Goal: Information Seeking & Learning: Learn about a topic

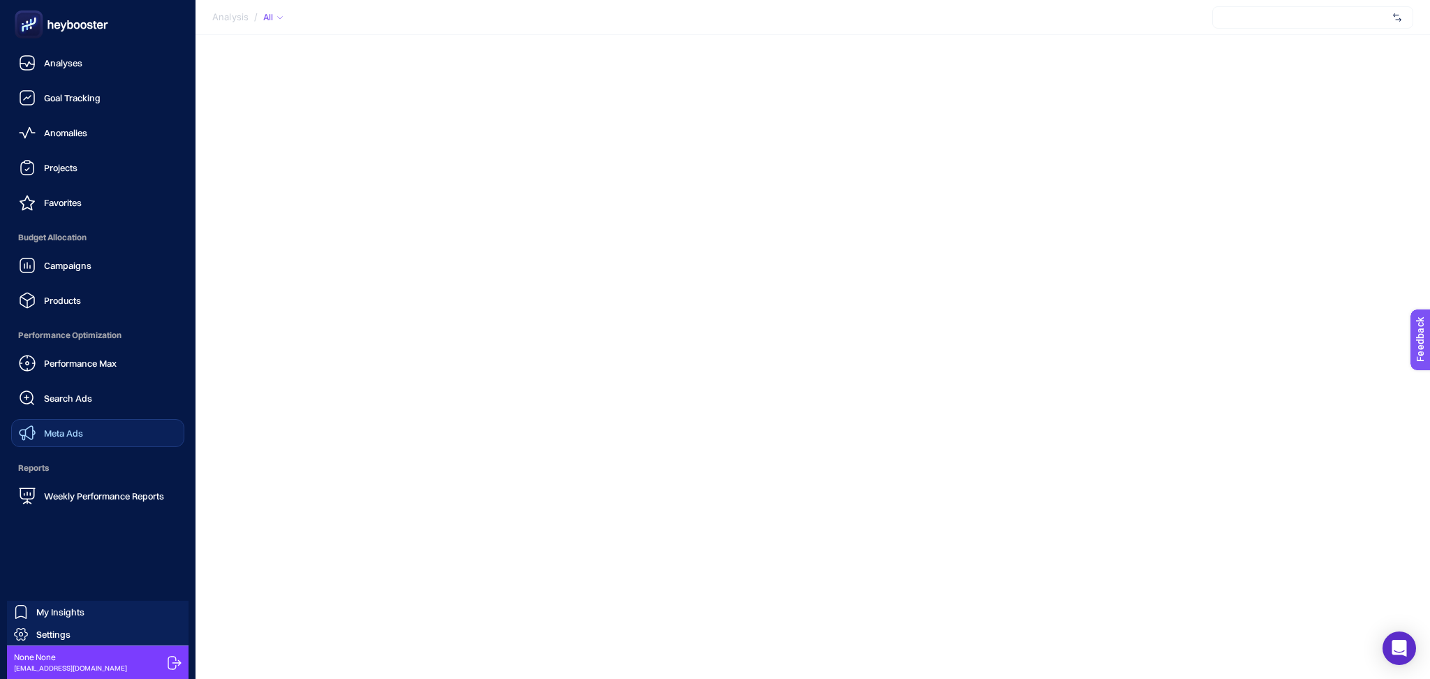
click at [78, 433] on span "Meta Ads" at bounding box center [63, 432] width 39 height 11
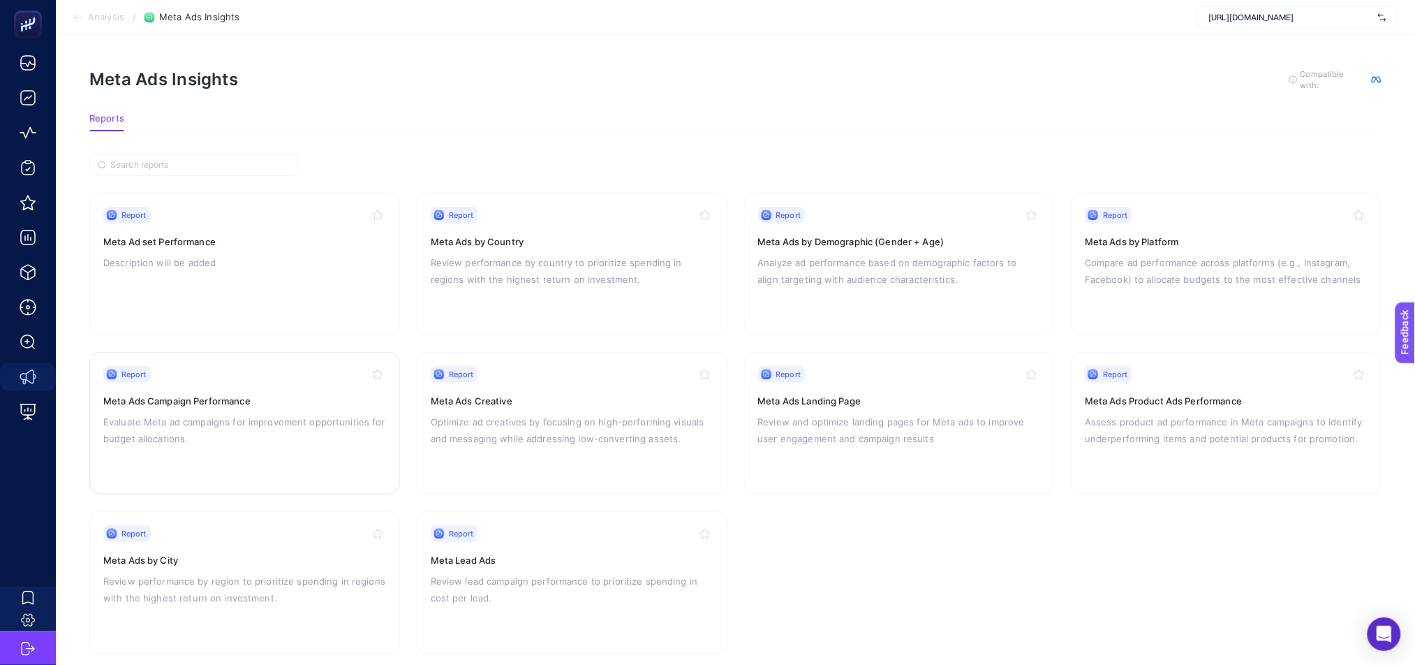
click at [297, 439] on p "Evaluate Meta ad campaigns for improvement opportunities for budget allocations." at bounding box center [244, 430] width 283 height 34
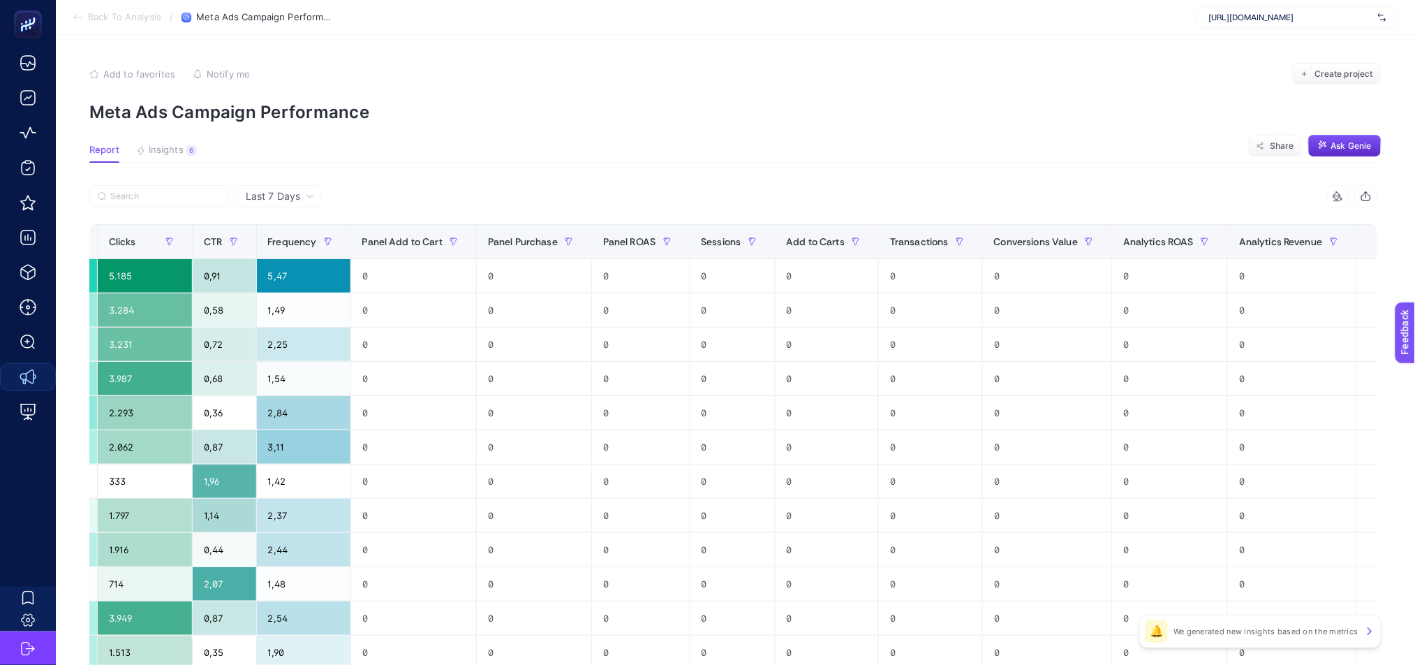
click at [1376, 242] on div "+" at bounding box center [1383, 241] width 27 height 11
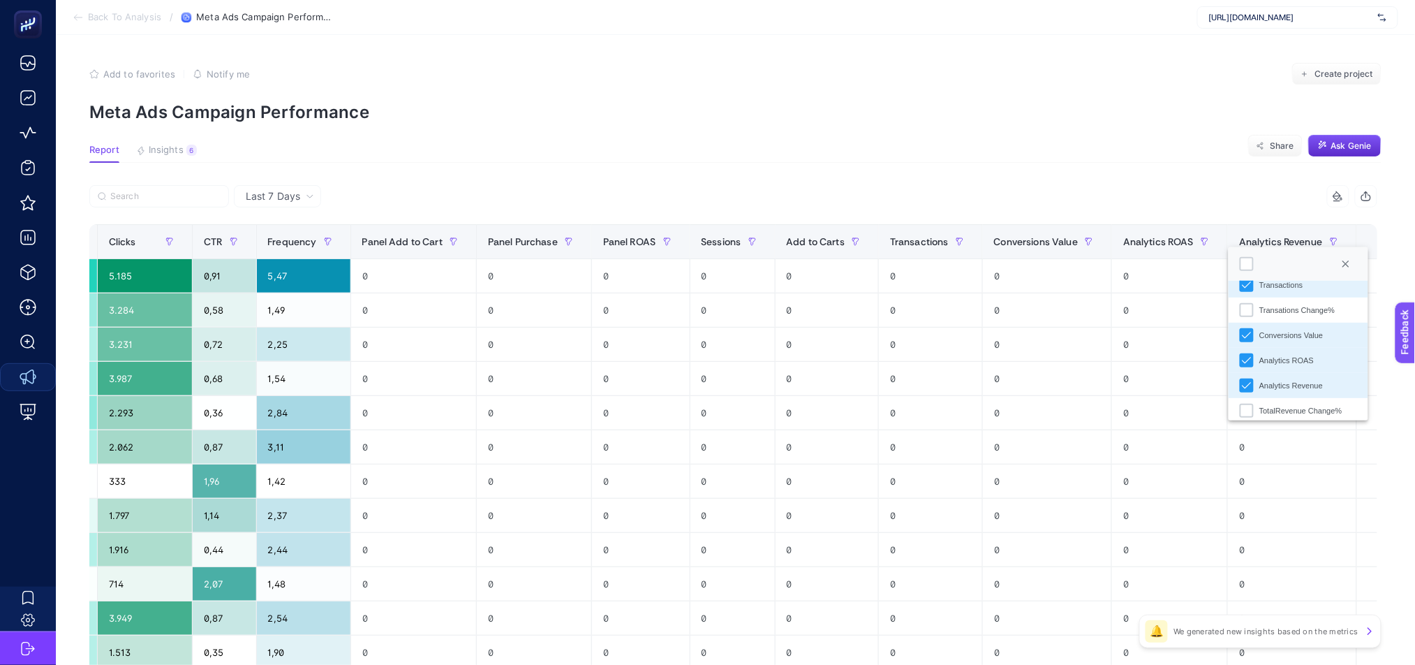
scroll to position [600, 0]
click at [1093, 158] on section "Report Insights 6 We generated new insights based on the metrics Share Ask [PER…" at bounding box center [735, 154] width 1292 height 18
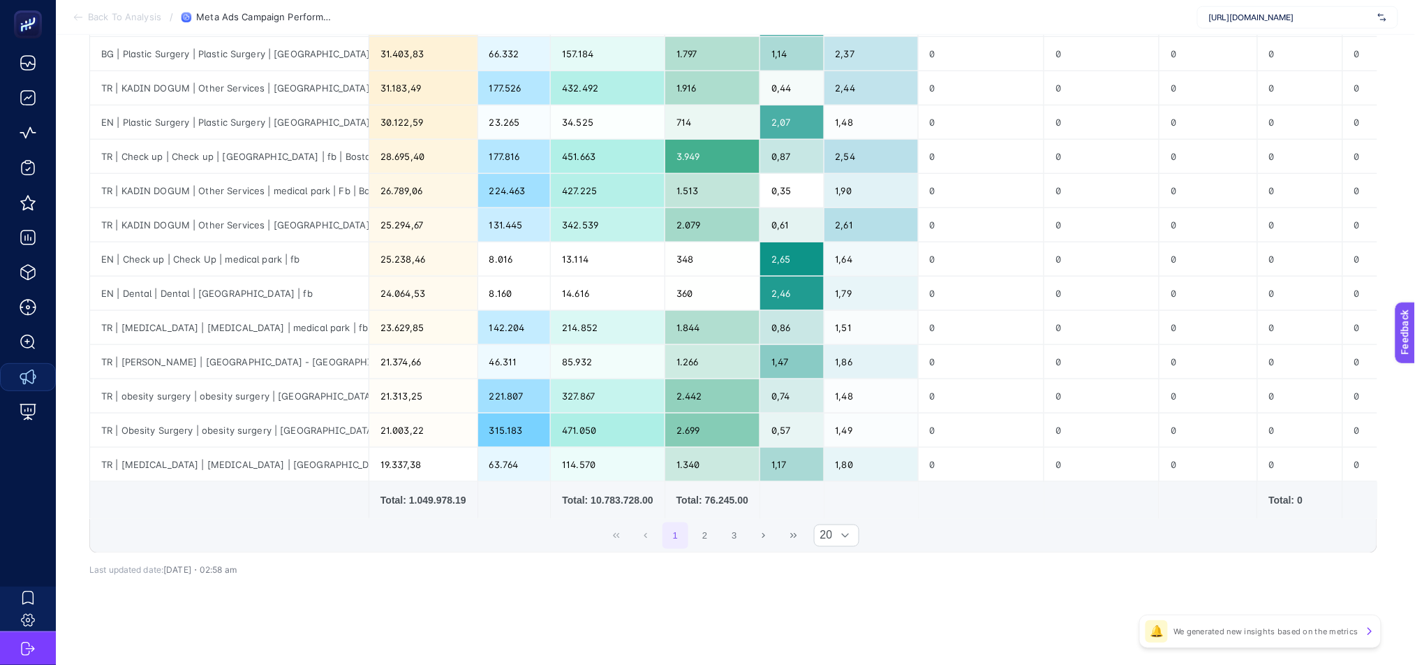
scroll to position [0, 0]
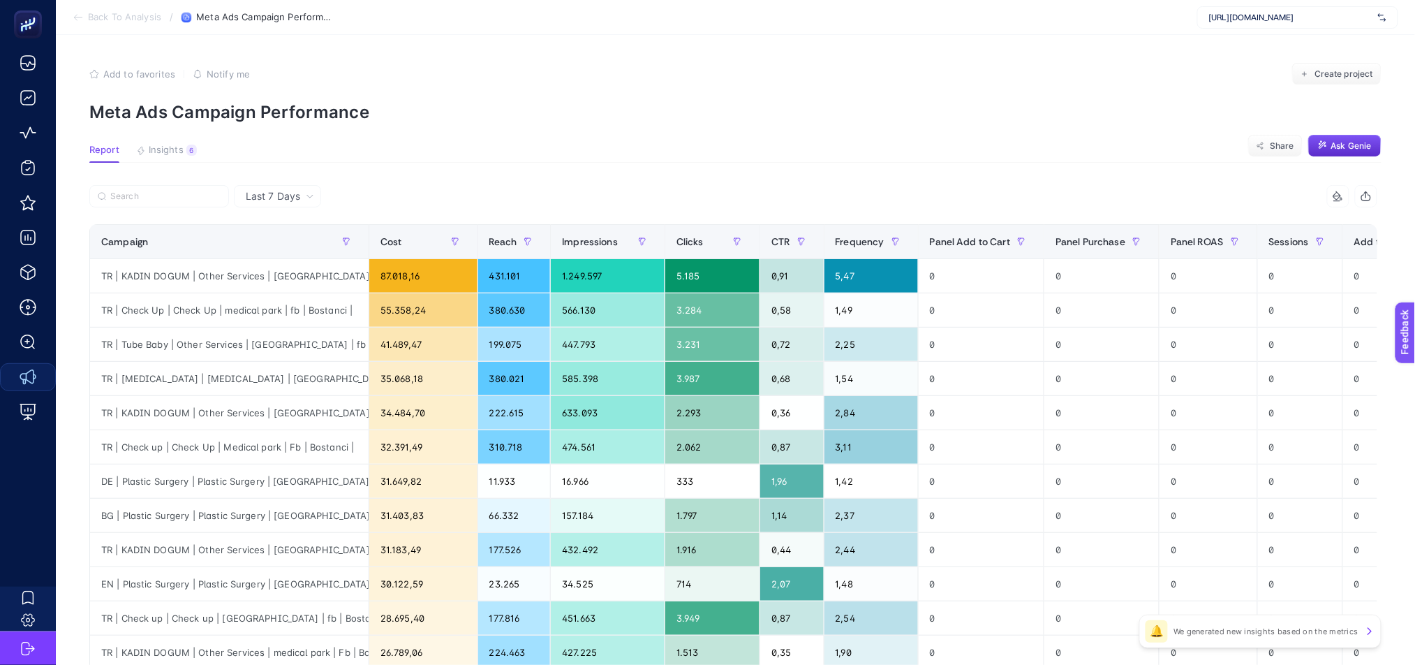
click at [75, 18] on icon at bounding box center [75, 18] width 3 height 6
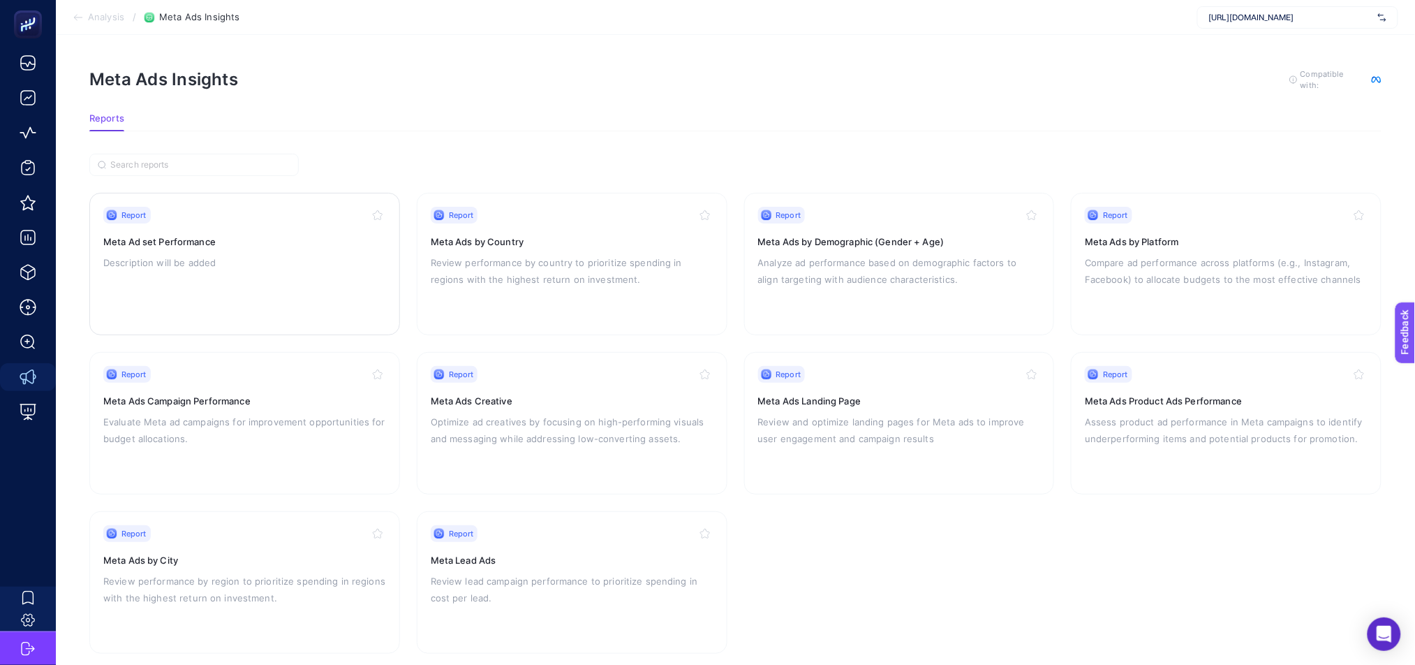
click at [320, 267] on p "Description will be added" at bounding box center [244, 262] width 283 height 17
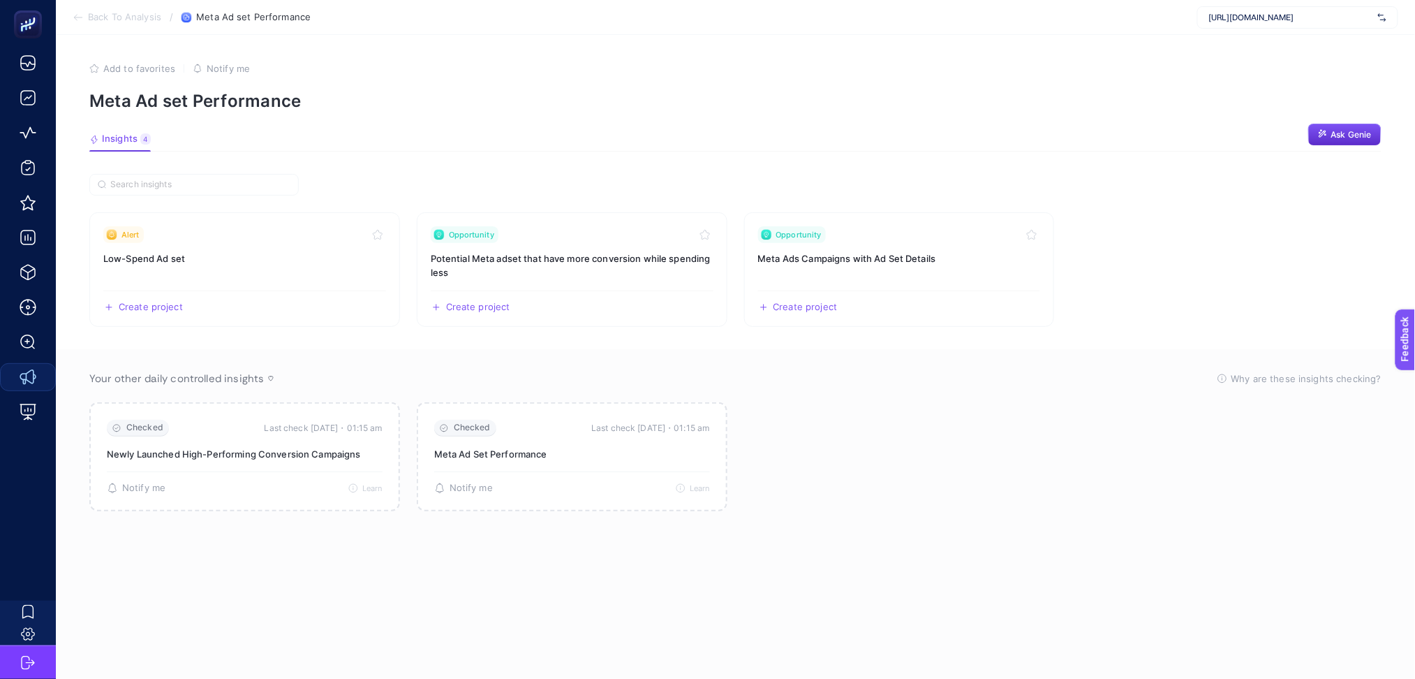
click at [74, 23] on section "Back To Analysis / Meta Ad set Performance [URL][DOMAIN_NAME]" at bounding box center [735, 17] width 1359 height 35
click at [77, 20] on icon at bounding box center [78, 17] width 11 height 11
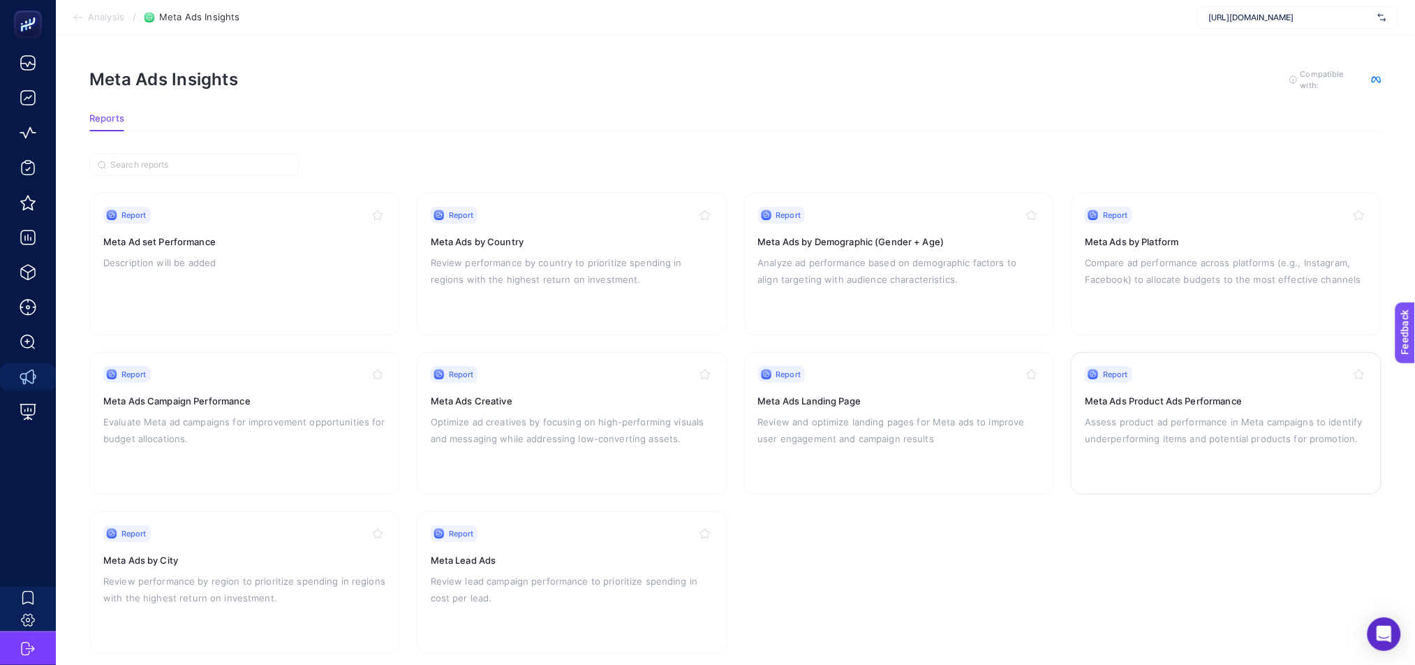
click at [1237, 455] on div "Report Meta Ads Product Ads Performance Assess product ad performance in Meta c…" at bounding box center [1226, 423] width 283 height 114
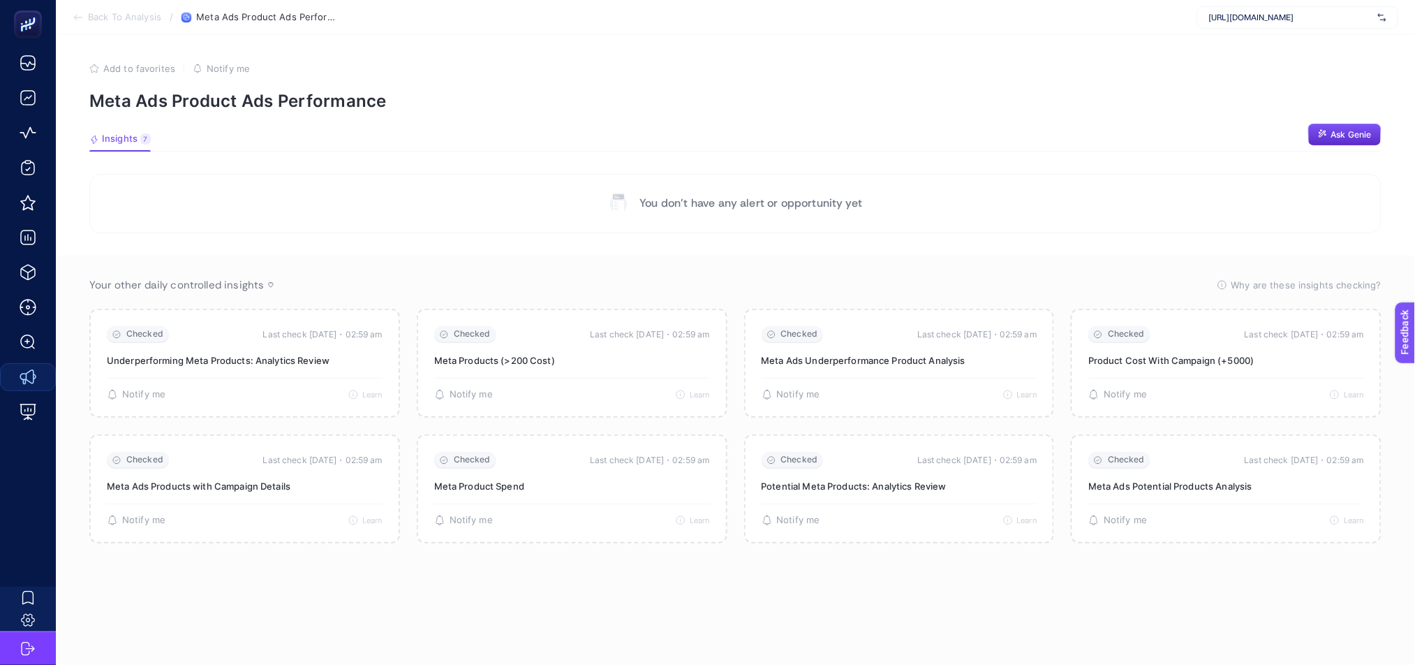
click at [80, 17] on icon at bounding box center [78, 17] width 8 height 0
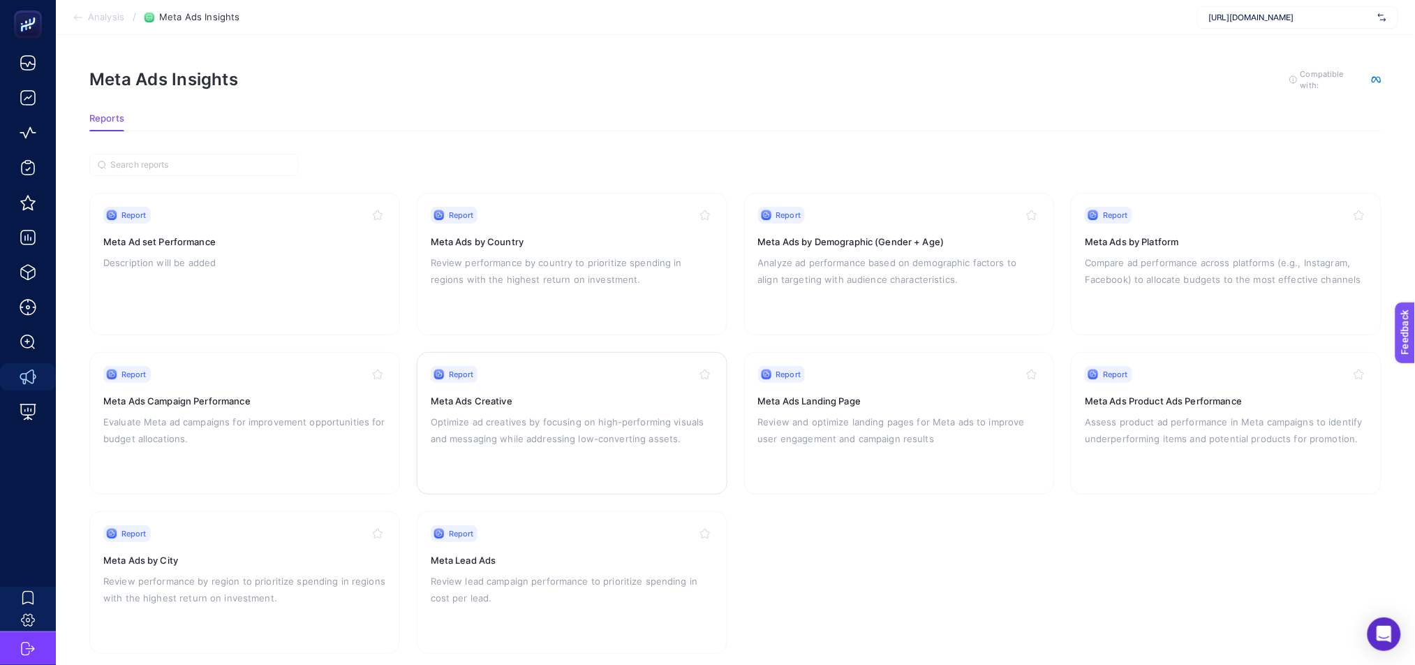
click at [635, 458] on div "Report Meta Ads Creative Optimize ad creatives by focusing on high-performing v…" at bounding box center [572, 423] width 283 height 114
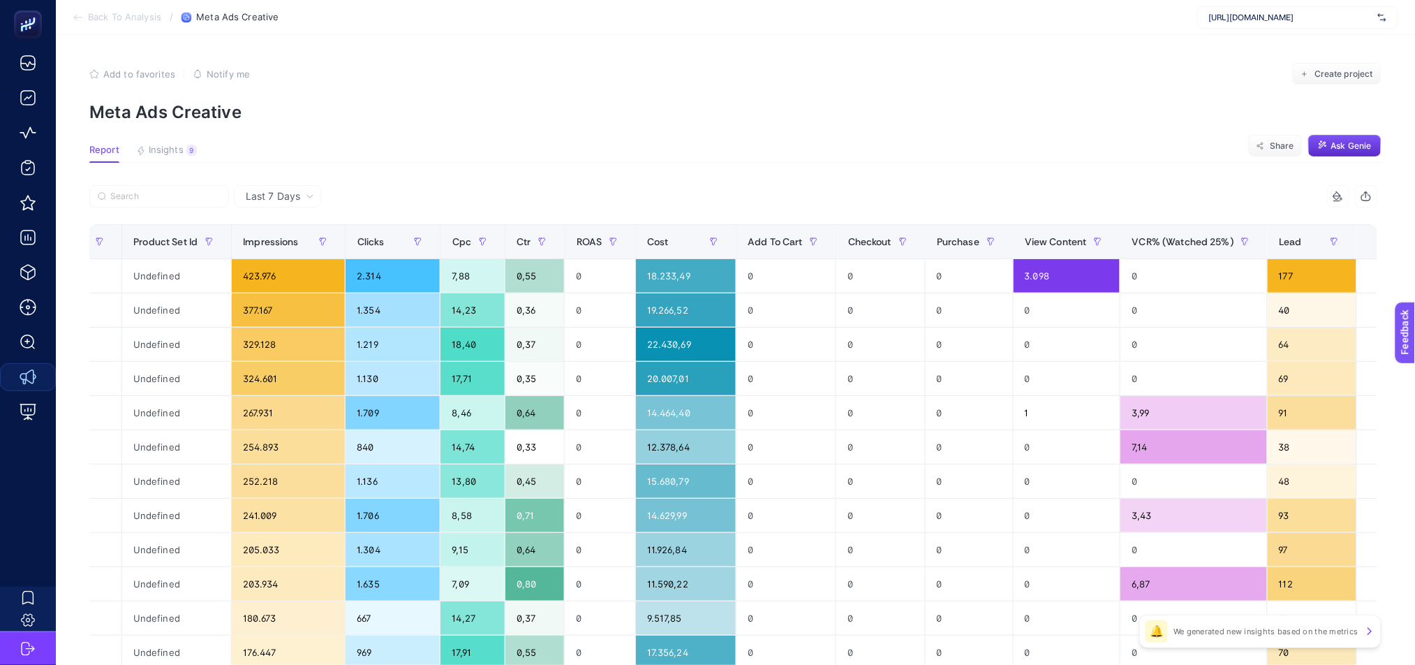
click at [1370, 239] on div "+" at bounding box center [1383, 241] width 27 height 11
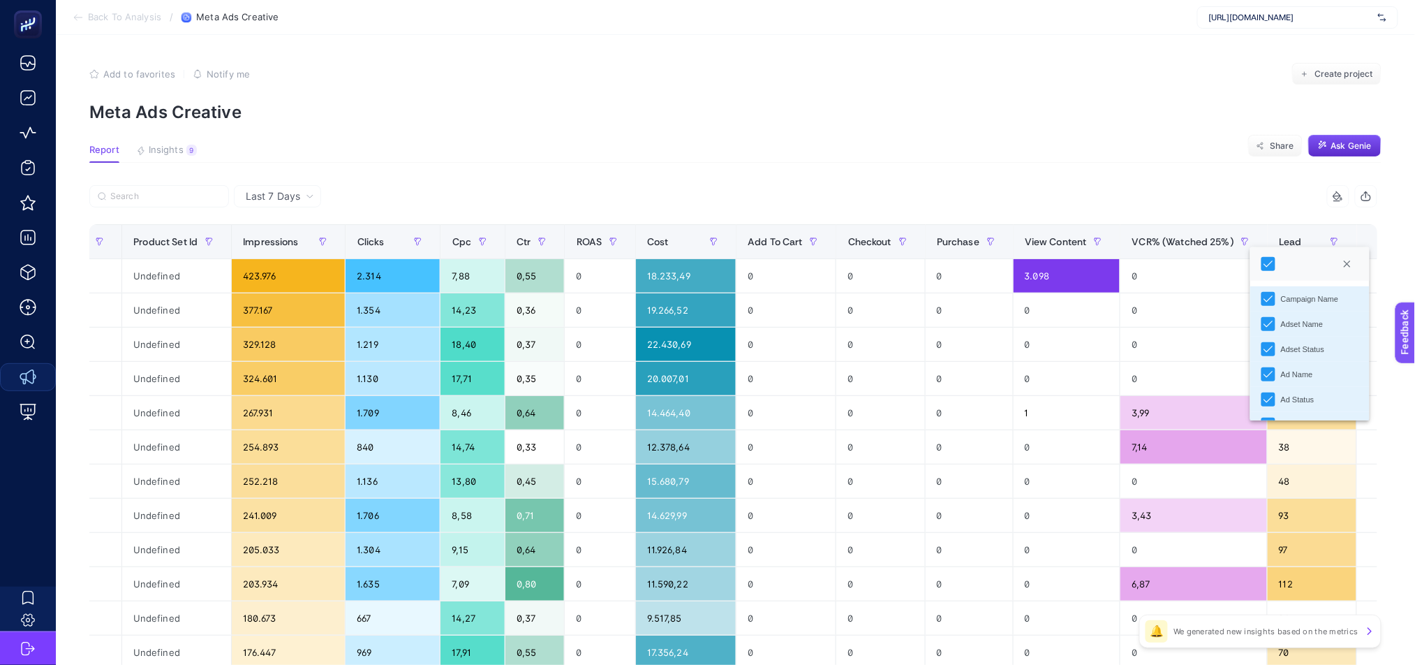
click at [814, 175] on article "Add to favorites false Notify me Create project Meta Ads Creative Report Insigh…" at bounding box center [735, 580] width 1359 height 1091
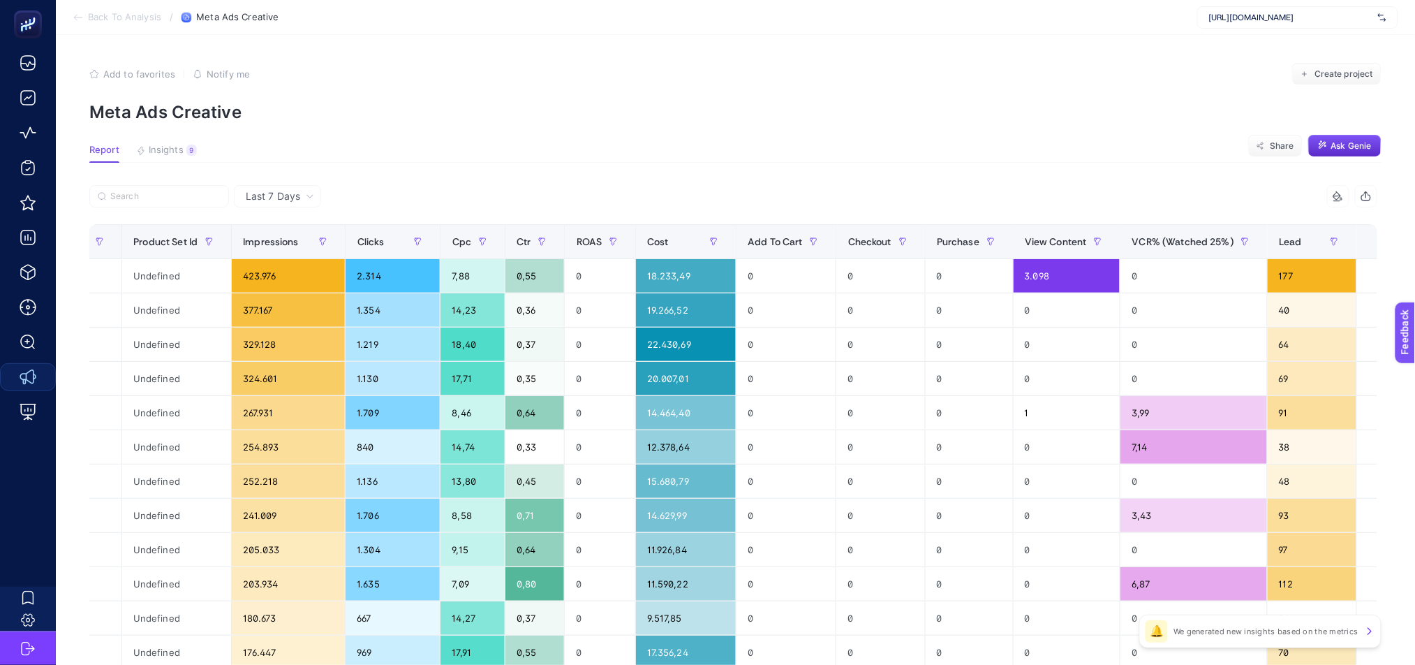
scroll to position [467, 0]
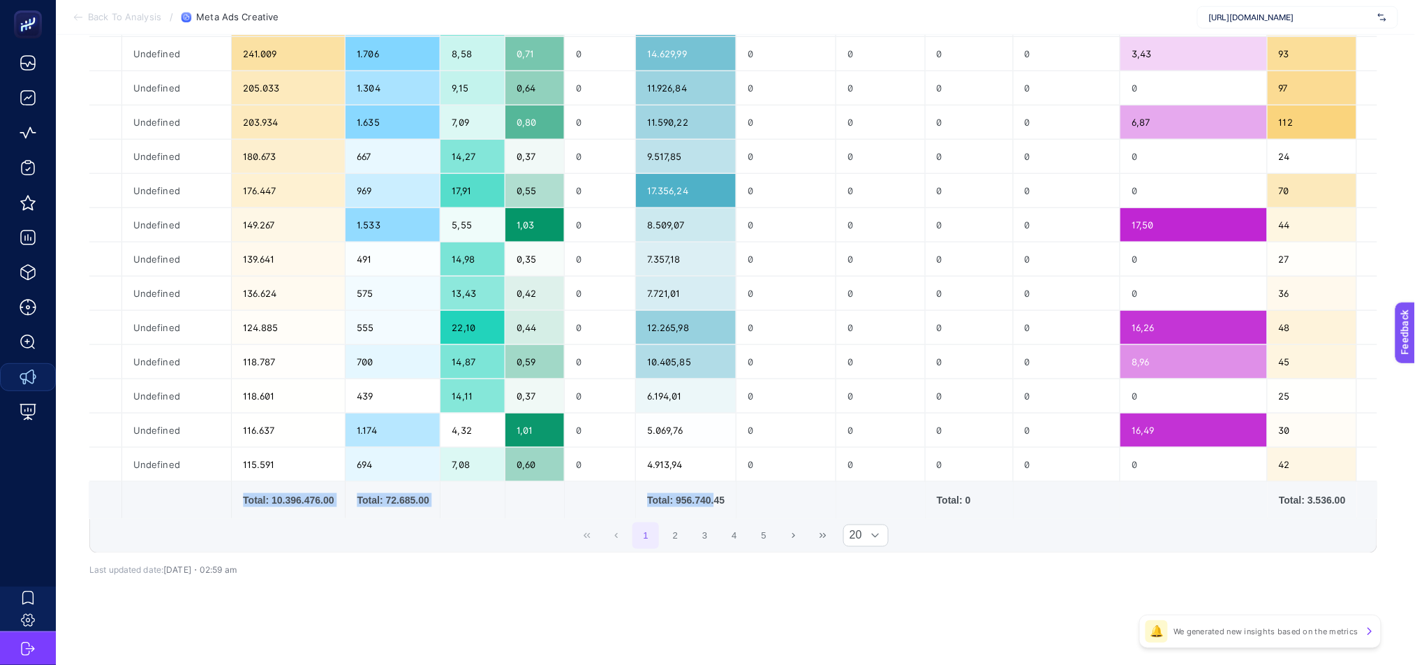
drag, startPoint x: 702, startPoint y: 513, endPoint x: 281, endPoint y: 498, distance: 421.2
click at [235, 496] on table "Campaign Name Adset Name Adset Status Ad Name Ad Status Thumbnail Url Product S…" at bounding box center [194, 141] width 2427 height 756
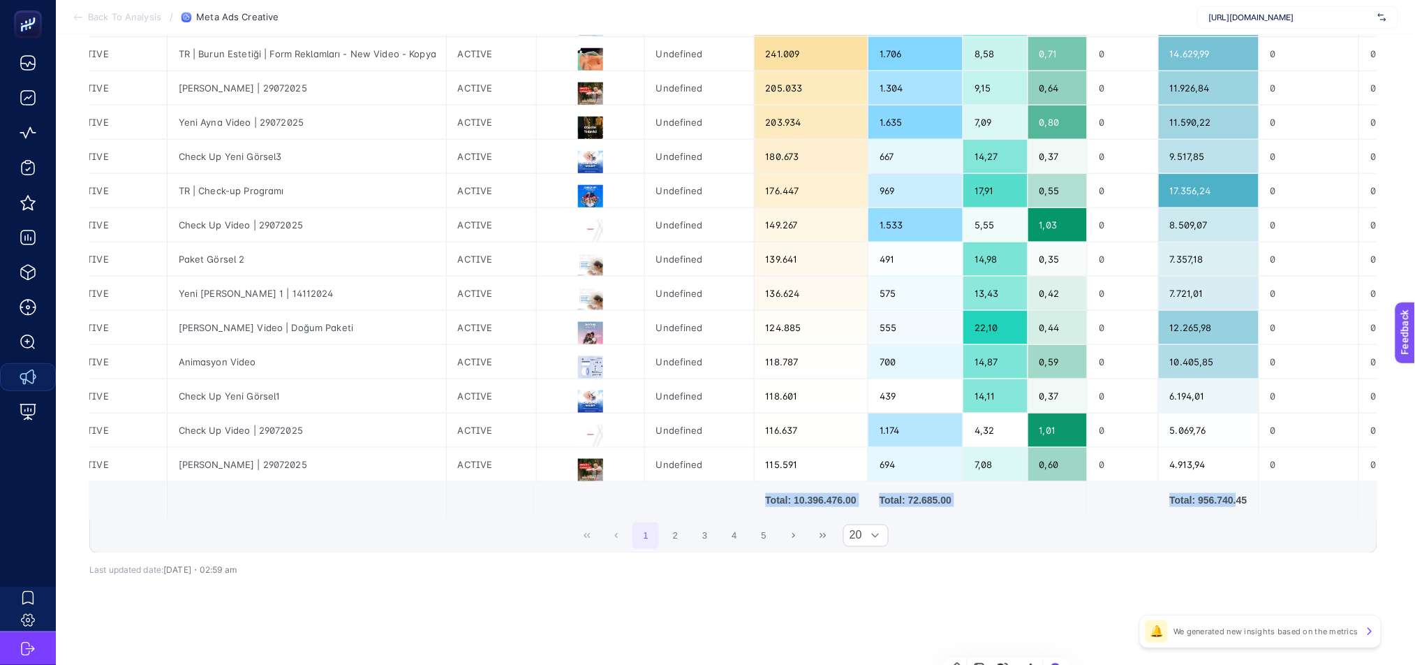
scroll to position [0, 0]
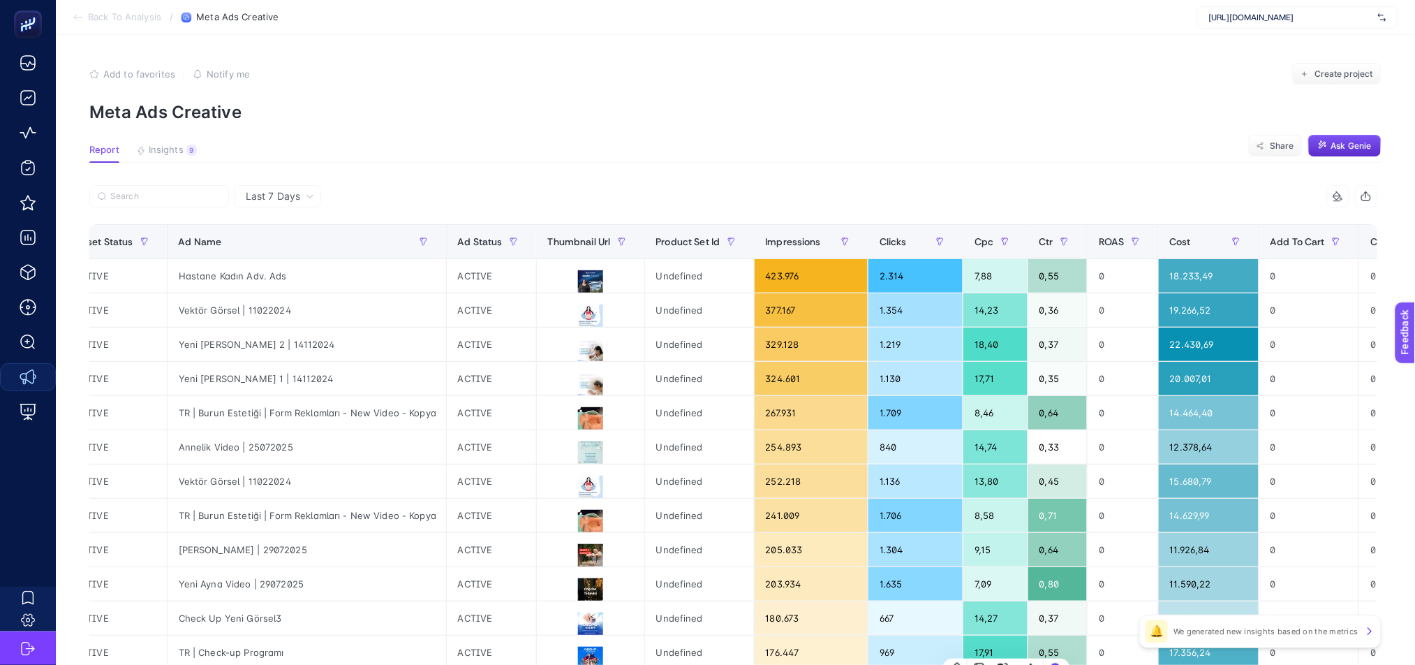
click at [75, 17] on icon at bounding box center [78, 17] width 11 height 11
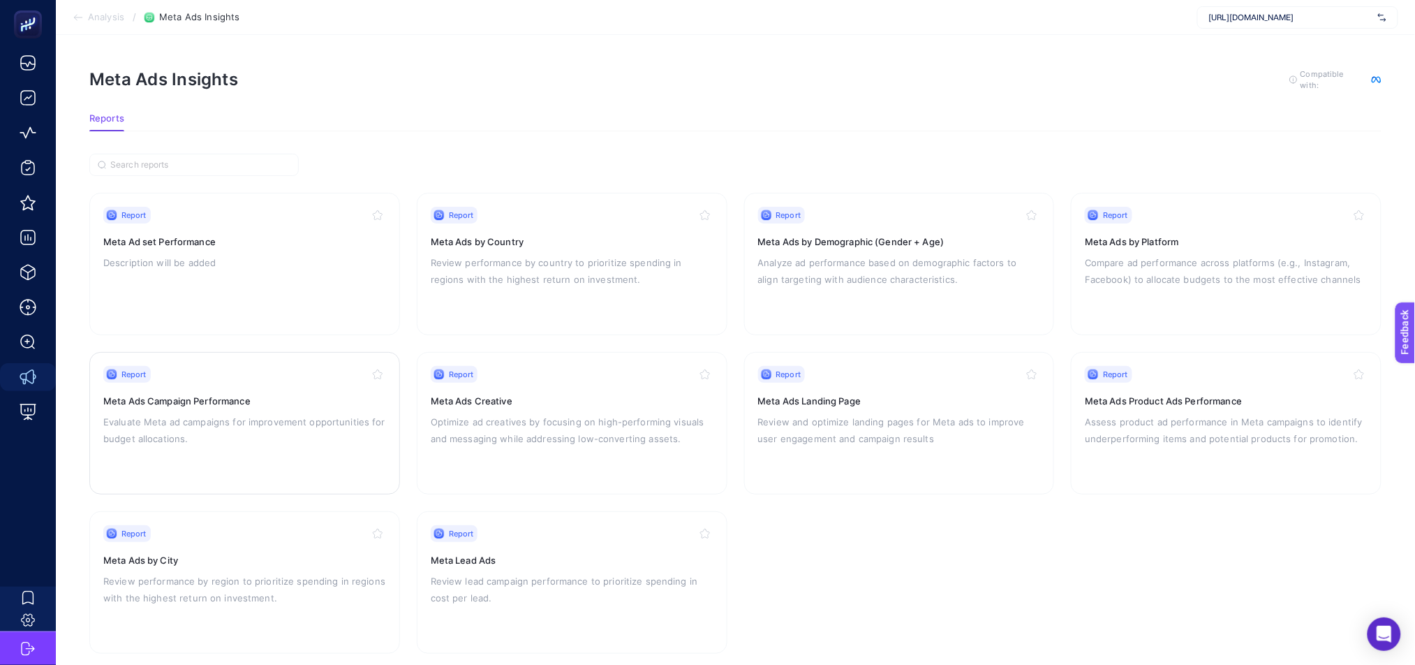
click at [298, 447] on div "Report Meta Ads Campaign Performance Evaluate Meta [PERSON_NAME] for improvemen…" at bounding box center [244, 423] width 283 height 114
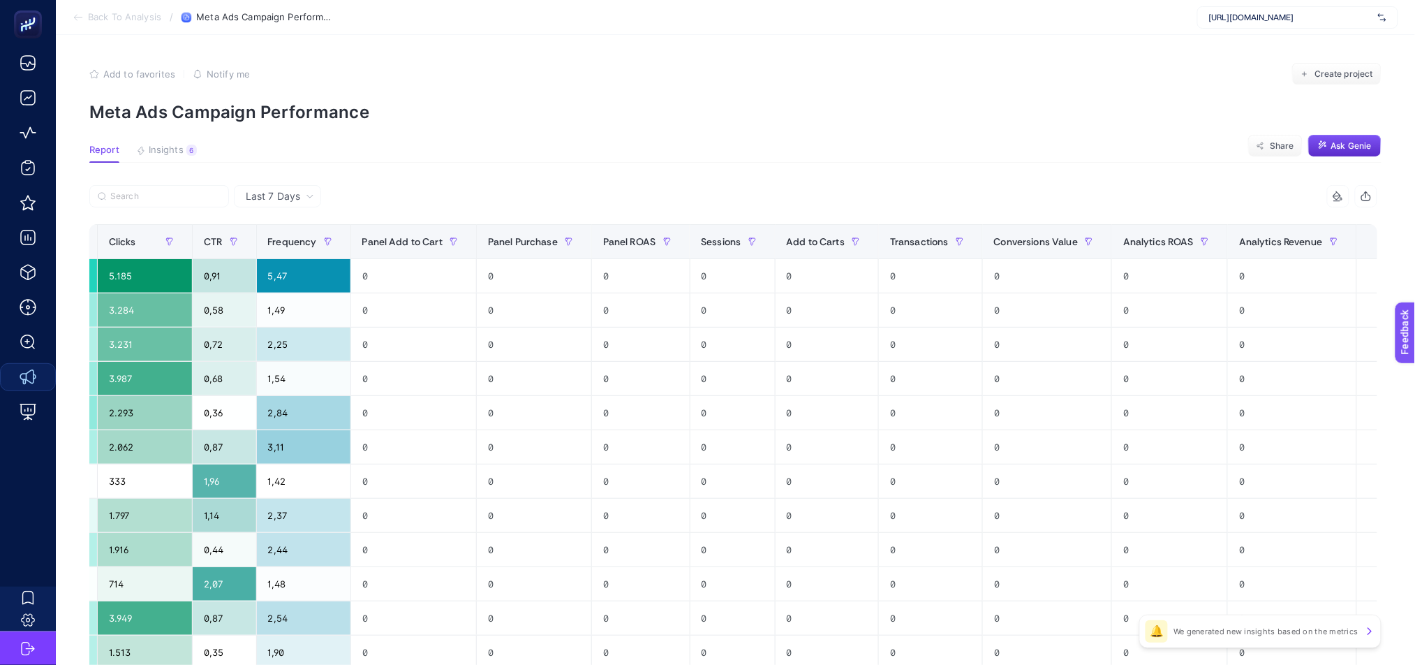
click at [1370, 244] on div "+" at bounding box center [1383, 241] width 27 height 11
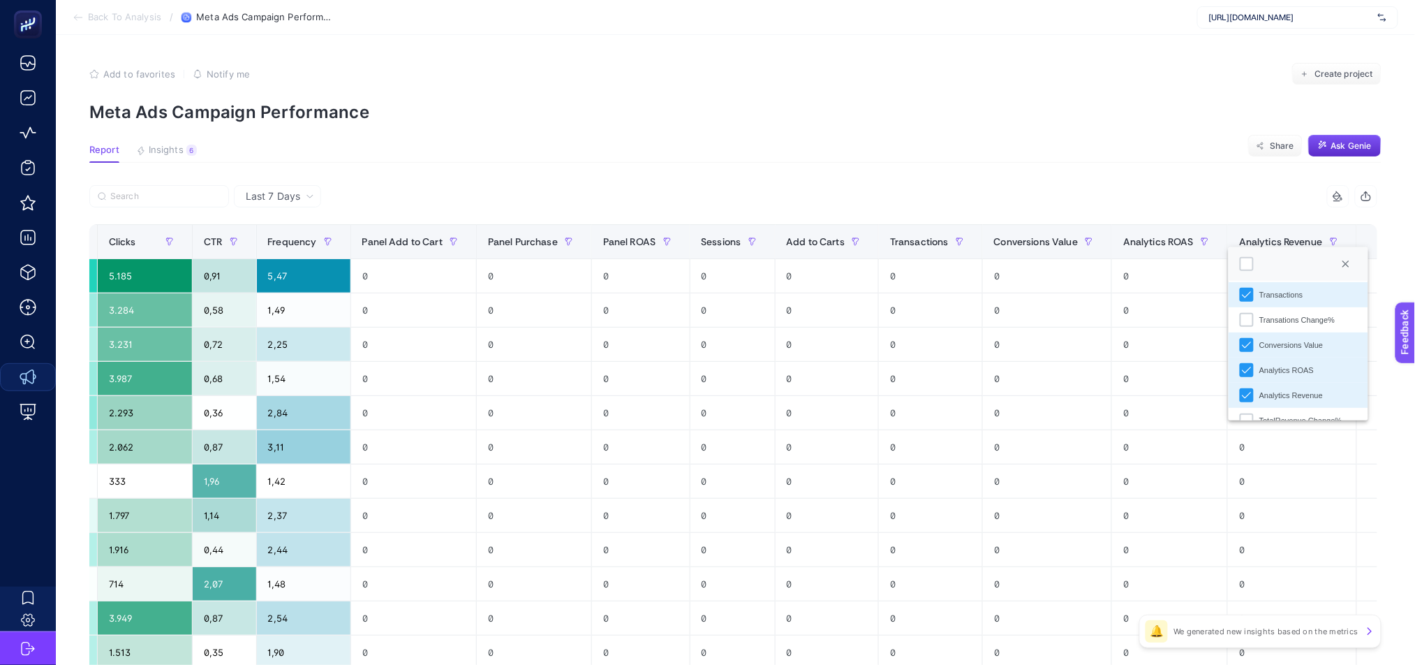
scroll to position [600, 0]
click at [804, 122] on article "Add to favorites false Notify me Create project Meta Ads Campaign Performance R…" at bounding box center [735, 580] width 1359 height 1091
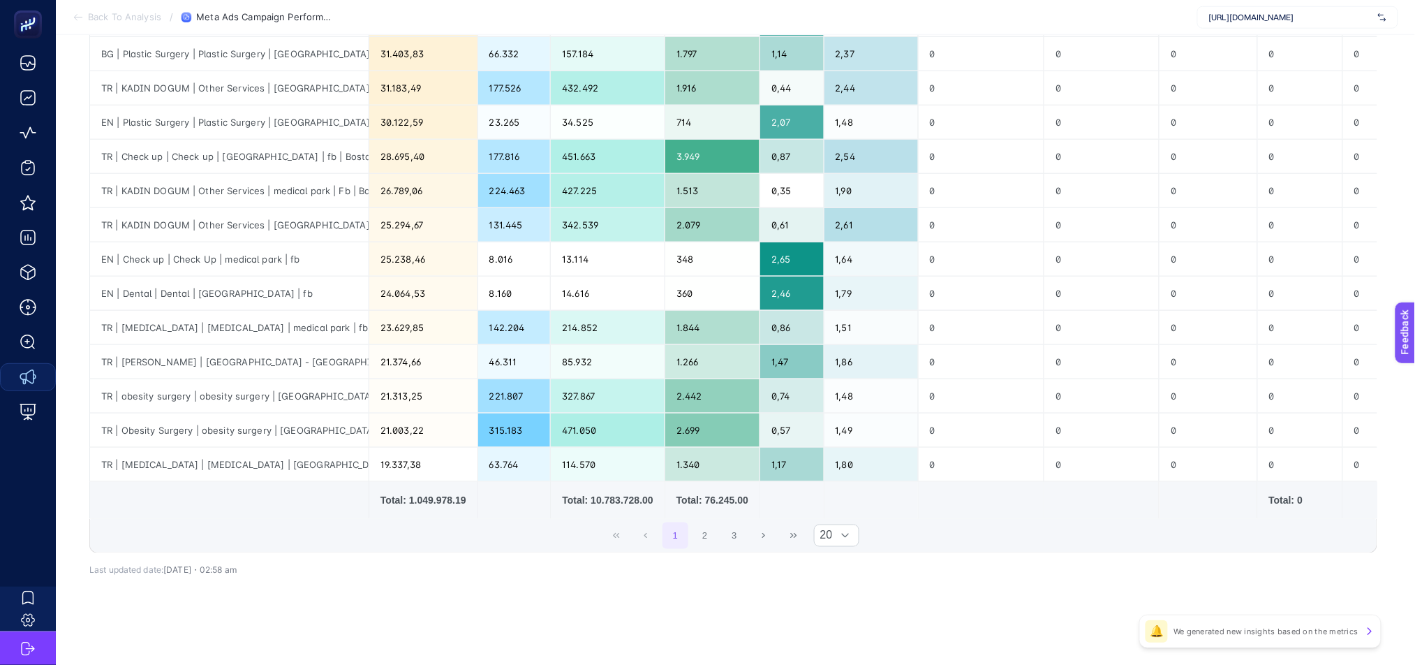
scroll to position [0, 0]
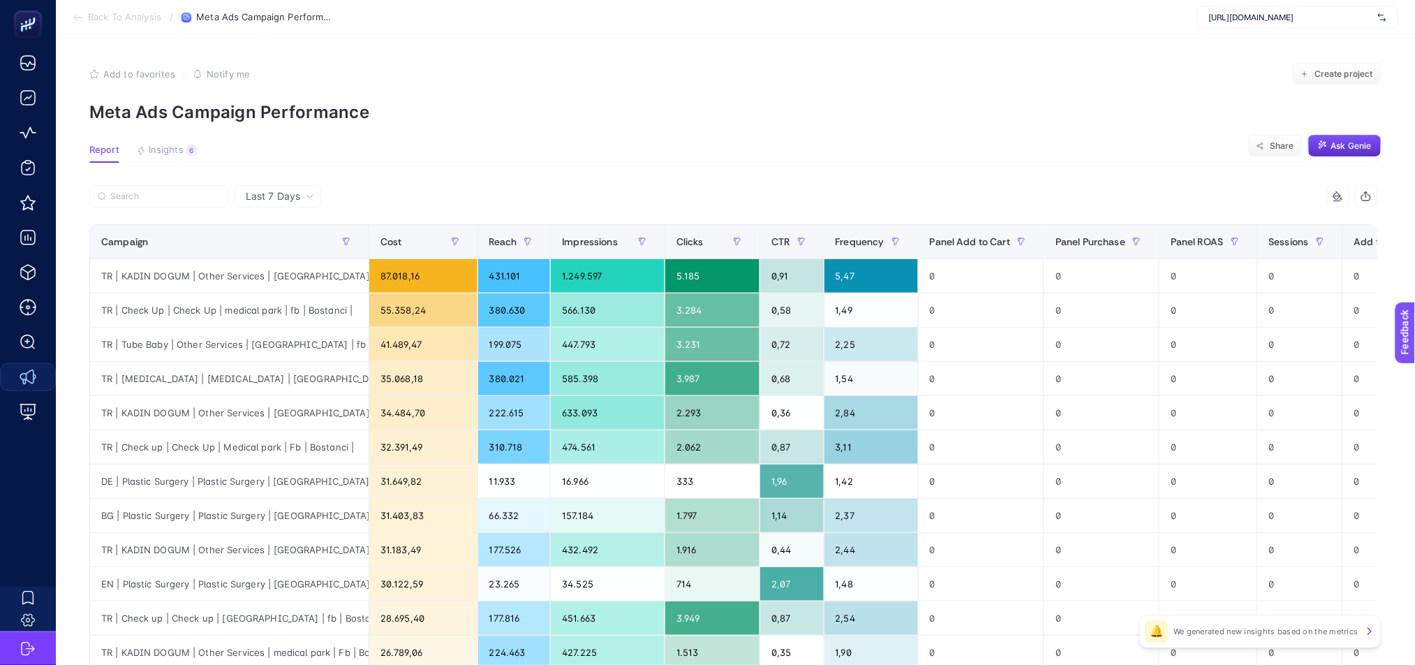
click at [78, 14] on icon at bounding box center [78, 17] width 11 height 11
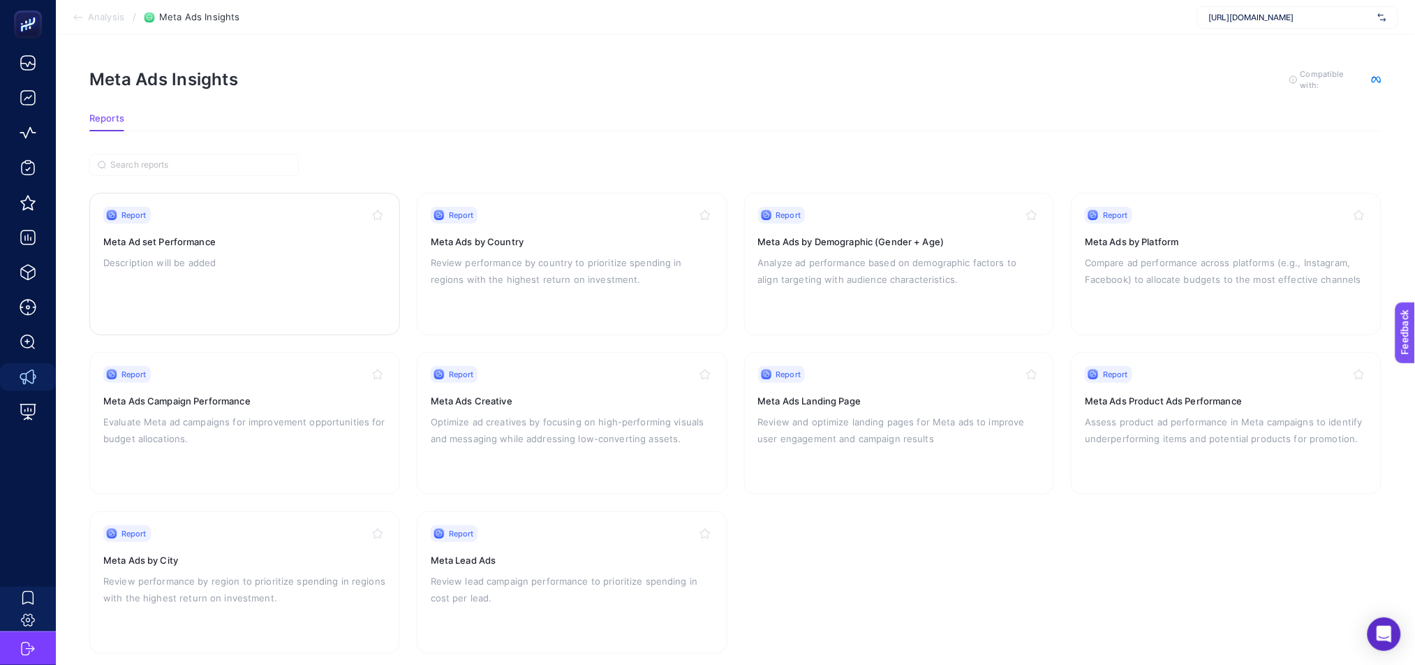
click at [272, 235] on h3 "Meta Ad set Performance" at bounding box center [244, 242] width 283 height 14
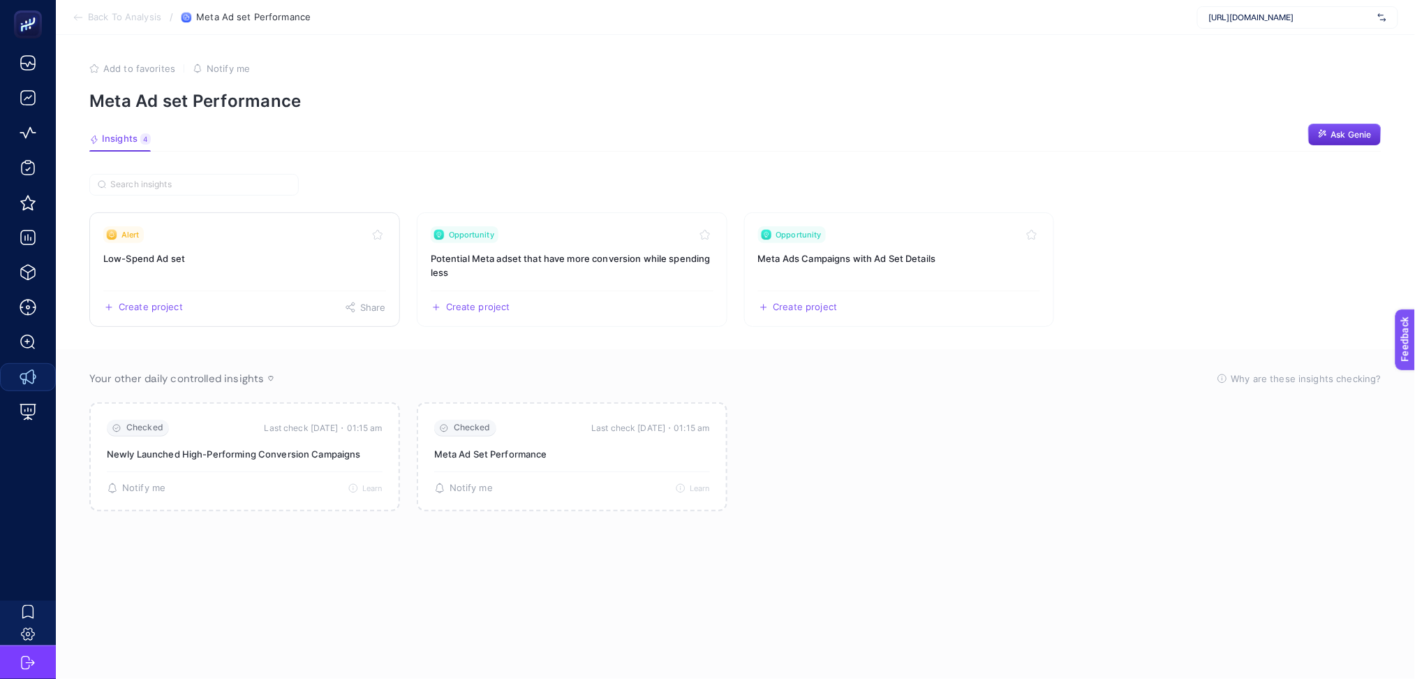
click at [333, 277] on link "Alert Low-Spend Ad set Create project Share" at bounding box center [244, 269] width 311 height 114
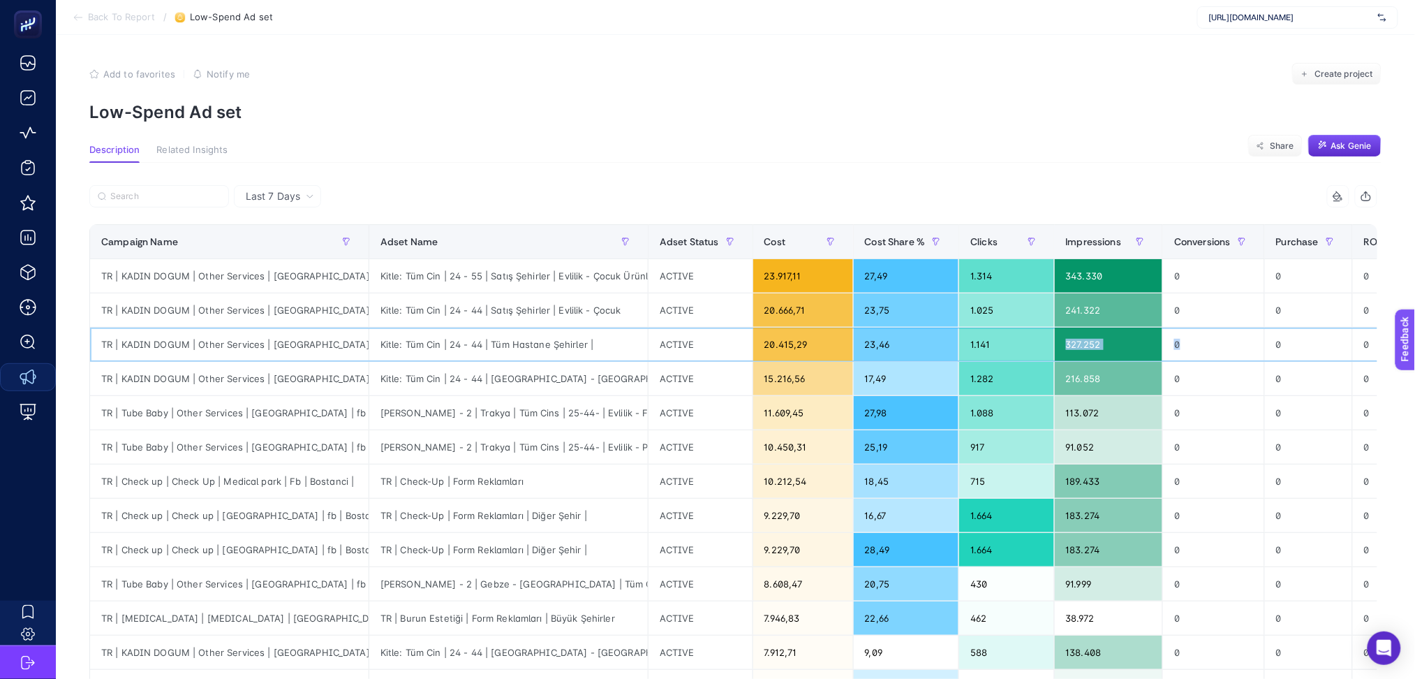
drag, startPoint x: 1051, startPoint y: 355, endPoint x: 1201, endPoint y: 351, distance: 150.8
click at [1201, 351] on tr "TR | KADIN DOGUM | Other Services | [GEOGRAPHIC_DATA] | fb | Bostanci | Kitle: …" at bounding box center [782, 344] width 1385 height 34
click at [1179, 239] on span "Conversions" at bounding box center [1202, 241] width 57 height 11
click at [1185, 249] on div "Conversions" at bounding box center [1213, 241] width 79 height 22
click at [1185, 245] on span "Conversions" at bounding box center [1202, 241] width 57 height 11
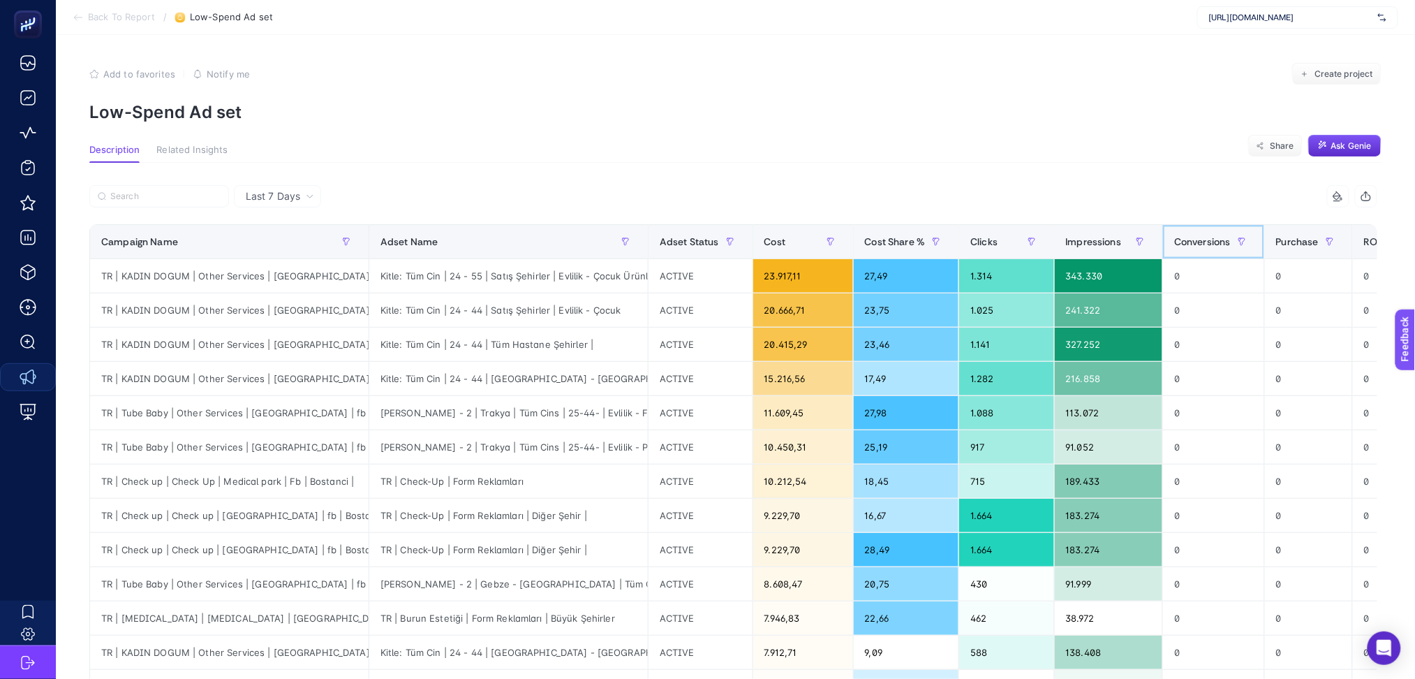
click at [1185, 239] on span "Conversions" at bounding box center [1202, 241] width 57 height 11
click at [1185, 243] on span "Conversions" at bounding box center [1202, 241] width 57 height 11
click at [74, 14] on icon at bounding box center [78, 17] width 11 height 11
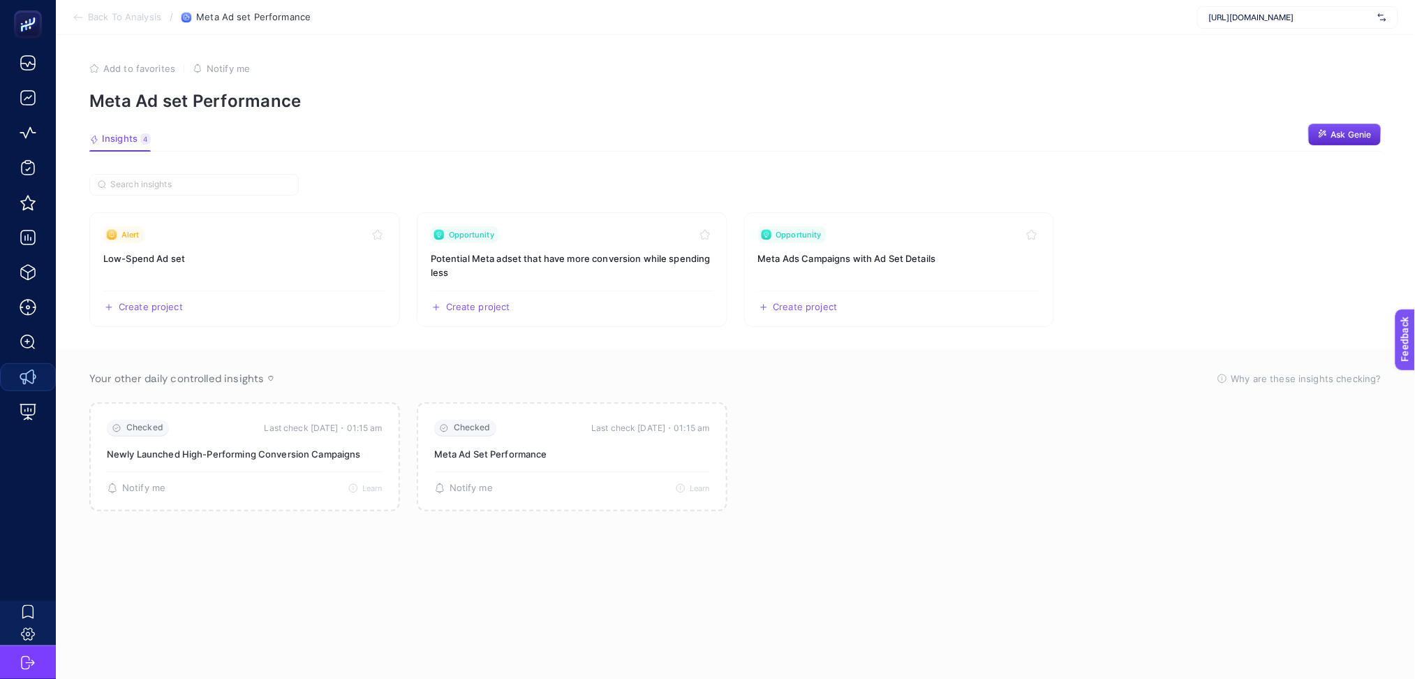
click at [73, 21] on icon at bounding box center [78, 17] width 11 height 11
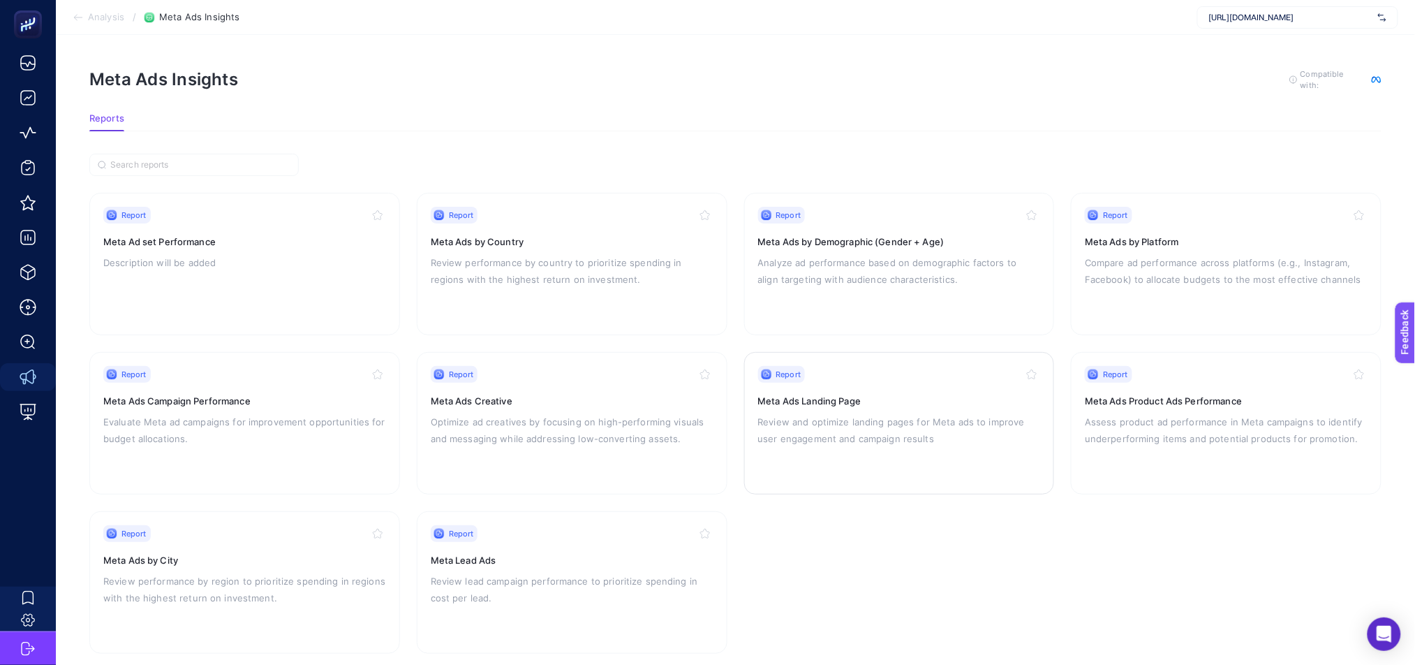
click at [948, 413] on p "Review and optimize landing pages for Meta ads to improve user engagement and c…" at bounding box center [899, 430] width 283 height 34
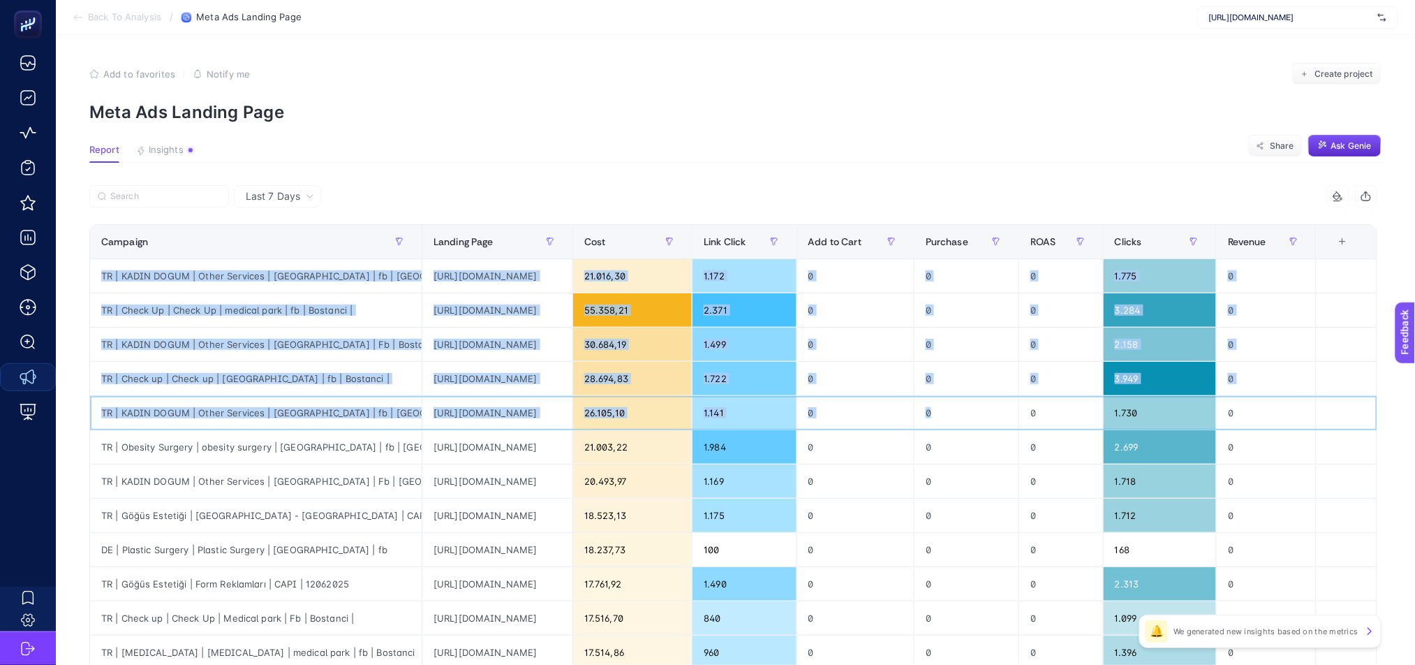
scroll to position [0, 9]
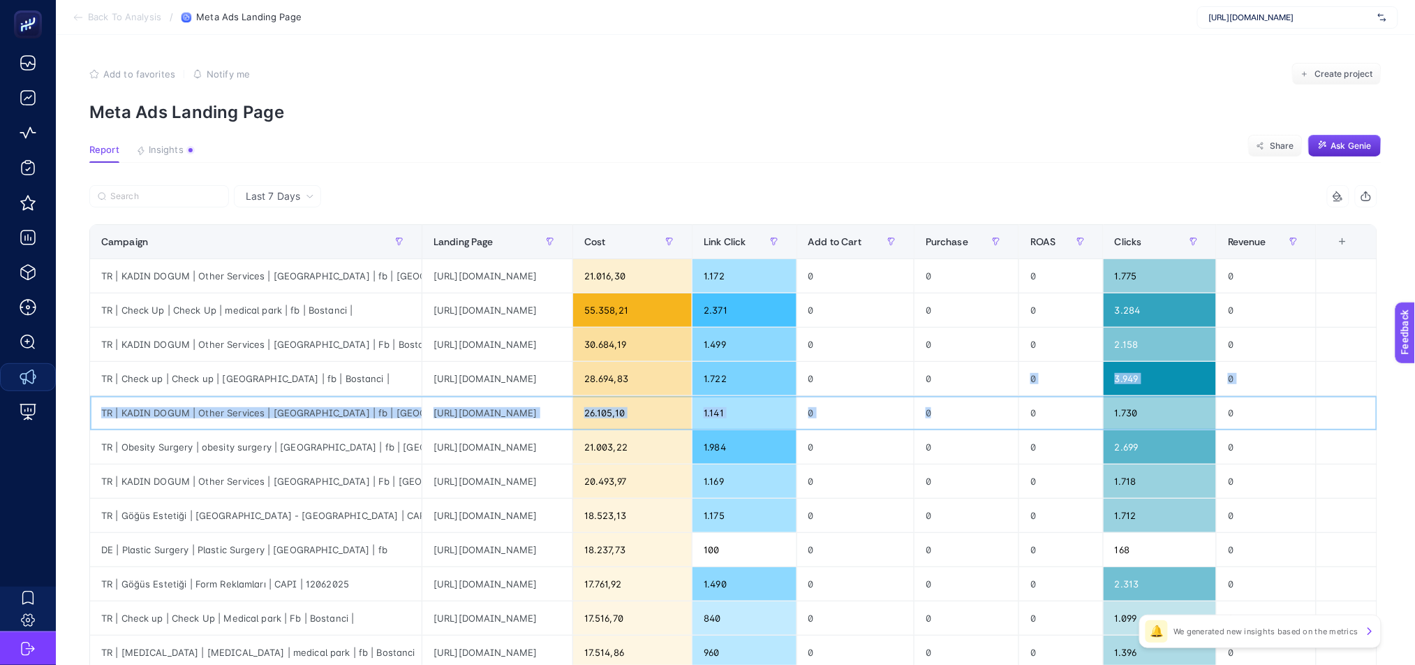
drag, startPoint x: 998, startPoint y: 413, endPoint x: 922, endPoint y: 389, distance: 79.0
click at [922, 389] on tbody "TR | KADIN DOGUM | Other Services | [GEOGRAPHIC_DATA] | fb | Bostanci | [URL][D…" at bounding box center [733, 601] width 1287 height 684
click at [1342, 244] on div "+" at bounding box center [1342, 241] width 27 height 11
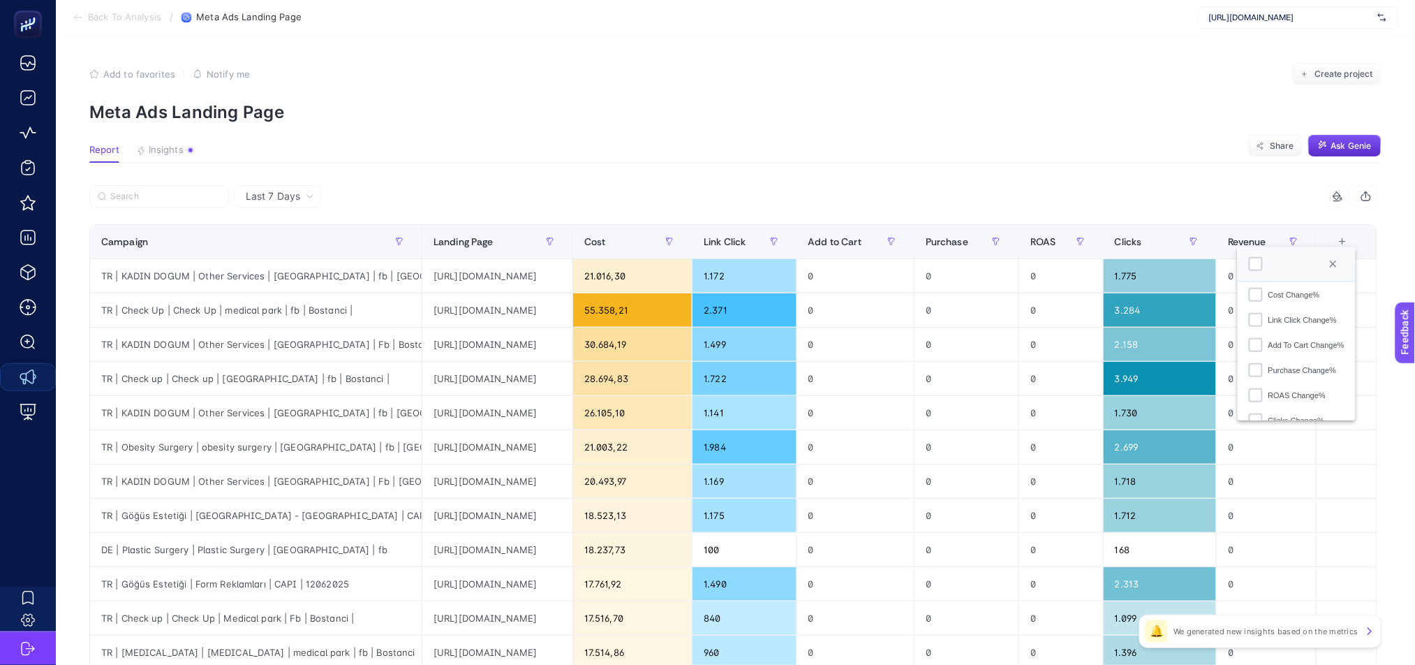
scroll to position [248, 0]
click at [763, 91] on section "Add to favorites false Notify me Create project Meta Ads Landing Page" at bounding box center [735, 92] width 1292 height 59
click at [73, 16] on icon at bounding box center [78, 17] width 11 height 11
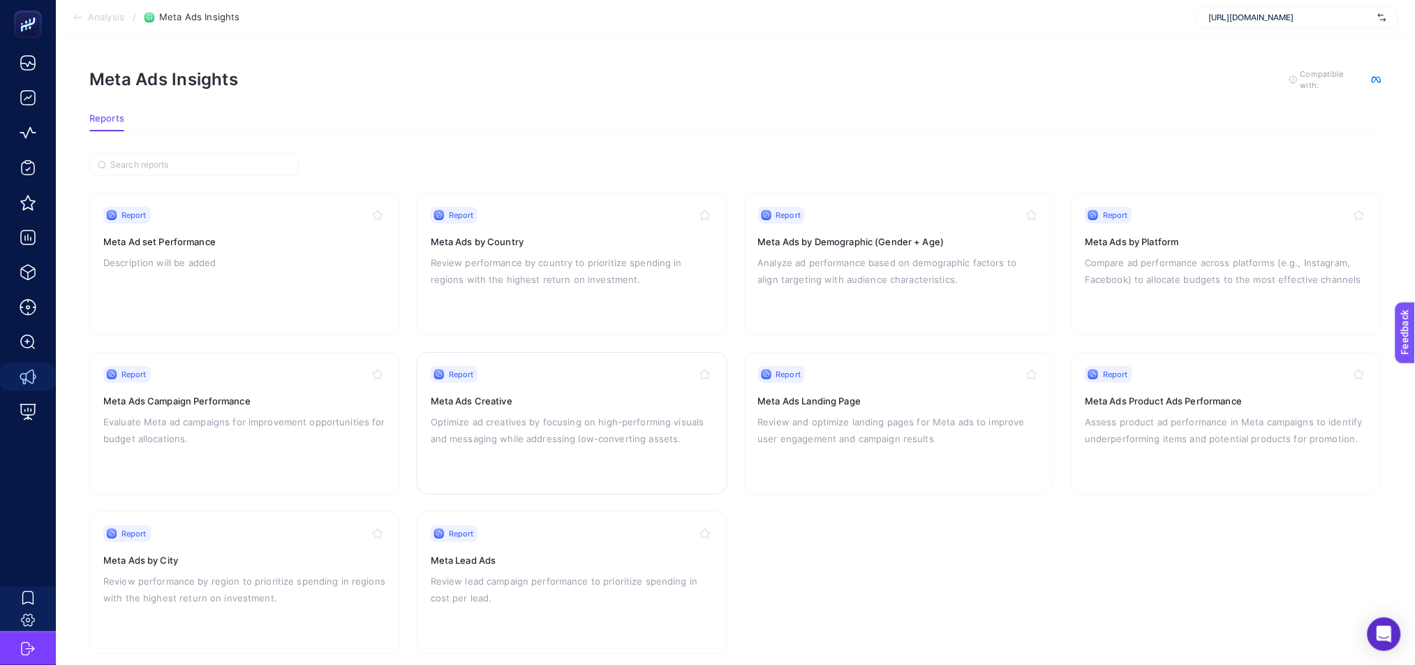
click at [616, 451] on div "Report Meta Ads Creative Optimize ad creatives by focusing on high-performing v…" at bounding box center [572, 423] width 283 height 114
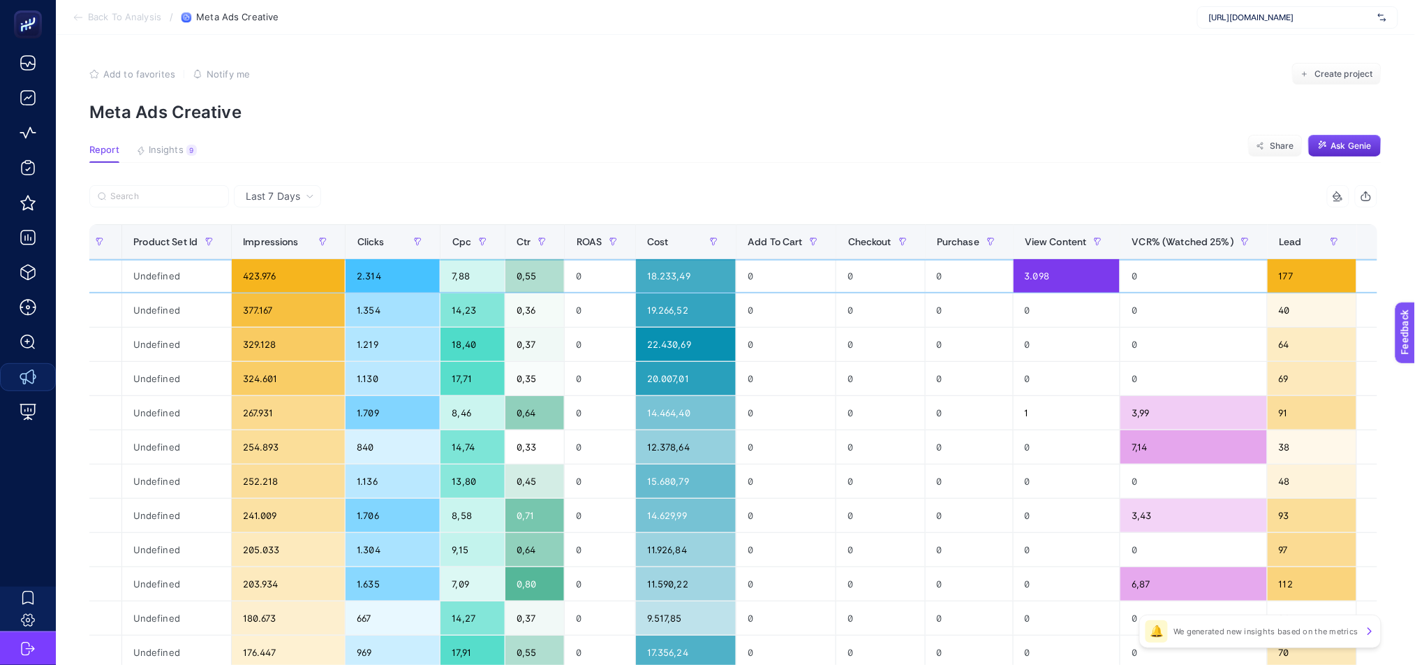
scroll to position [0, 9]
drag, startPoint x: 933, startPoint y: 282, endPoint x: 1208, endPoint y: 271, distance: 274.6
click at [1208, 271] on tr "TR | Obesity Surgery | obesity surgery | [GEOGRAPHIC_DATA] | fb | Bostanci TR |…" at bounding box center [194, 276] width 2427 height 34
click at [1296, 376] on div "69" at bounding box center [1312, 379] width 89 height 34
click at [1365, 249] on th "19 items selected +" at bounding box center [1382, 242] width 51 height 34
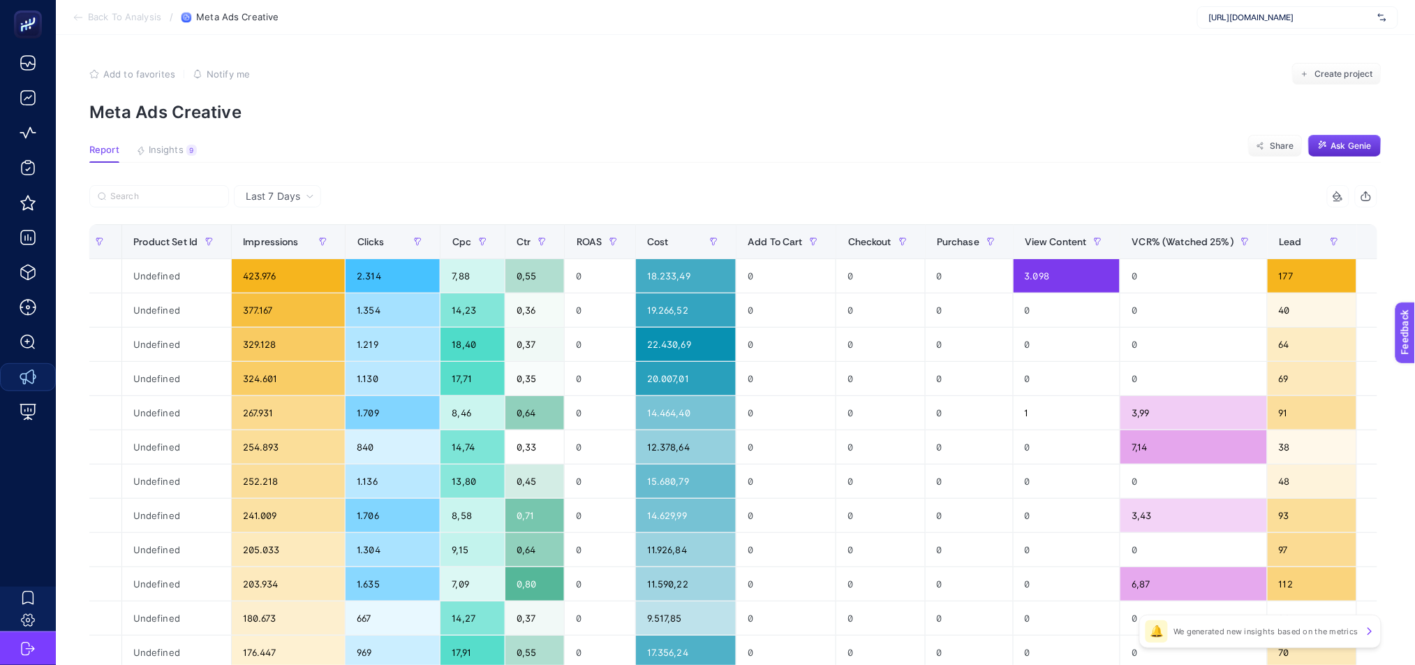
click at [1370, 237] on div "+" at bounding box center [1383, 241] width 27 height 11
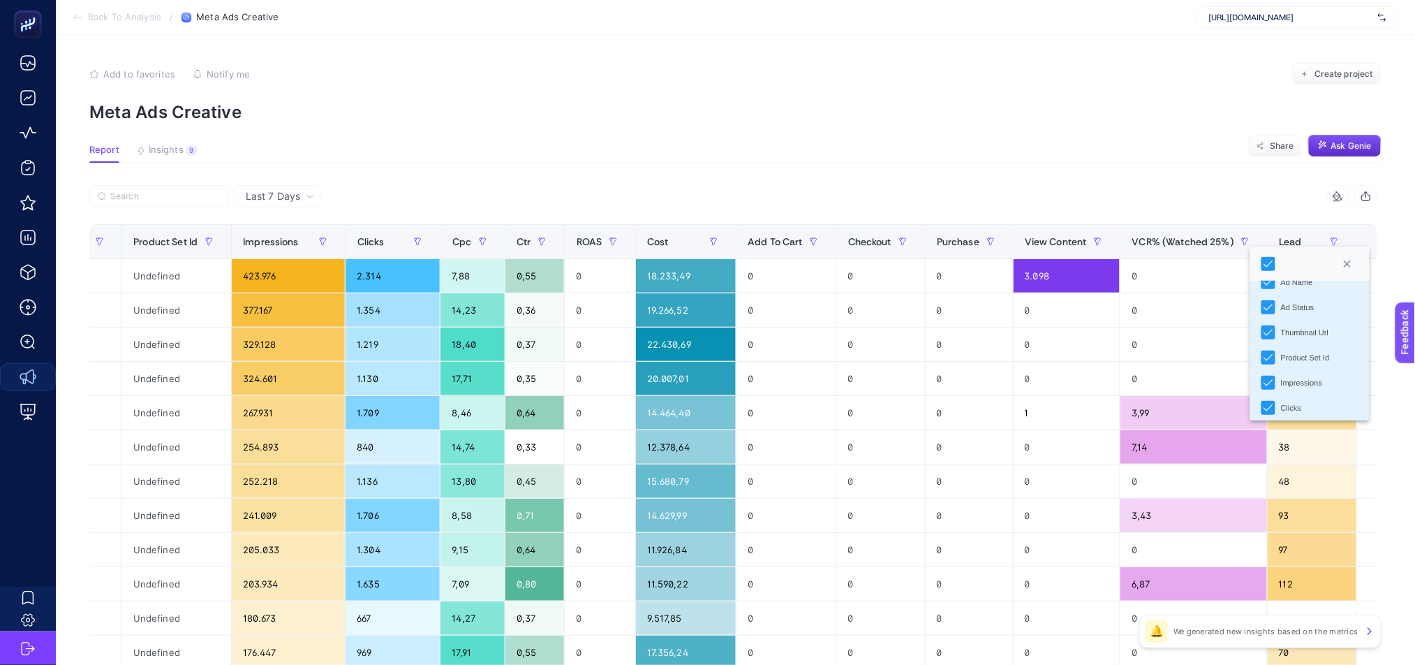
scroll to position [54, 0]
click at [1028, 147] on section "Report Insights 9 We generated new insights based on the metrics Share Ask [PER…" at bounding box center [735, 154] width 1292 height 18
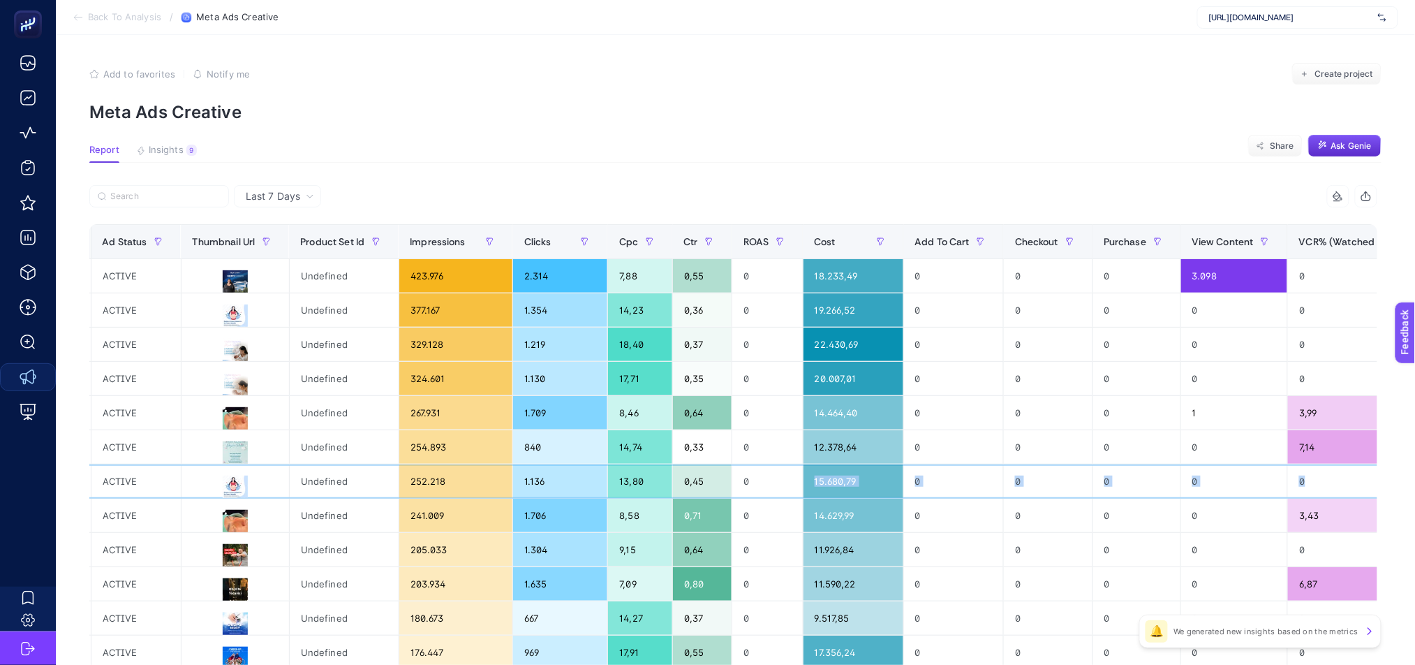
scroll to position [0, 1109]
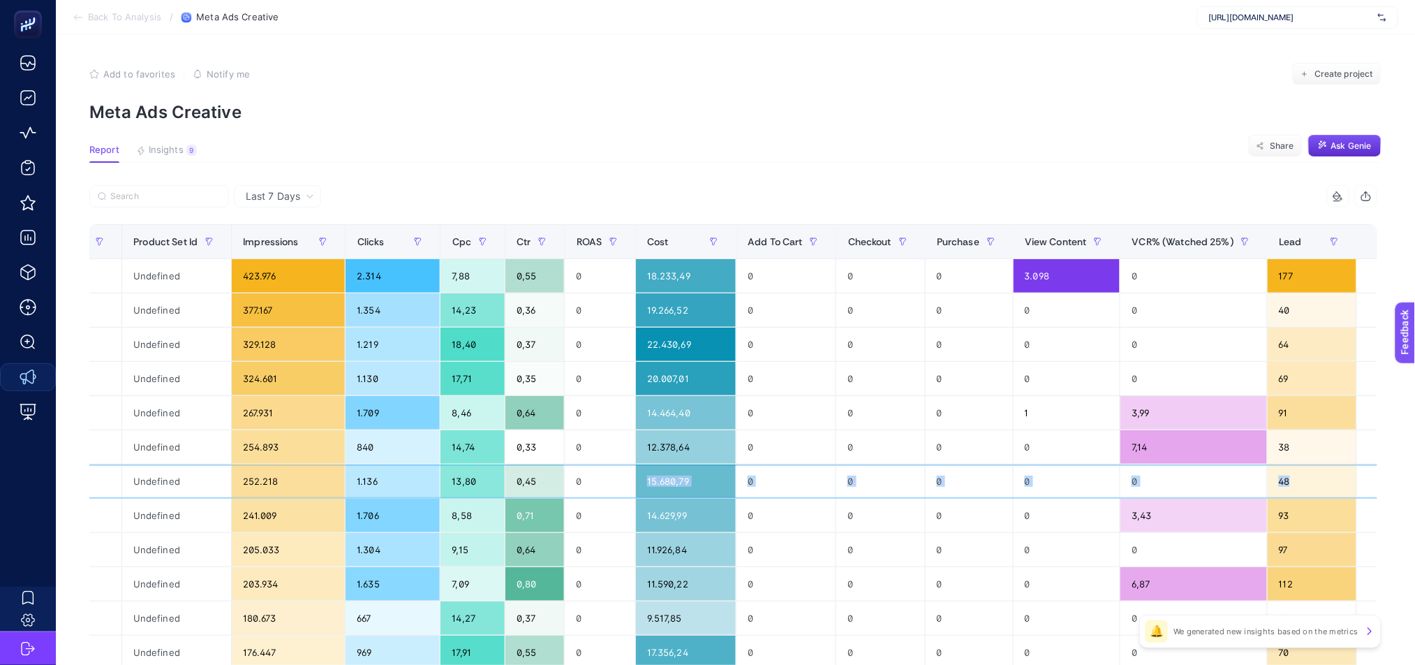
drag, startPoint x: 591, startPoint y: 477, endPoint x: 1264, endPoint y: 479, distance: 673.7
click at [1264, 479] on tr "TR | KADIN DOGUM | Other Services | [GEOGRAPHIC_DATA] | fb | Bostanci TR | Kadı…" at bounding box center [194, 481] width 2427 height 34
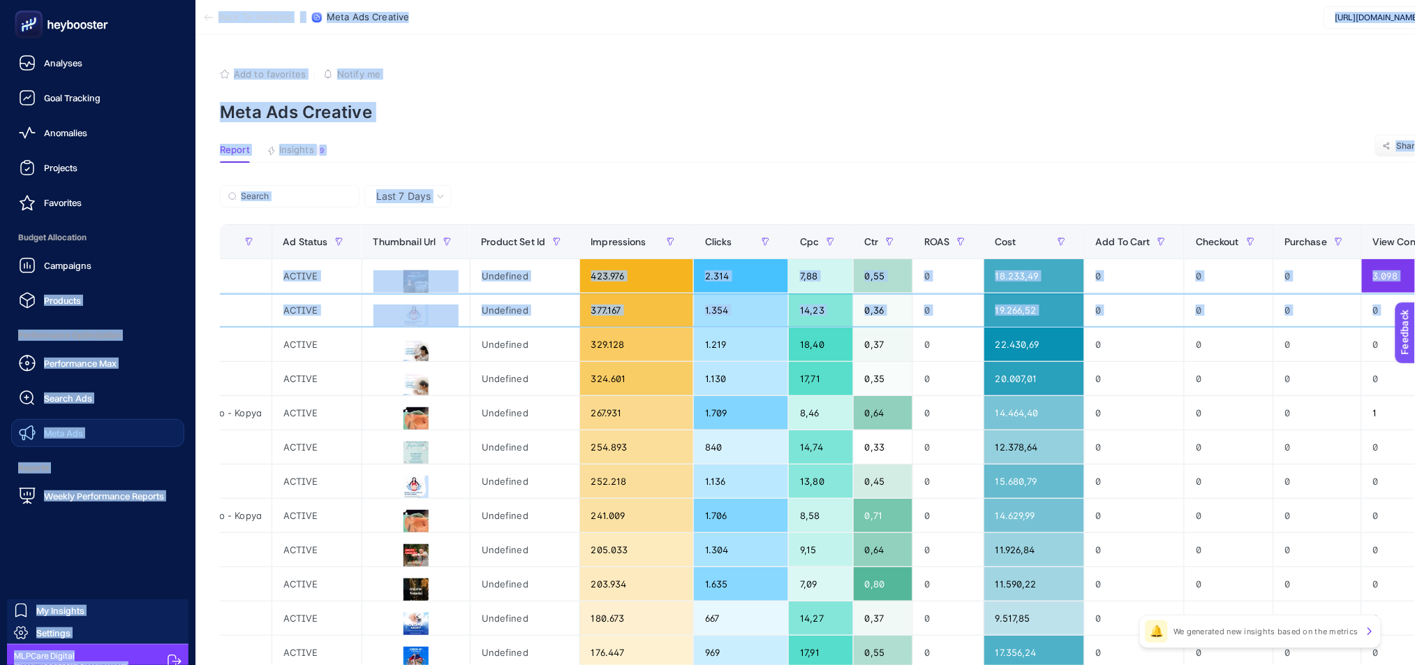
scroll to position [0, 0]
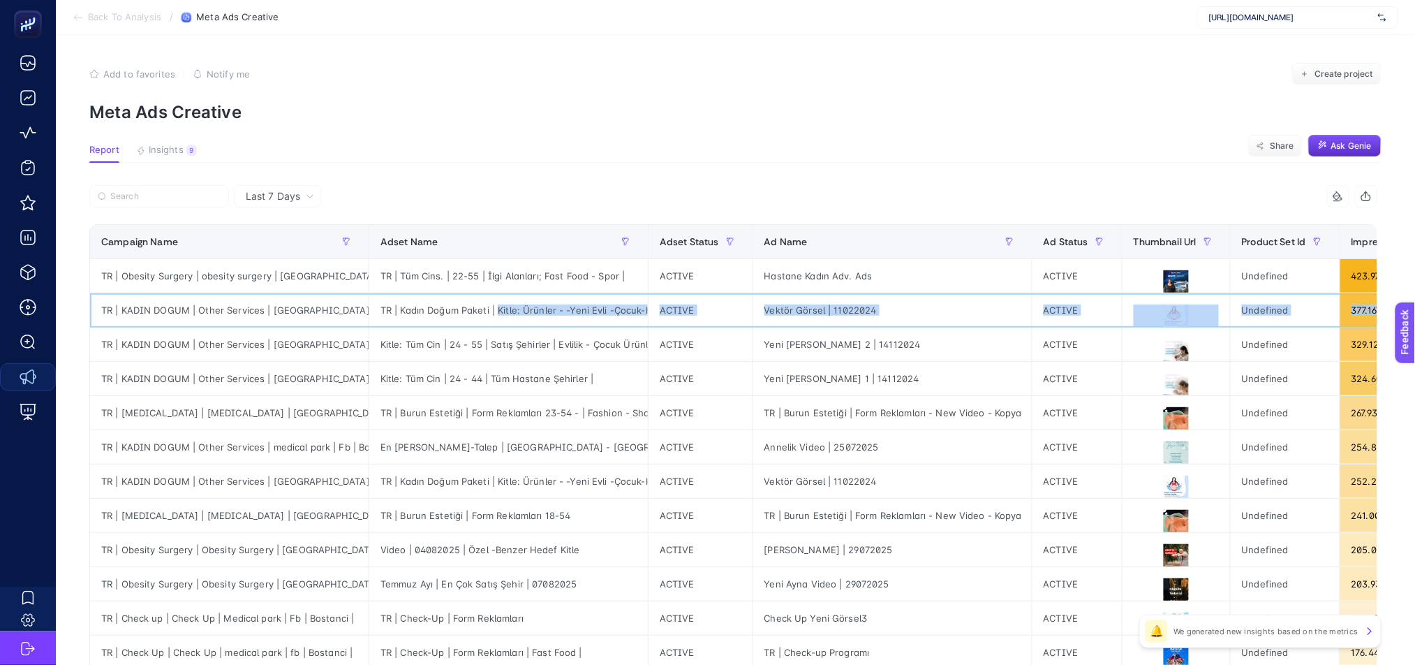
drag, startPoint x: 1278, startPoint y: 313, endPoint x: 490, endPoint y: 308, distance: 788.2
click at [490, 308] on tr "TR | KADIN DOGUM | Other Services | [GEOGRAPHIC_DATA] | Fb | Bostanci TR | Kadı…" at bounding box center [1303, 310] width 2427 height 34
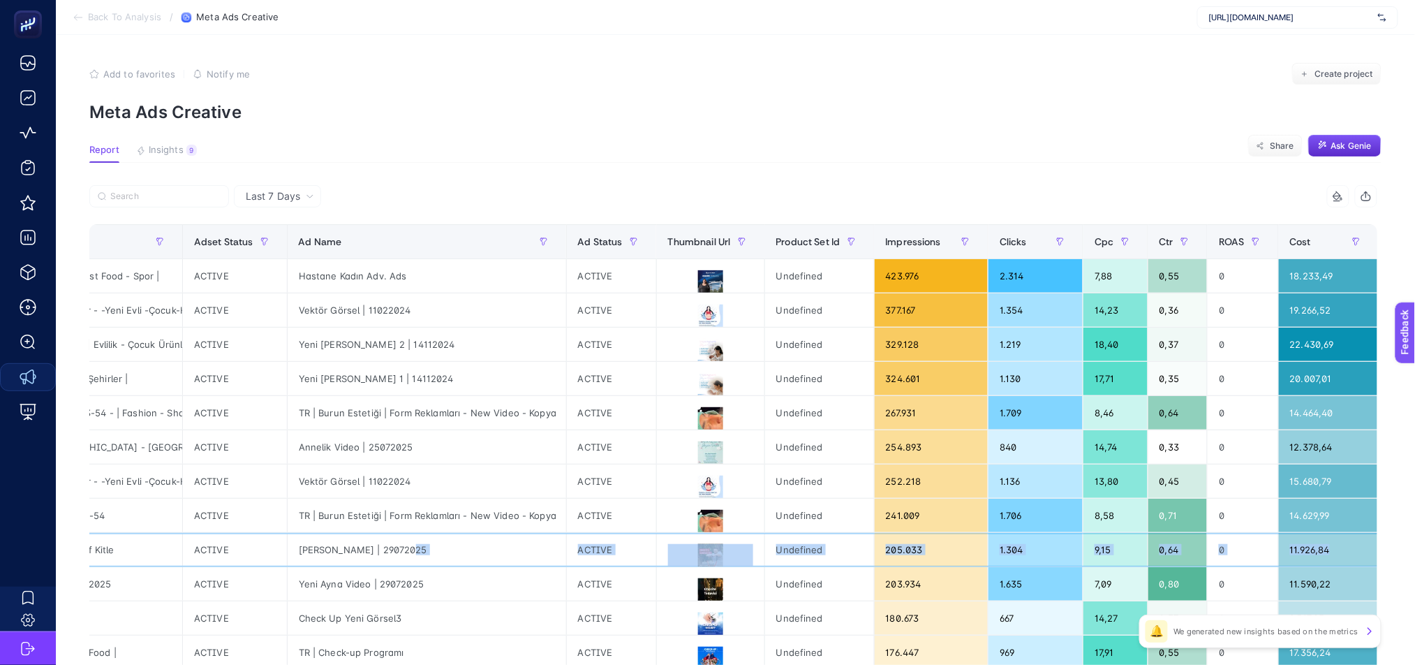
scroll to position [0, 591]
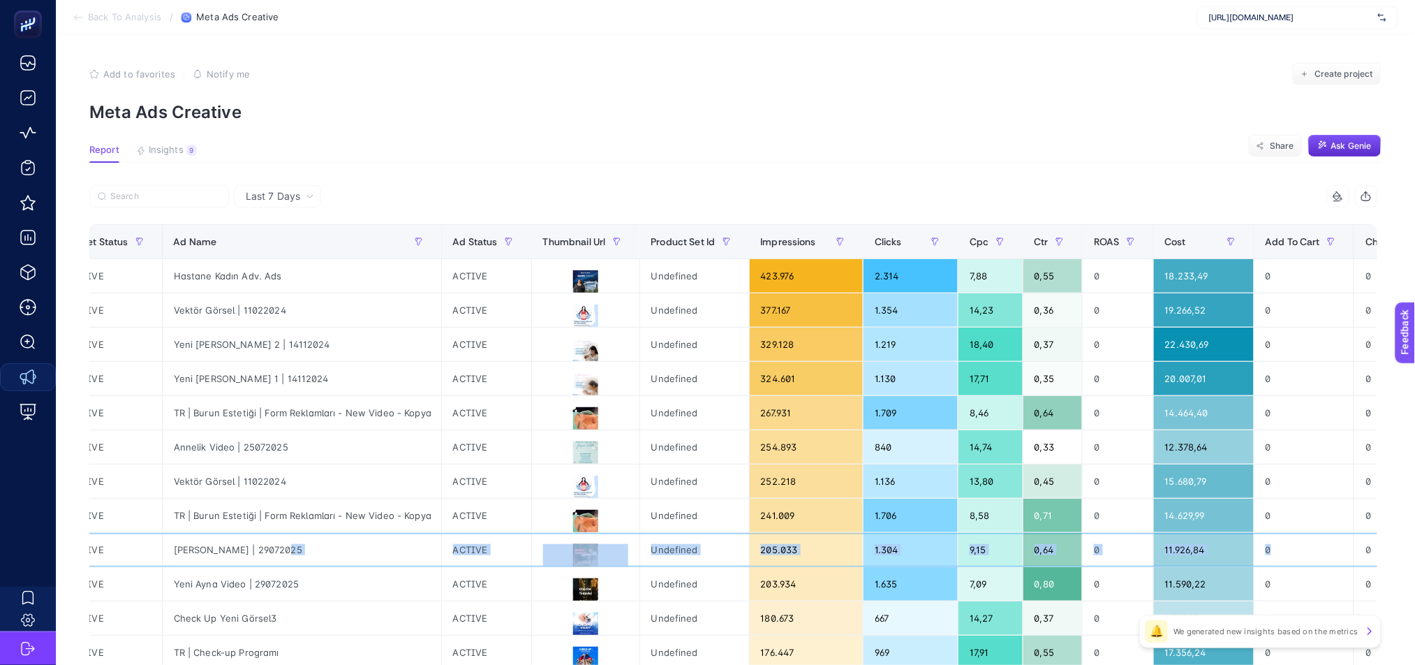
drag, startPoint x: 963, startPoint y: 552, endPoint x: 1248, endPoint y: 543, distance: 285.0
click at [1248, 543] on tr "TR | Obesity Surgery | Obesity Surgery | Medical park | Fb | Bostanci Video | 0…" at bounding box center [712, 550] width 2427 height 34
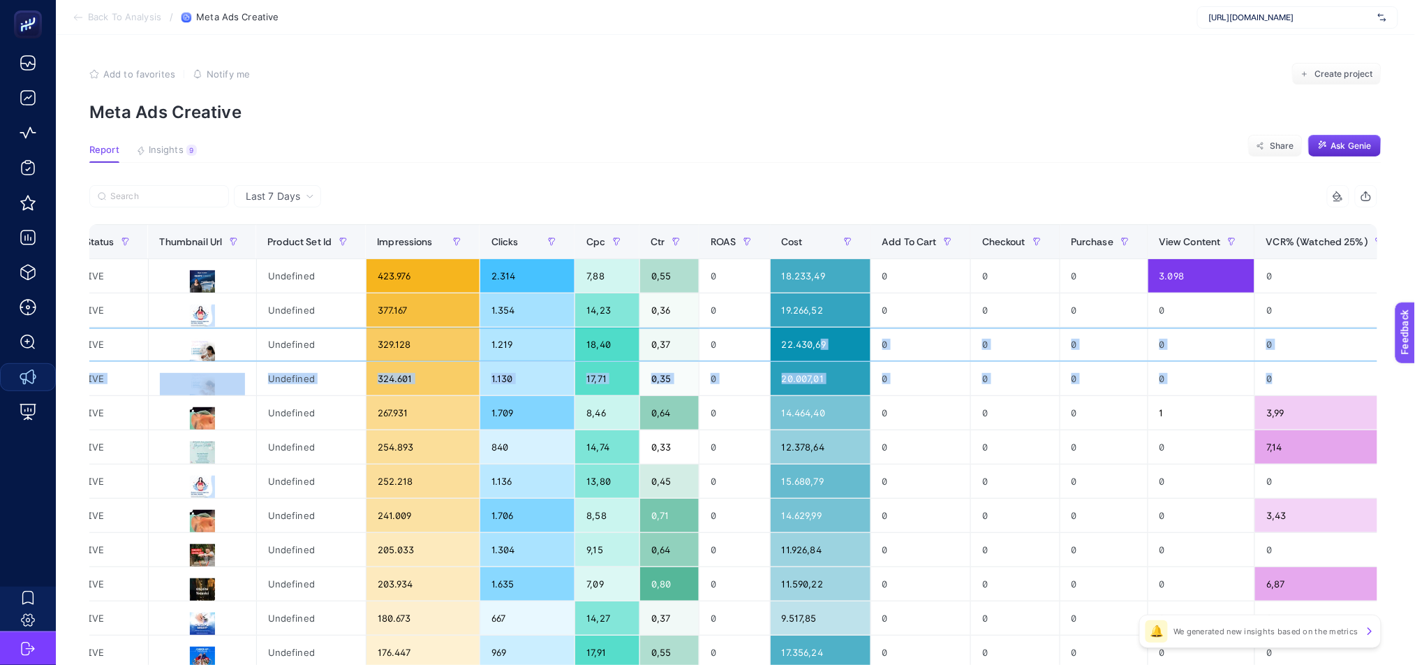
scroll to position [0, 1109]
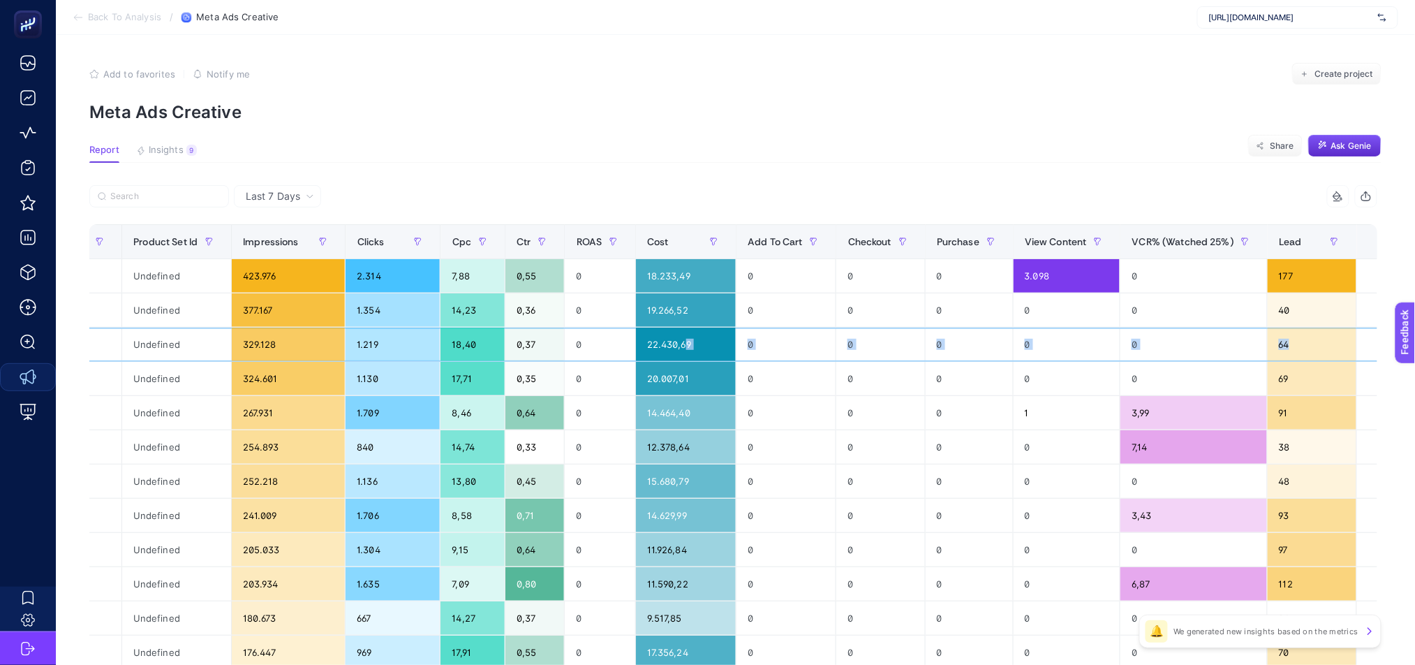
drag, startPoint x: 1182, startPoint y: 348, endPoint x: 1318, endPoint y: 353, distance: 136.2
click at [1318, 353] on tr "TR | KADIN DOGUM | Other Services | [GEOGRAPHIC_DATA] | fb | Bostanci | Kitle: …" at bounding box center [194, 344] width 2427 height 34
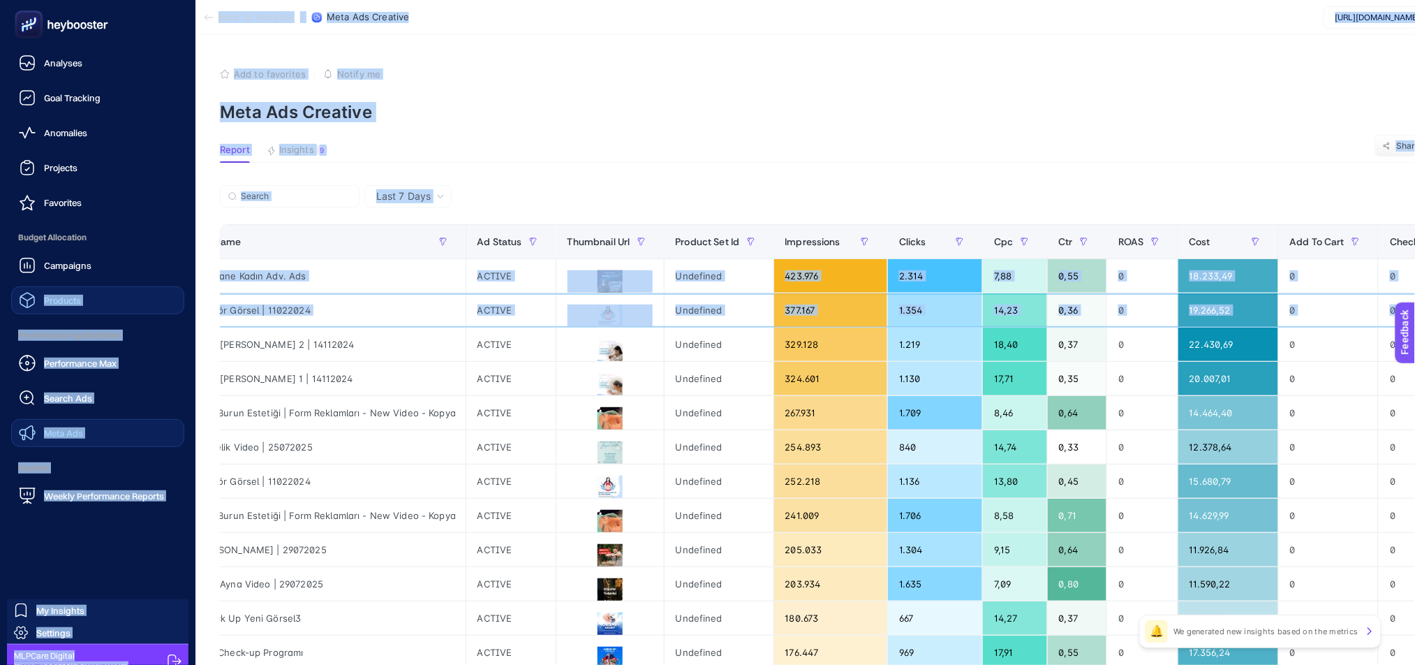
scroll to position [0, 0]
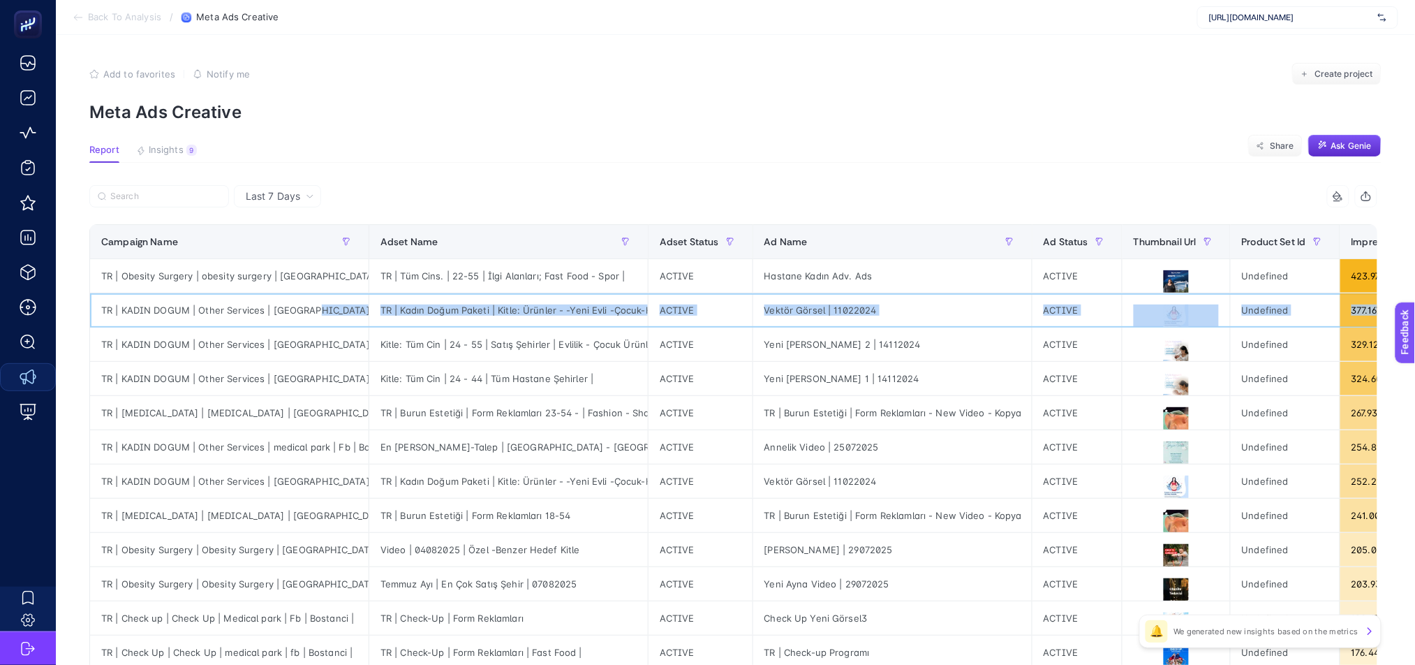
drag, startPoint x: 1293, startPoint y: 315, endPoint x: 300, endPoint y: 311, distance: 992.7
click at [300, 311] on tr "TR | KADIN DOGUM | Other Services | [GEOGRAPHIC_DATA] | Fb | Bostanci TR | Kadı…" at bounding box center [1303, 310] width 2427 height 34
click at [548, 309] on div "TR | Kadın Doğum Paketi | Kitle: Ürünler - -Yeni Evli -Çocuk-Hamile |" at bounding box center [508, 310] width 279 height 34
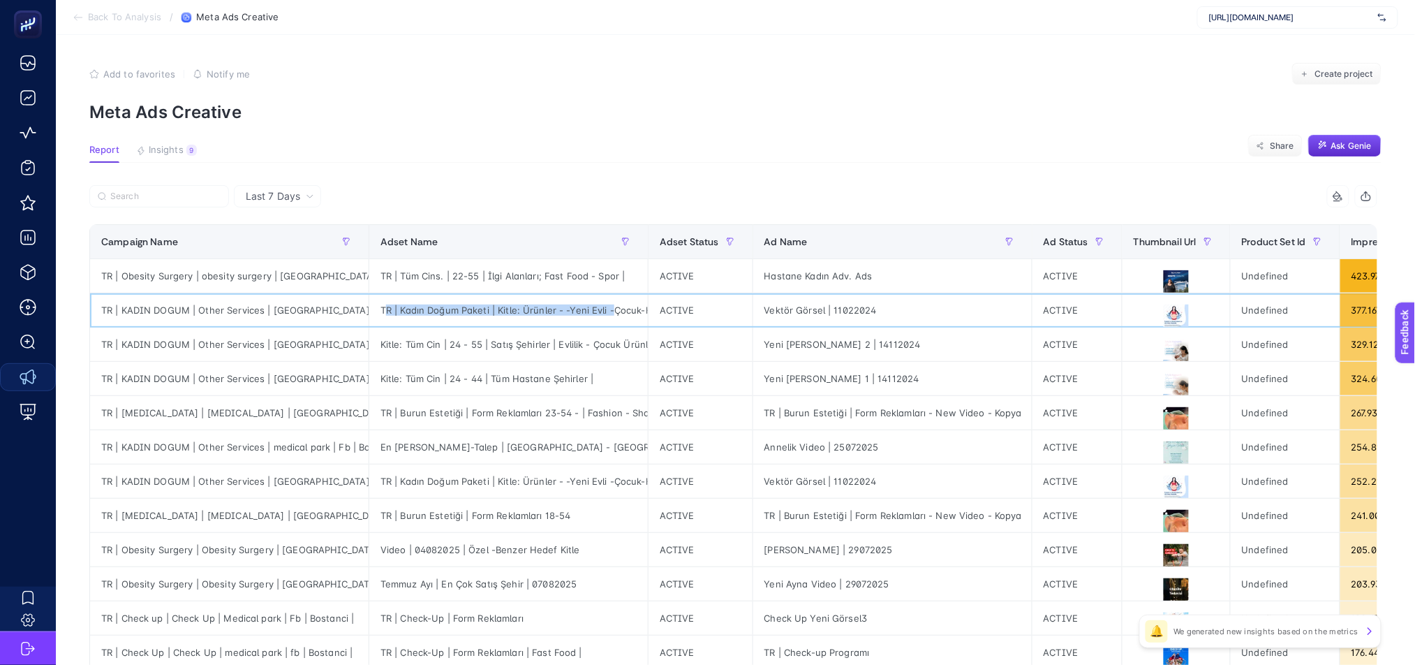
scroll to position [0, 42]
drag, startPoint x: 373, startPoint y: 307, endPoint x: 633, endPoint y: 311, distance: 259.7
click at [633, 311] on div "TR | Kadın Doğum Paketi | Kitle: Ürünler - -Yeni Evli -Çocuk-Hamile |" at bounding box center [508, 310] width 279 height 34
copy div "R | Kadın Doğum Paketi | Kitle: Ürünler - -Yeni Evli -Çocuk-Hamile |"
click at [754, 310] on div "Vektör Görsel | 11022024" at bounding box center [892, 310] width 279 height 34
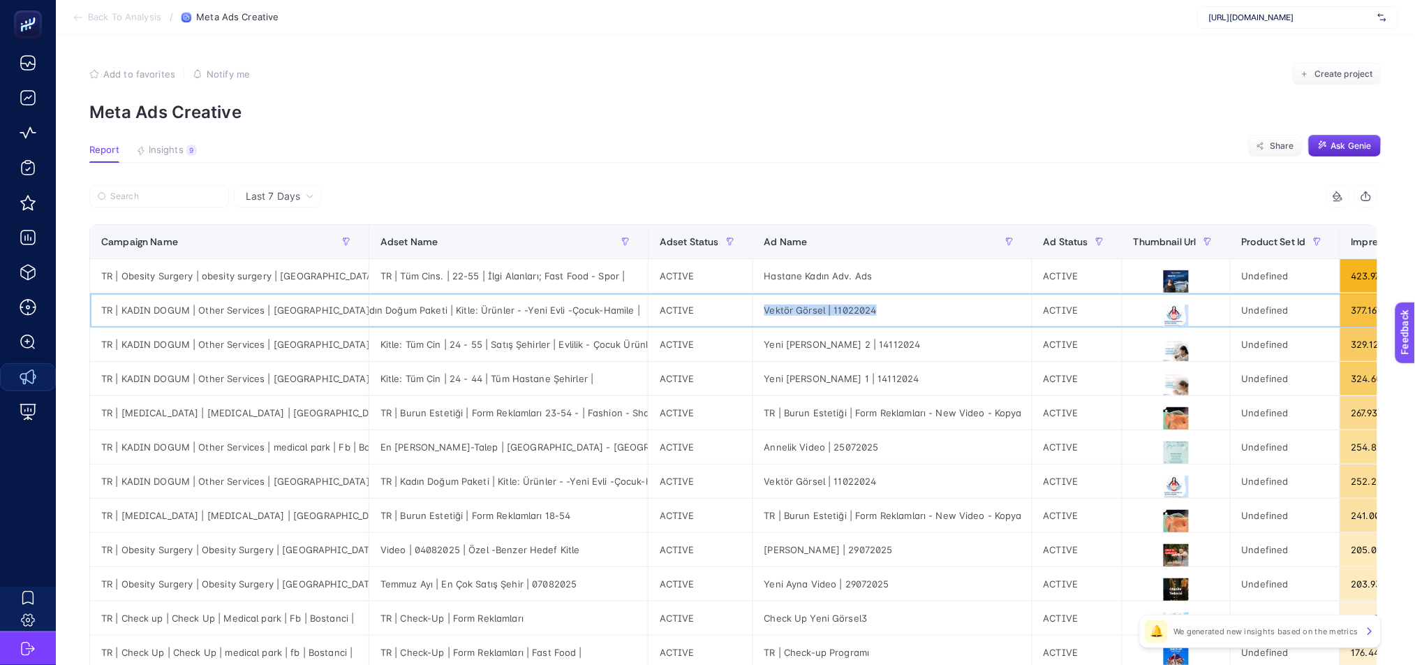
drag, startPoint x: 756, startPoint y: 307, endPoint x: 871, endPoint y: 311, distance: 115.2
click at [871, 311] on div "Vektör Görsel | 11022024" at bounding box center [892, 310] width 279 height 34
copy div "Vektör Görsel | 11022024"
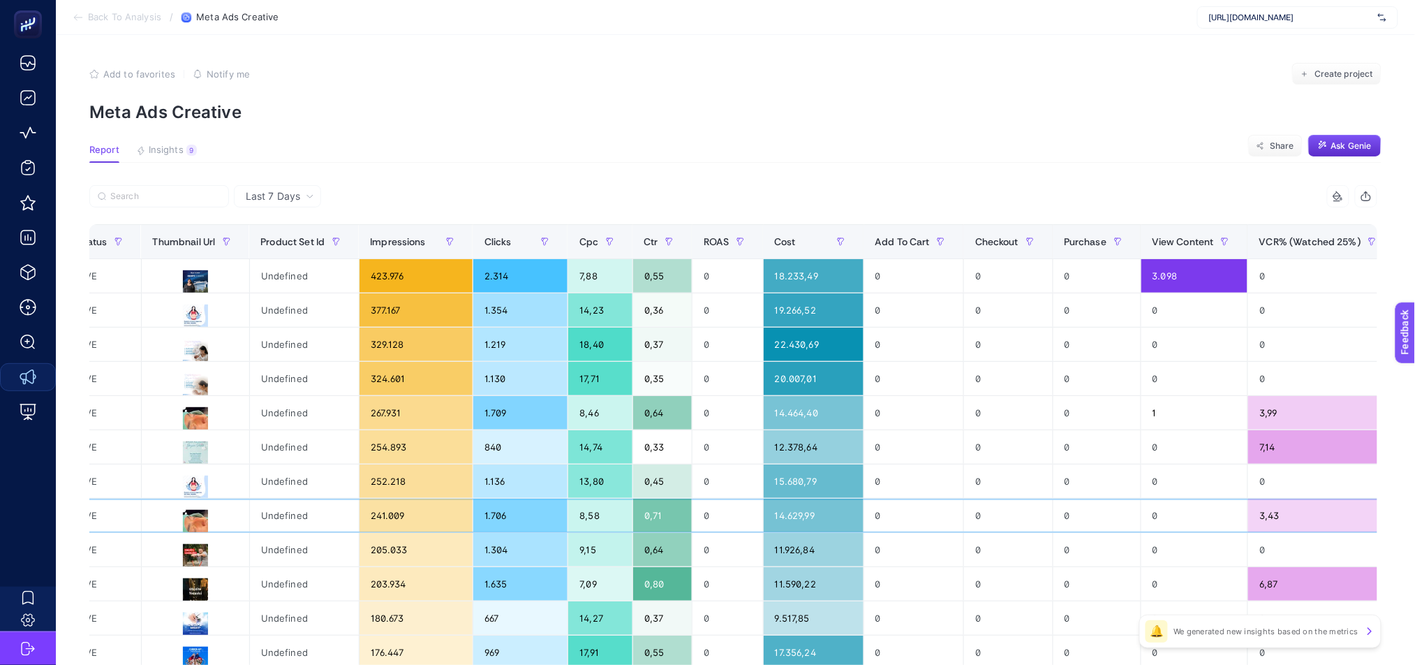
scroll to position [0, 1109]
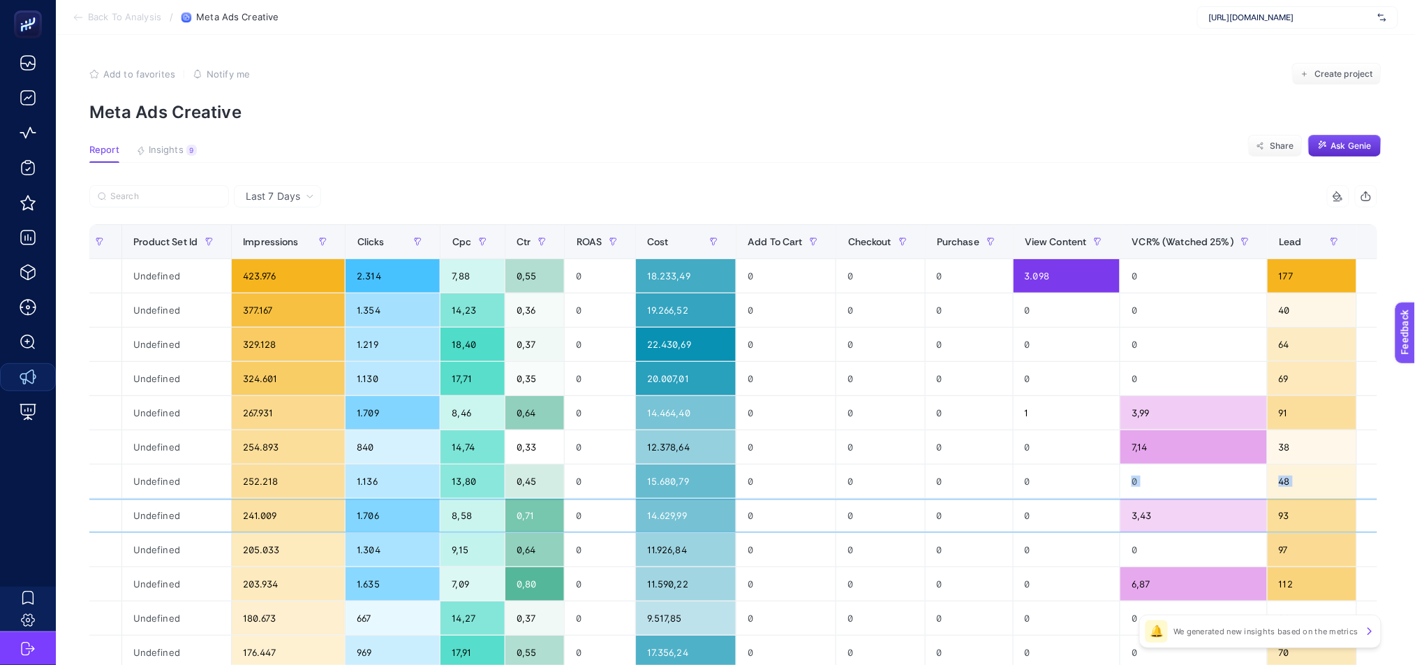
drag, startPoint x: 902, startPoint y: 509, endPoint x: 1085, endPoint y: 483, distance: 184.7
click at [1085, 483] on tbody "TR | Obesity Surgery | obesity surgery | [GEOGRAPHIC_DATA] | fb | Bostanci TR |…" at bounding box center [194, 601] width 2427 height 684
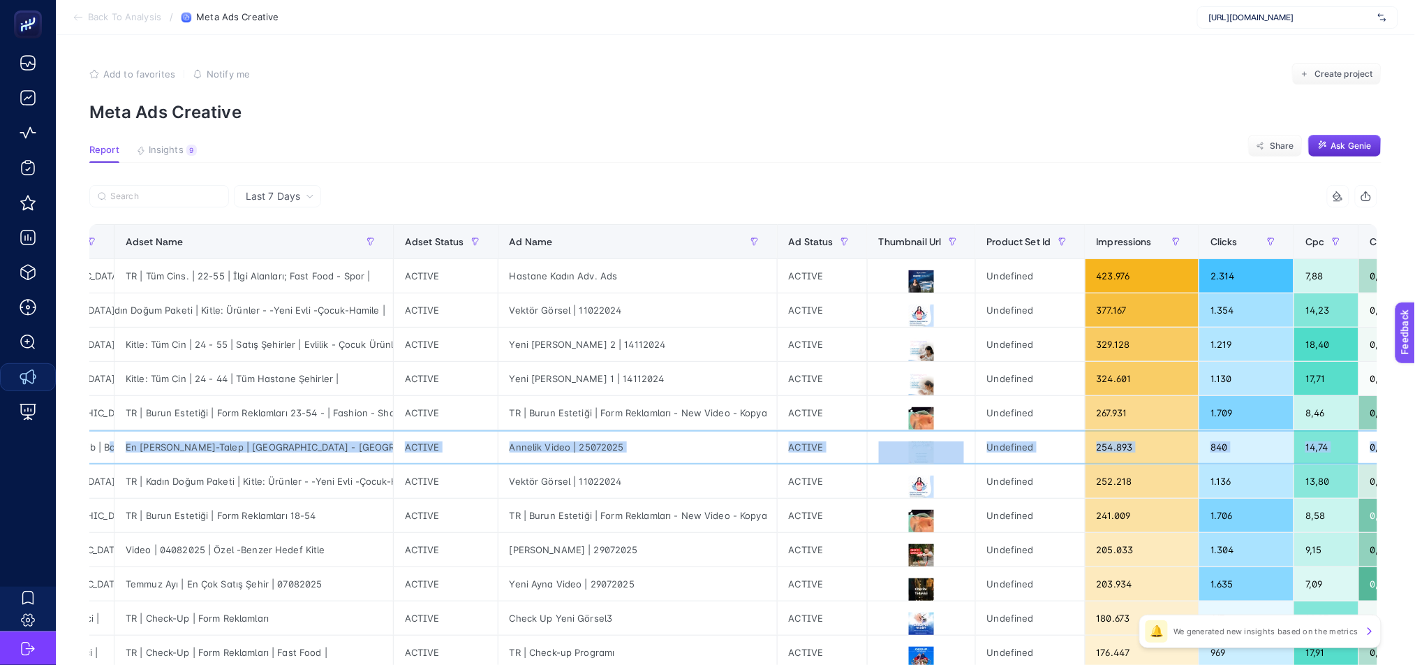
scroll to position [0, 232]
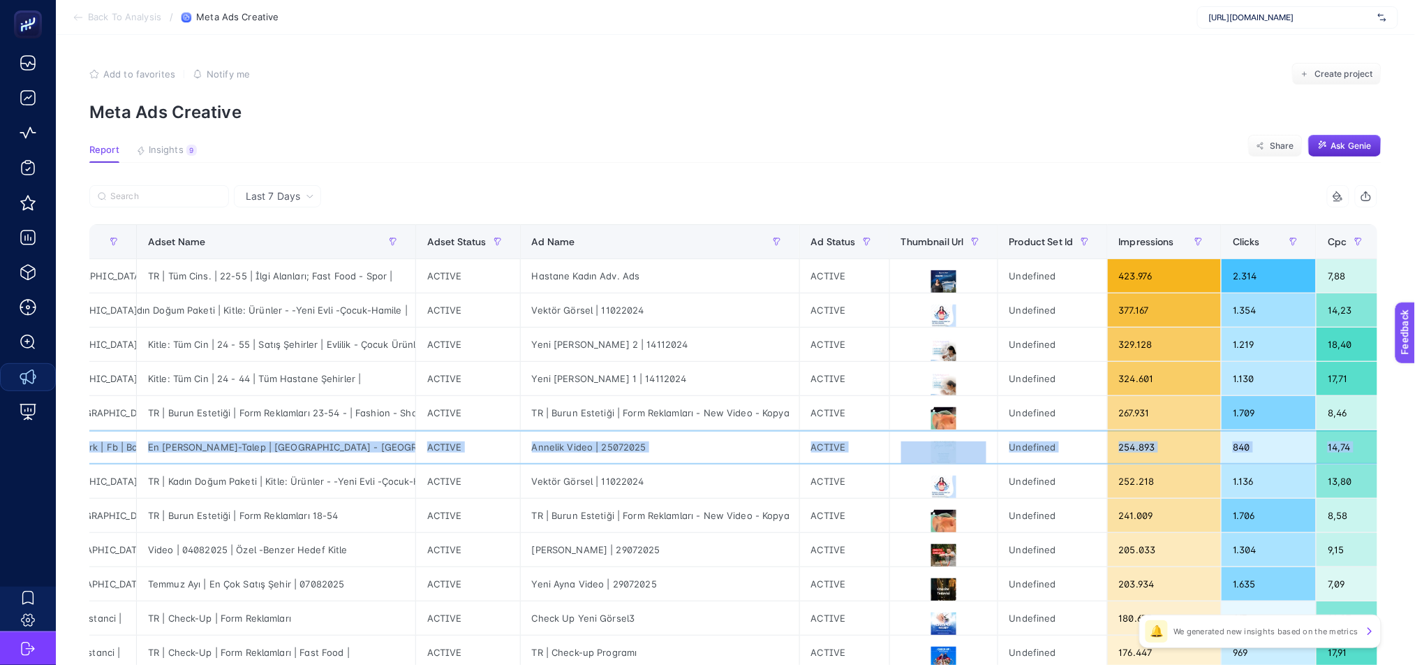
drag, startPoint x: 998, startPoint y: 441, endPoint x: 78, endPoint y: 456, distance: 920.2
click at [78, 458] on div "Last 7 Days 12 items selected Campaign Name Adset Name Adset Status Ad Name Ad …" at bounding box center [733, 641] width 1310 height 913
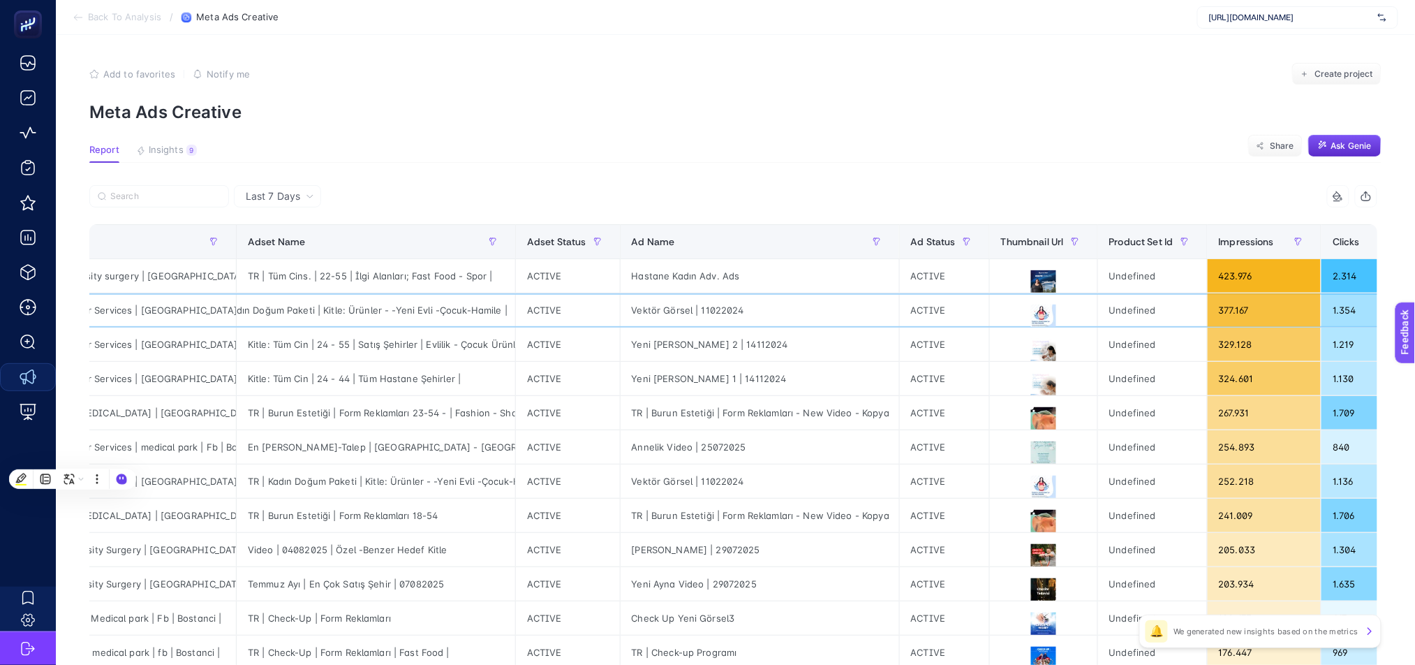
click at [195, 311] on div "TR | KADIN DOGUM | Other Services | [GEOGRAPHIC_DATA] | Fb | Bostanci" at bounding box center [96, 310] width 279 height 34
copy tr "TR | KADIN DOGUM | Other Services | [GEOGRAPHIC_DATA] | Fb | Bostanci"
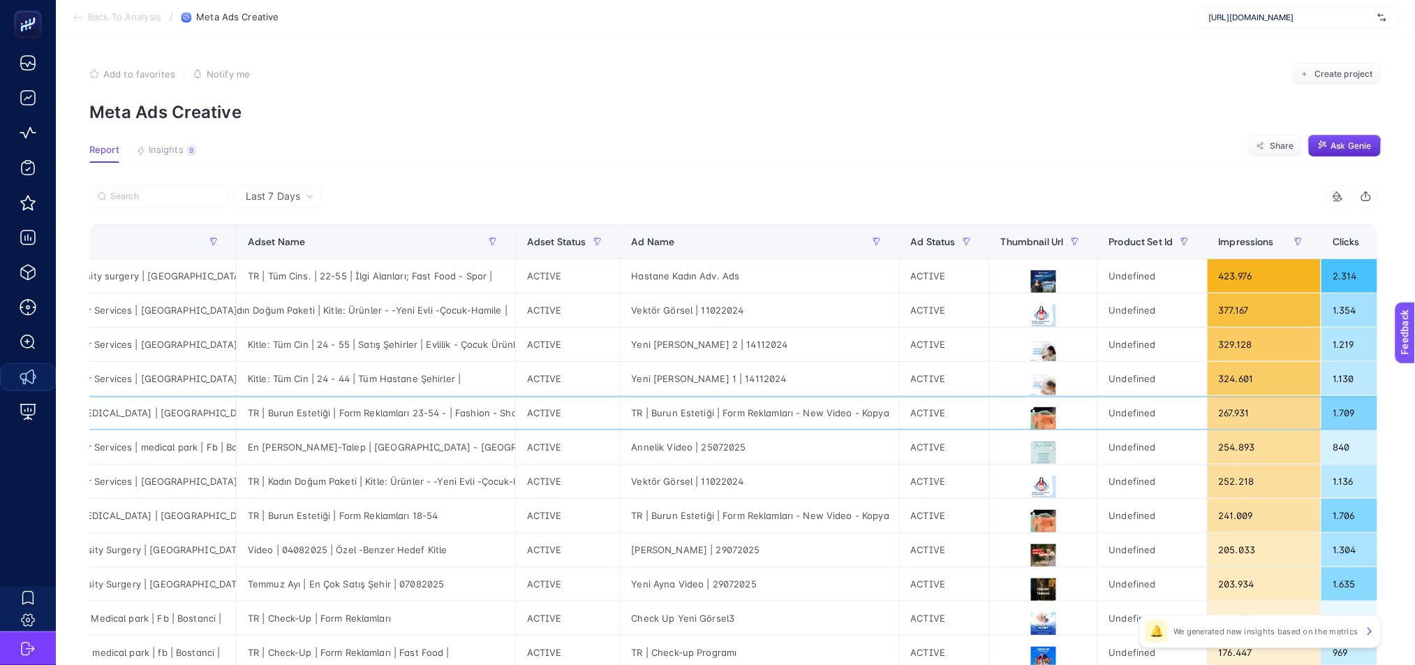
click at [445, 413] on div "TR | Burun Estetiği | Form Reklamları 23-54 - | Fashion - Shopping |" at bounding box center [376, 413] width 279 height 34
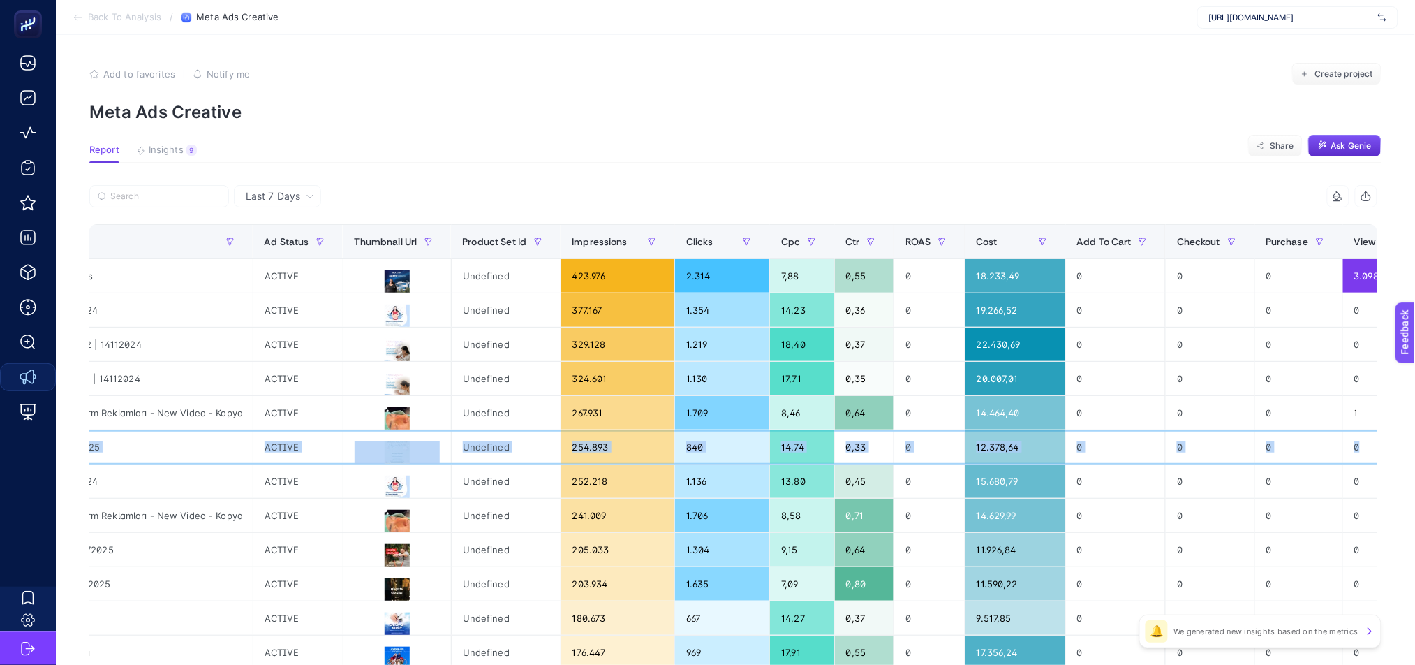
scroll to position [0, 1109]
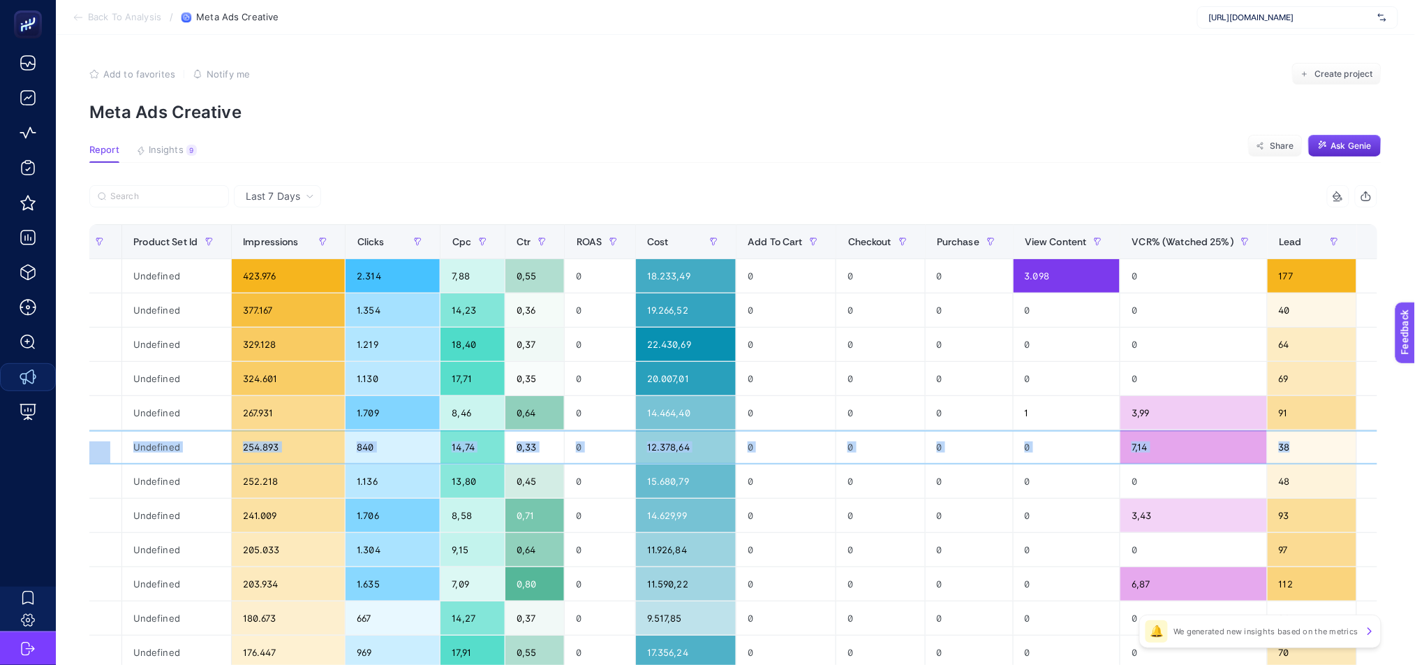
drag, startPoint x: 524, startPoint y: 451, endPoint x: 1380, endPoint y: 459, distance: 856.6
click at [1380, 459] on tr "TR | KADIN DOGUM | Other Services | medical park | Fb | Bostanci En [PERSON_NAM…" at bounding box center [194, 447] width 2427 height 34
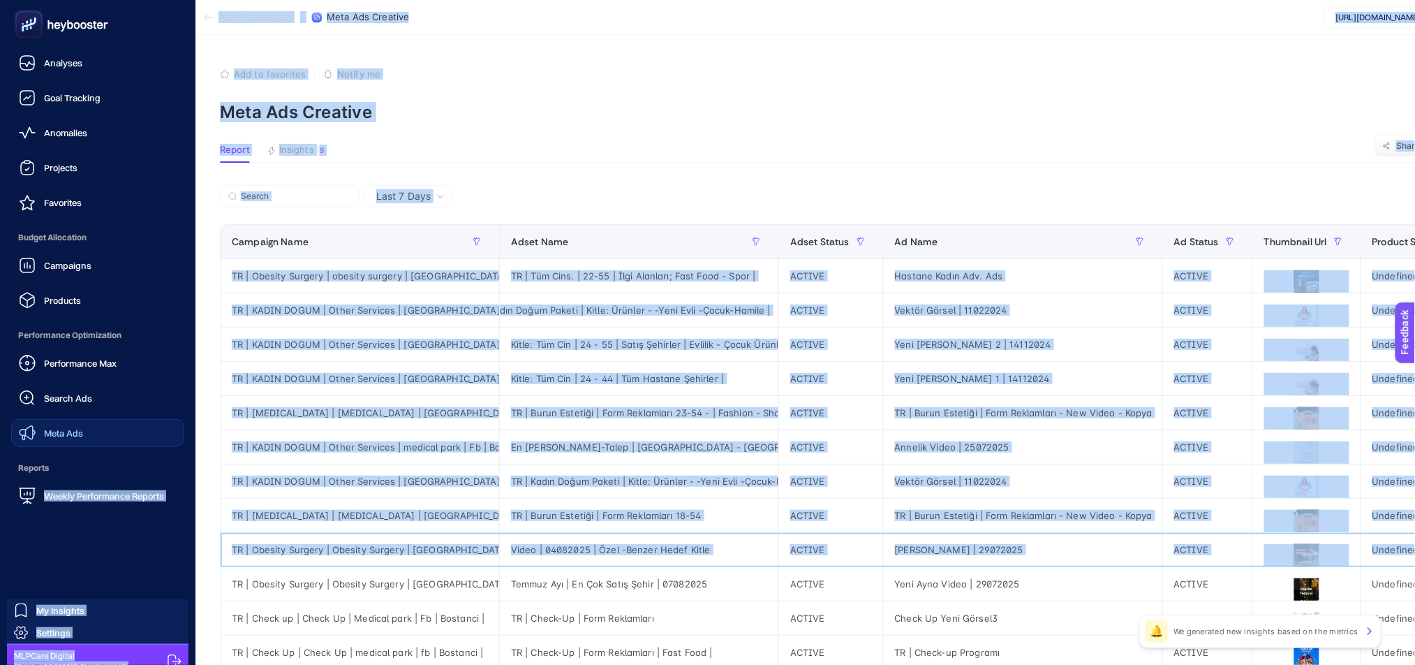
scroll to position [0, 0]
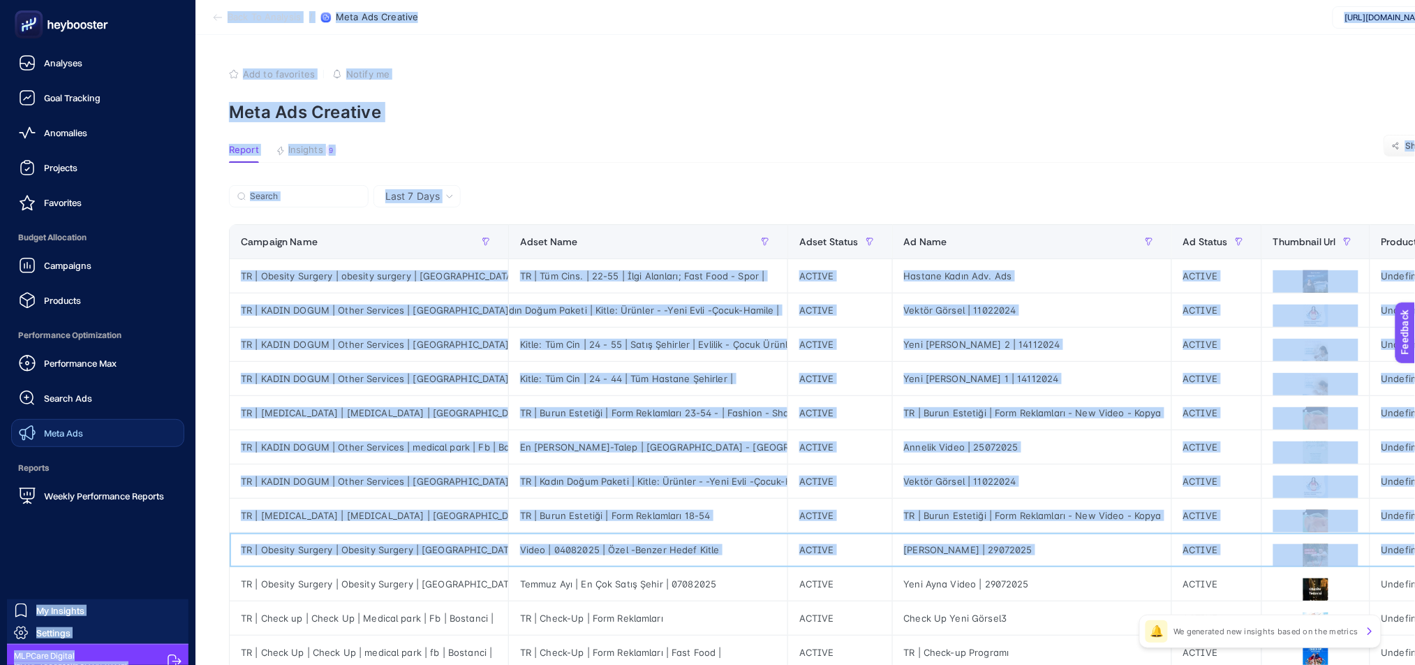
drag, startPoint x: 427, startPoint y: 539, endPoint x: 274, endPoint y: 501, distance: 157.5
click at [262, 503] on tbody "TR | Obesity Surgery | obesity surgery | [GEOGRAPHIC_DATA] | fb | Bostanci TR |…" at bounding box center [1443, 601] width 2427 height 684
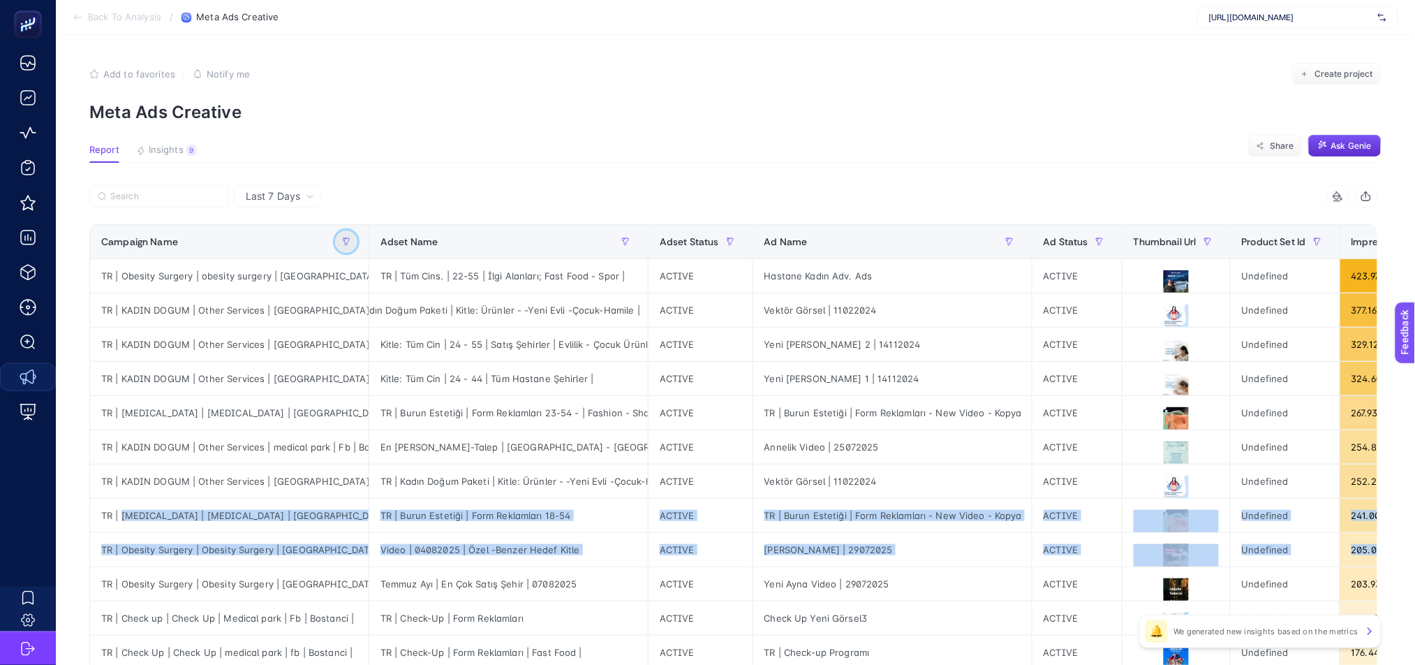
click at [343, 241] on icon "button" at bounding box center [346, 241] width 8 height 8
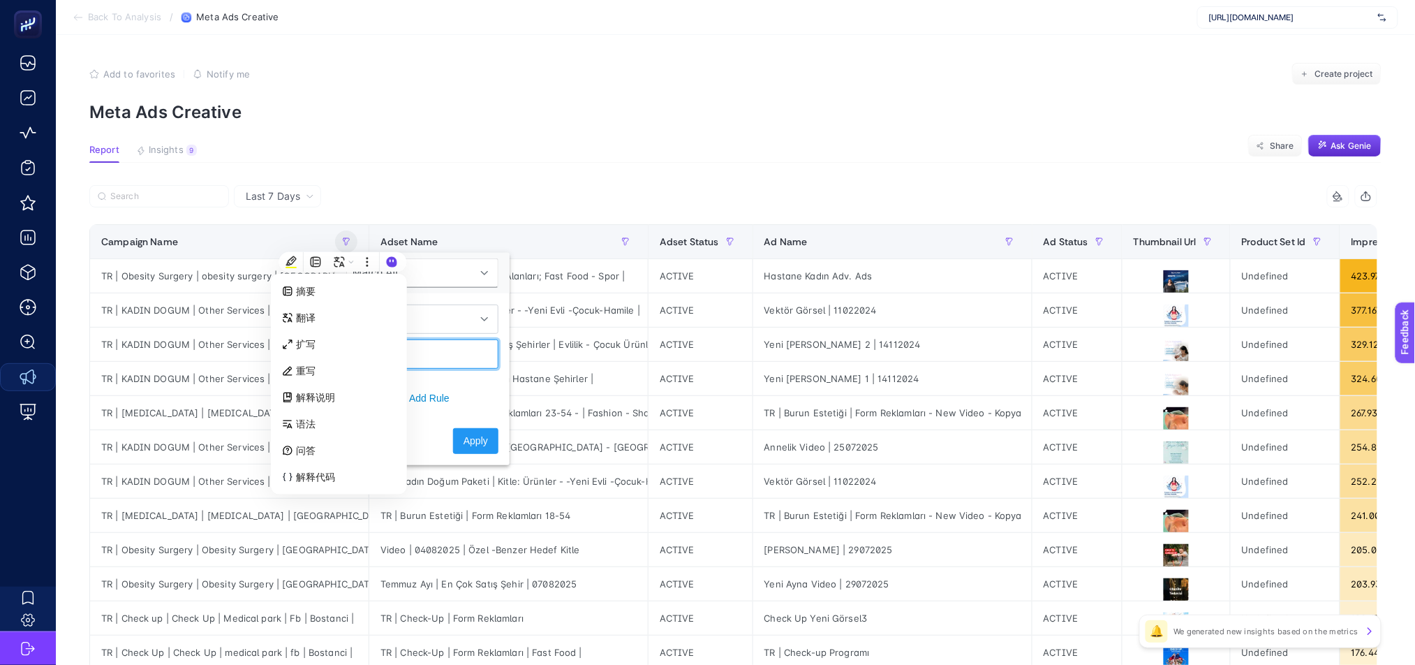
click at [447, 355] on input "text" at bounding box center [422, 353] width 152 height 29
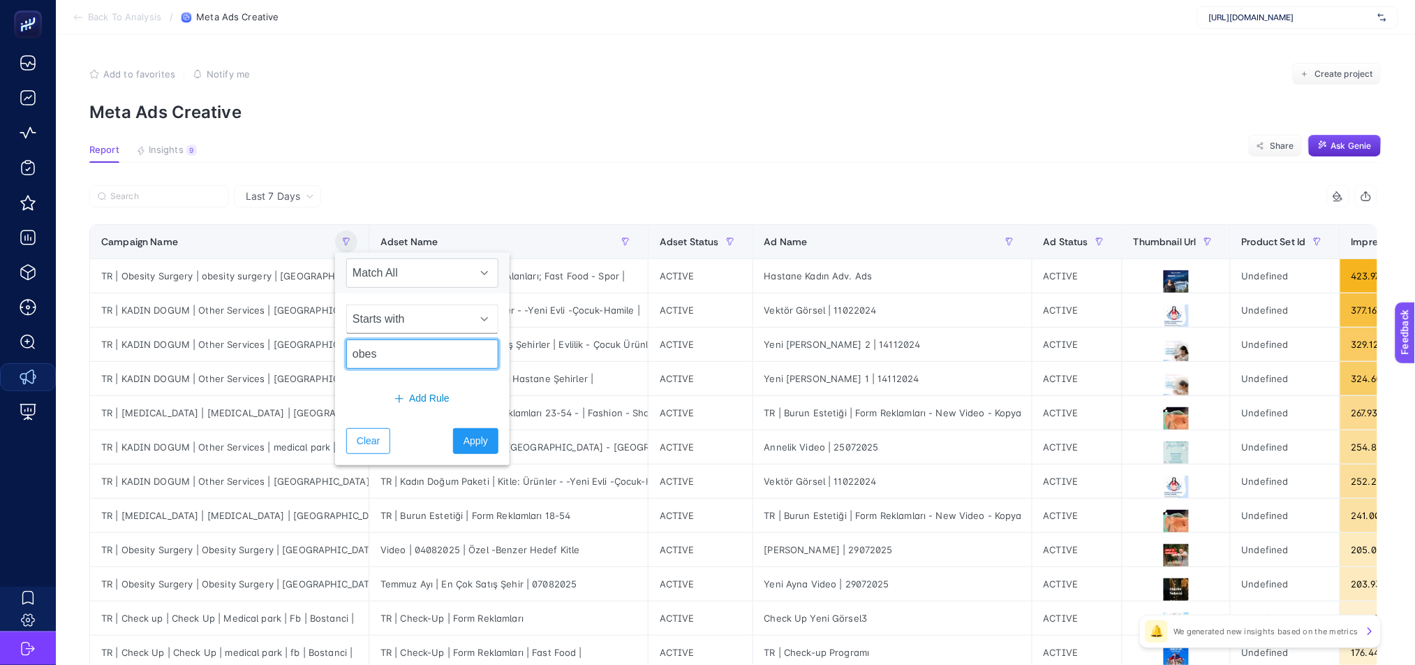
type input "obes"
click at [447, 319] on span "Starts with" at bounding box center [409, 319] width 124 height 28
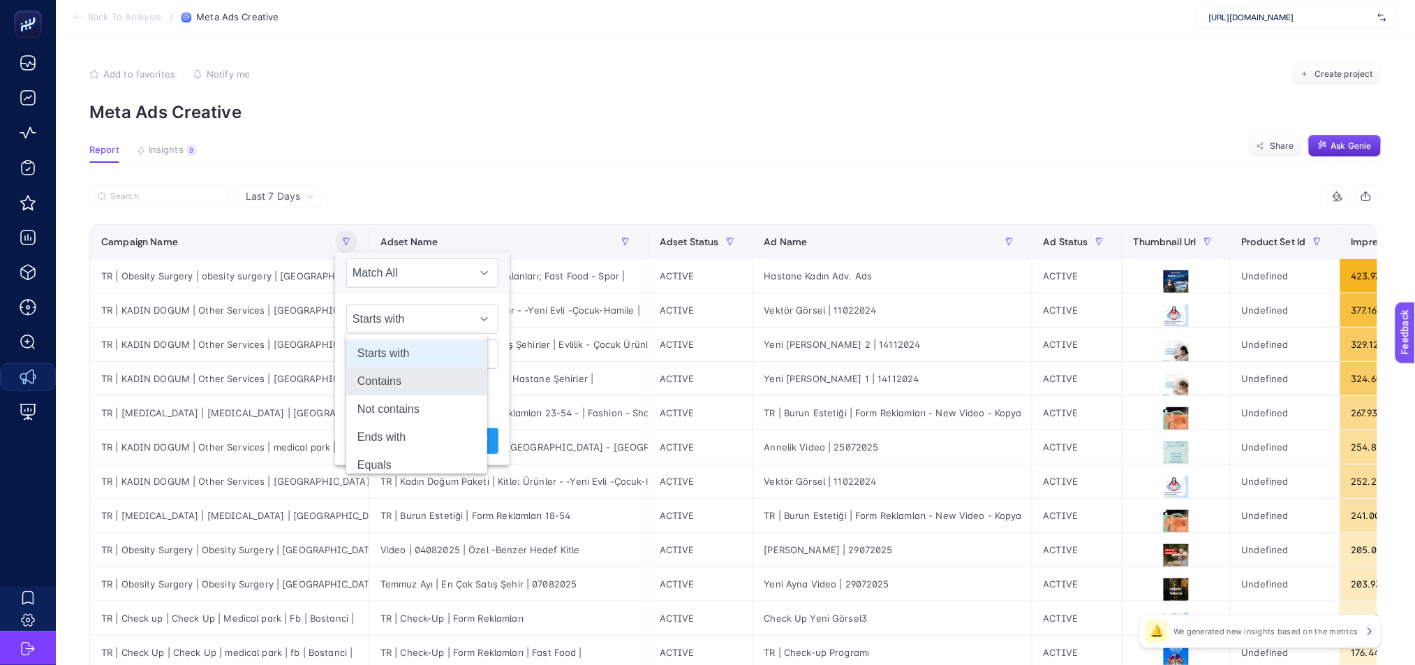
click at [447, 375] on li "Contains" at bounding box center [416, 381] width 141 height 28
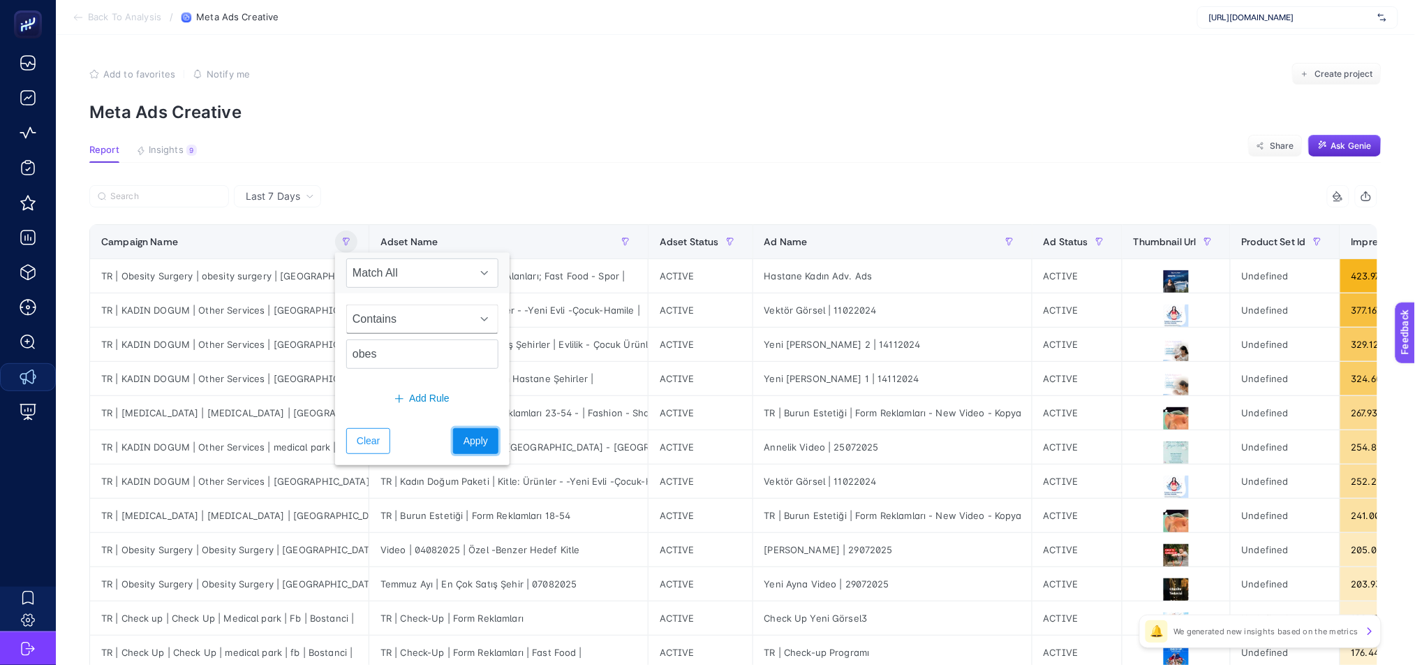
click at [464, 446] on span "Apply" at bounding box center [476, 441] width 24 height 15
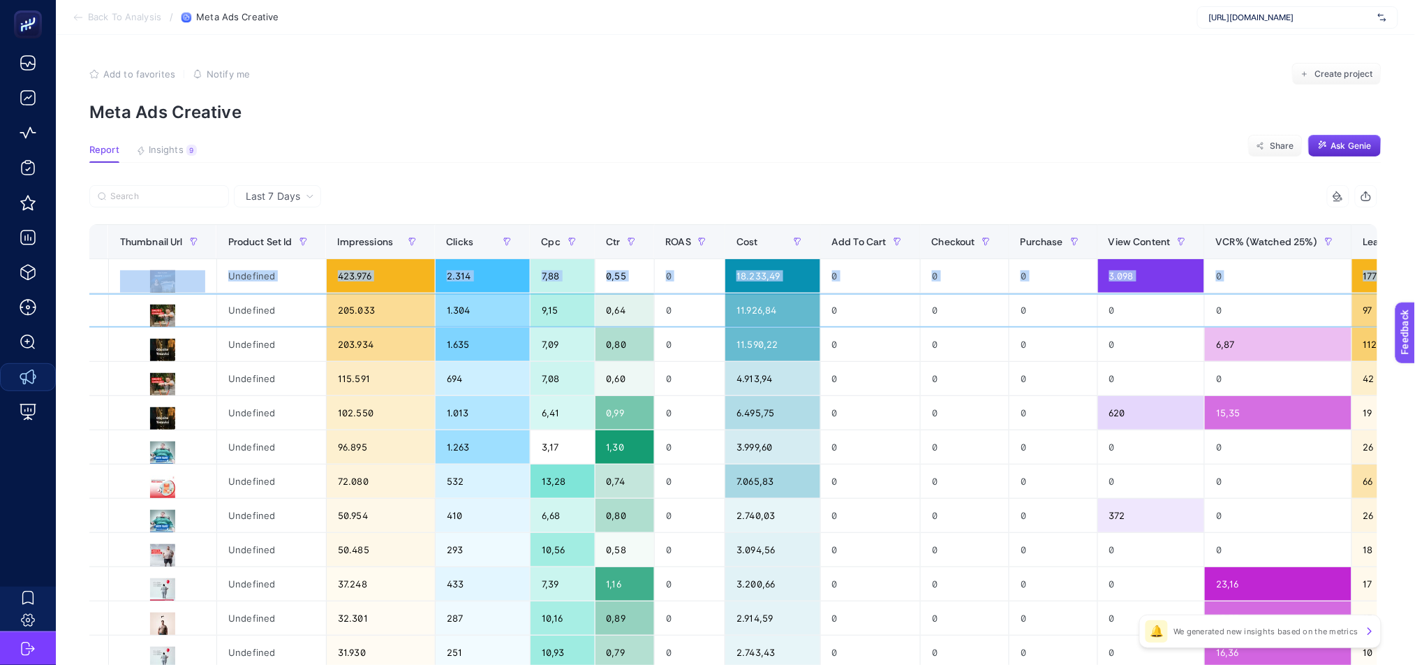
scroll to position [0, 1058]
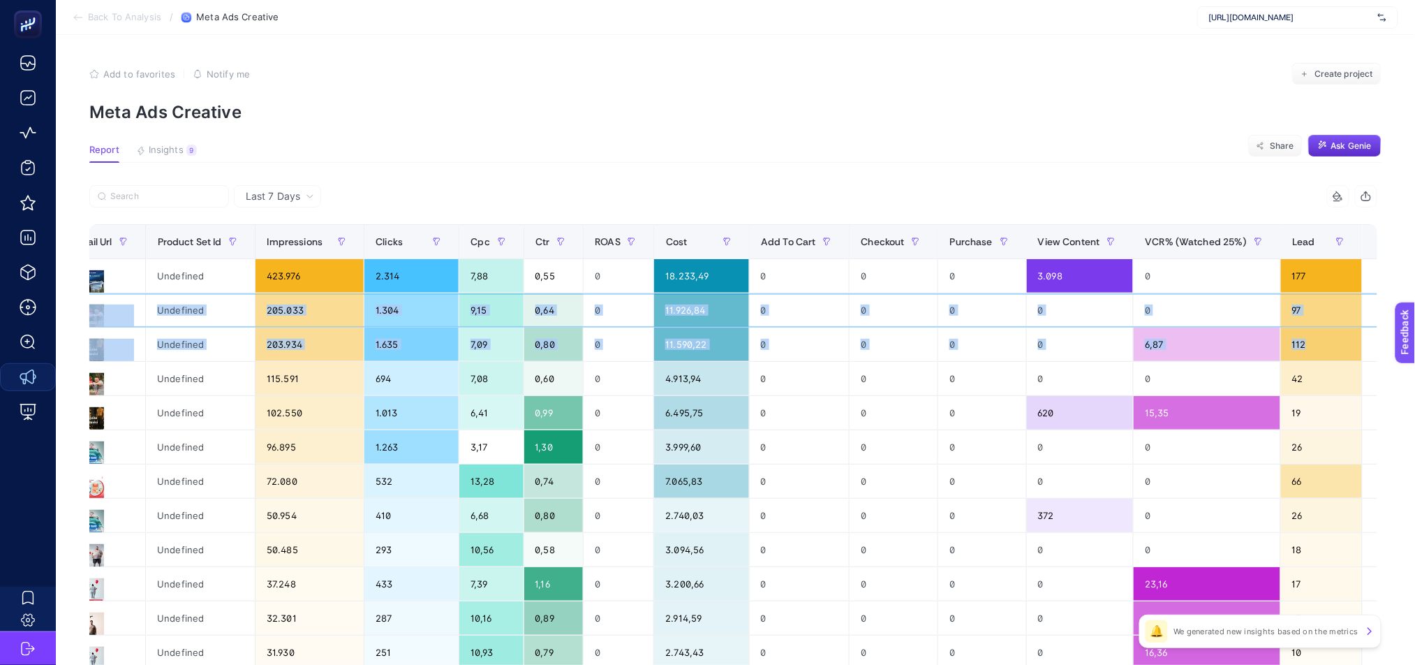
drag, startPoint x: 867, startPoint y: 319, endPoint x: 1308, endPoint y: 337, distance: 441.6
click at [1308, 337] on tbody "TR | Obesity Surgery | obesity surgery | [GEOGRAPHIC_DATA] | fb | Bostanci TR |…" at bounding box center [223, 601] width 2382 height 684
click at [611, 302] on div "0" at bounding box center [619, 310] width 71 height 34
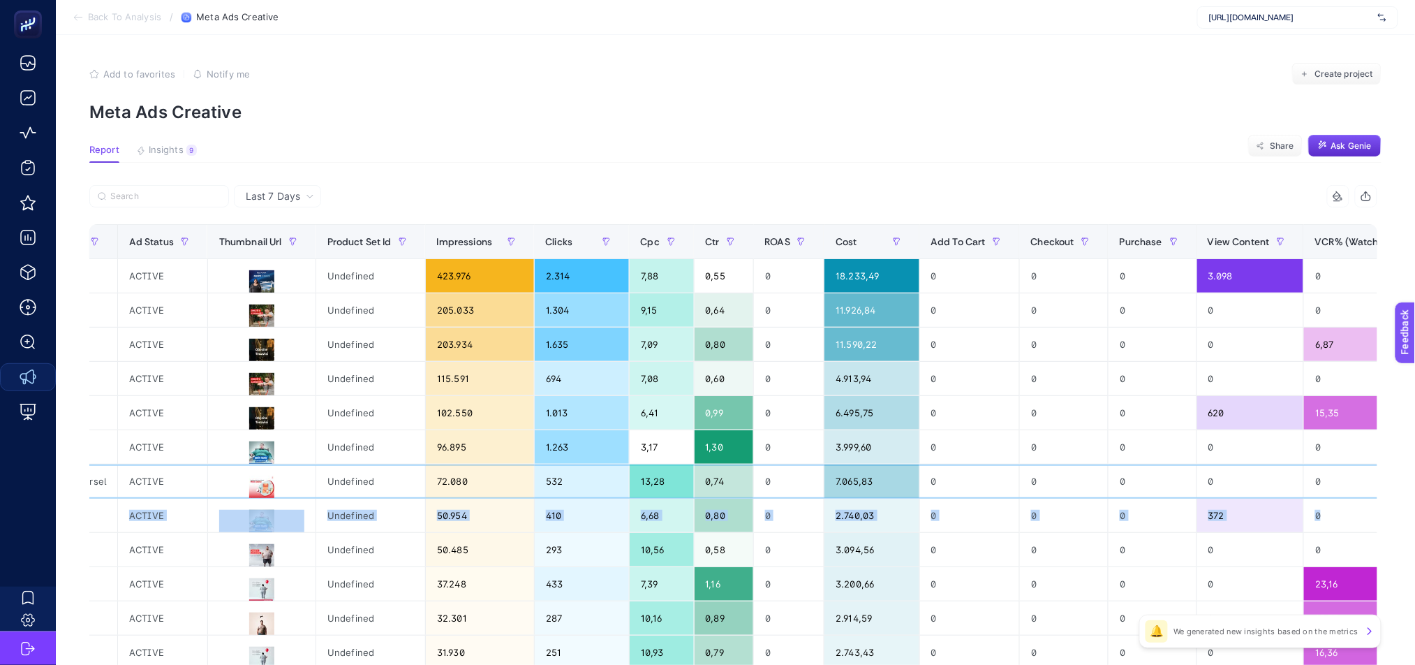
scroll to position [0, 891]
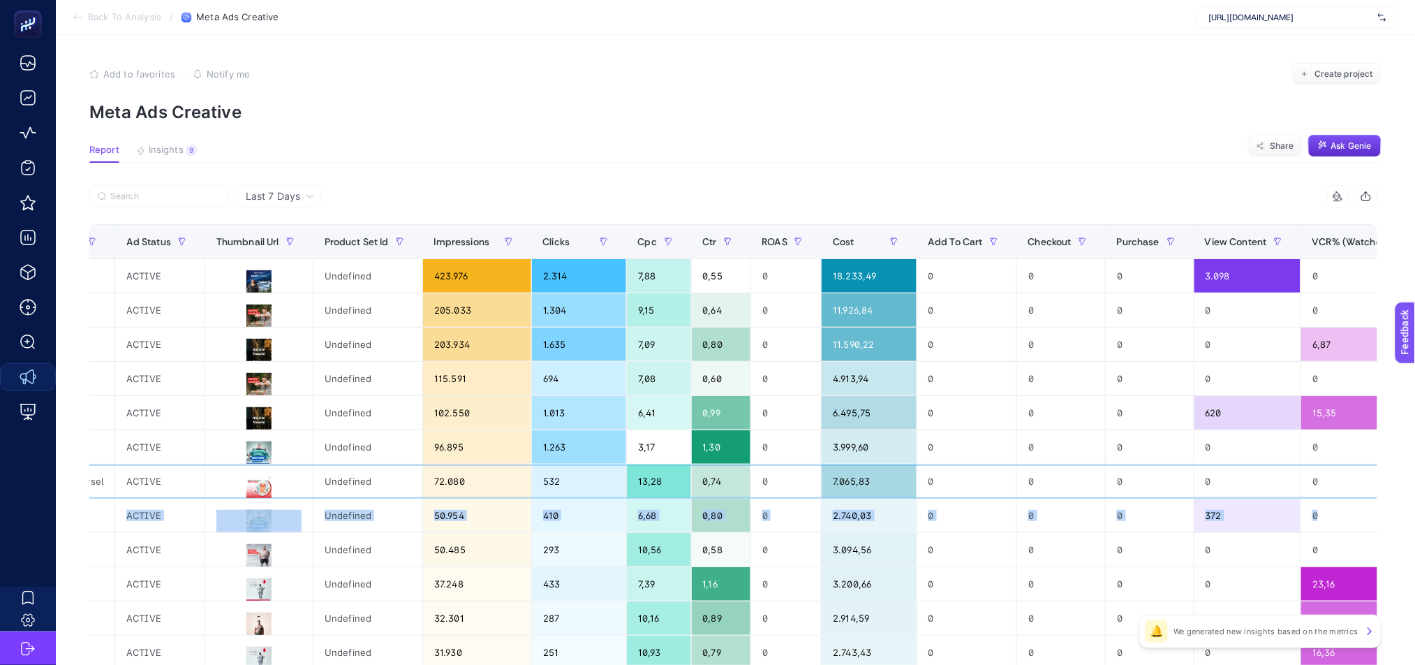
drag, startPoint x: 1233, startPoint y: 480, endPoint x: 1312, endPoint y: 511, distance: 85.3
click at [1312, 511] on tbody "TR | Obesity Surgery | obesity surgery | [GEOGRAPHIC_DATA] | fb | Bostanci TR |…" at bounding box center [390, 601] width 2382 height 684
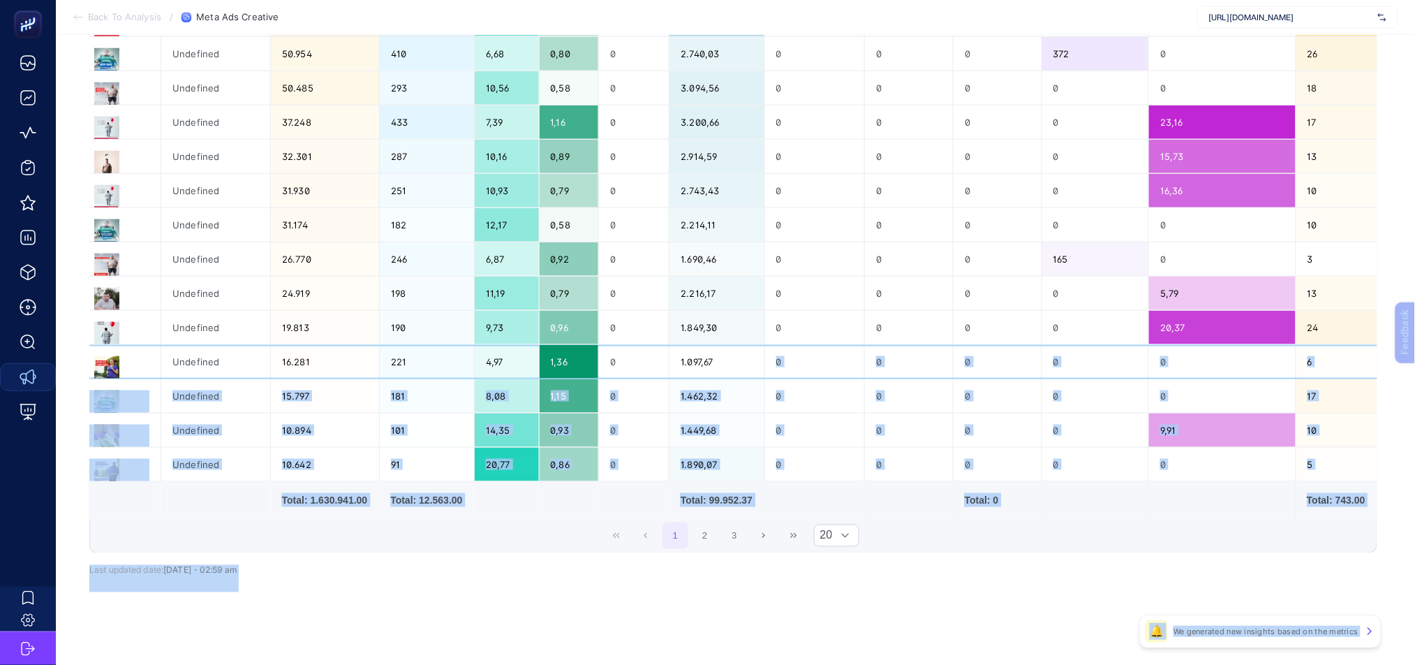
scroll to position [0, 1058]
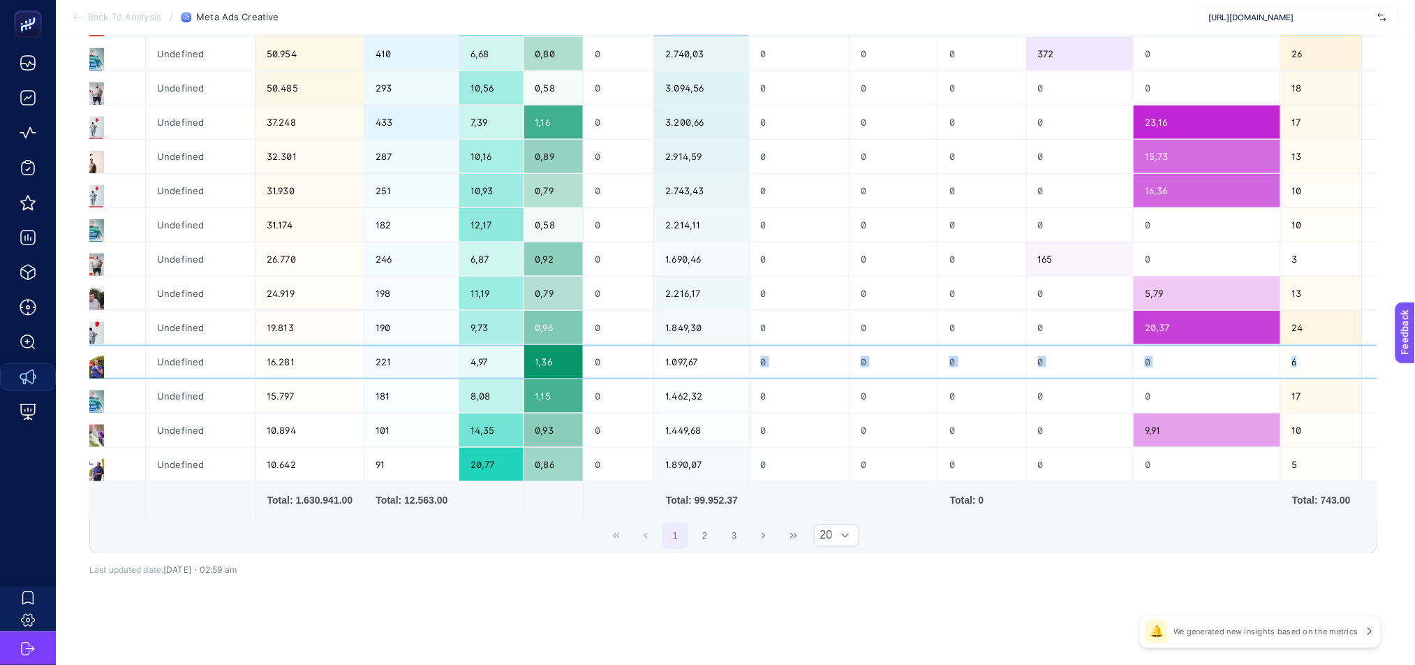
drag, startPoint x: 843, startPoint y: 351, endPoint x: 1270, endPoint y: 363, distance: 426.7
click at [1270, 363] on tr "TR | Obesity Surgery | Obesity Surgery | medical park | fb | Bostanci TR | Obez…" at bounding box center [223, 362] width 2382 height 34
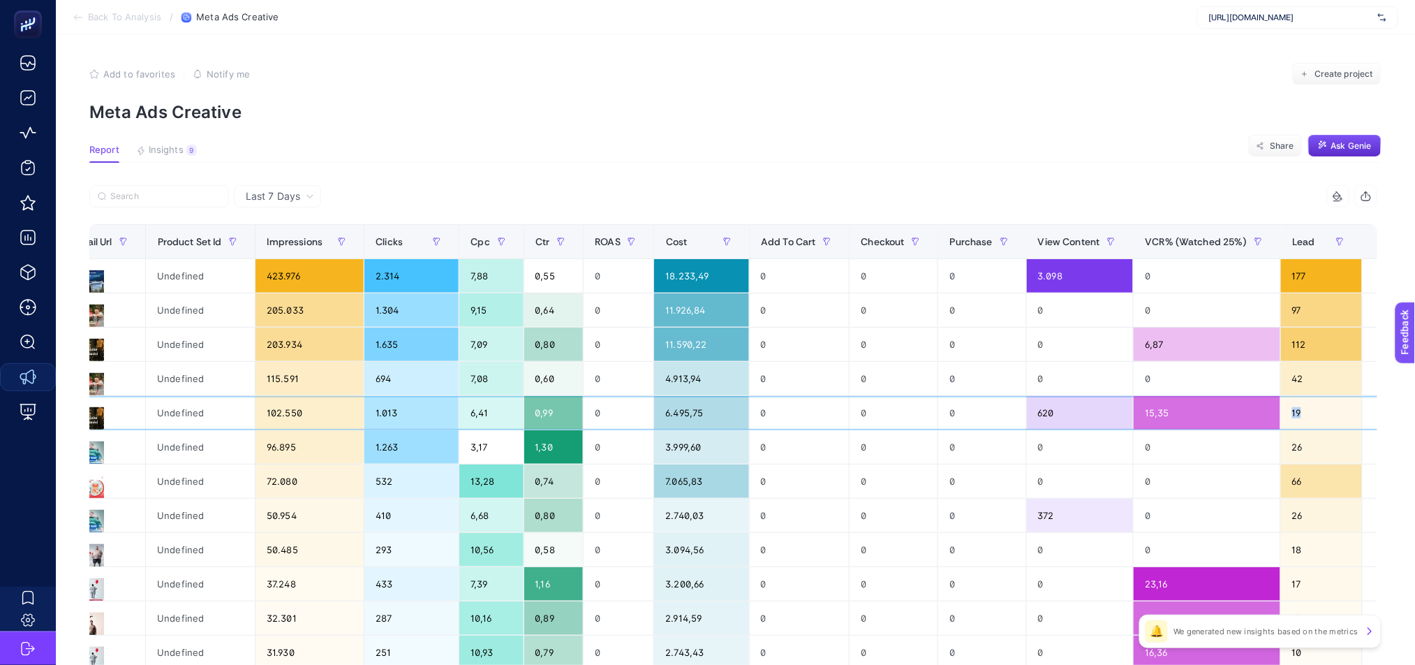
drag, startPoint x: 1288, startPoint y: 413, endPoint x: 1263, endPoint y: 405, distance: 26.5
click at [1281, 403] on div "19" at bounding box center [1321, 413] width 81 height 34
click at [1398, 445] on article "Add to favorites false Notify me Create project Meta Ads Creative Report Insigh…" at bounding box center [735, 580] width 1359 height 1091
drag, startPoint x: 1303, startPoint y: 415, endPoint x: 1208, endPoint y: 408, distance: 95.9
click at [1208, 408] on tr "TR | obesity surgery | obesity surgery | [GEOGRAPHIC_DATA] | fb | Bostanci Tüm …" at bounding box center [223, 413] width 2382 height 34
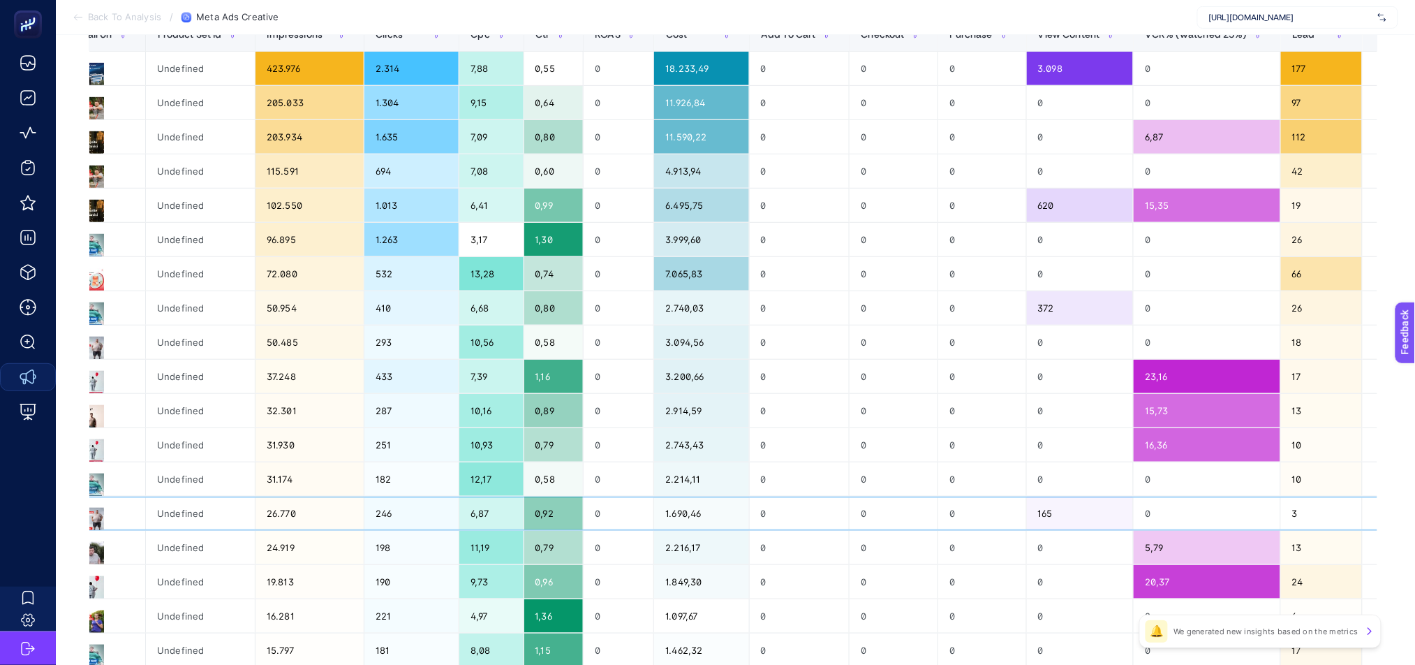
drag, startPoint x: 1271, startPoint y: 511, endPoint x: 449, endPoint y: 526, distance: 821.8
click at [449, 526] on tr "TR | obesity surgery | obesity surgery | [GEOGRAPHIC_DATA] | fb | Bostanci Tüm …" at bounding box center [223, 513] width 2382 height 34
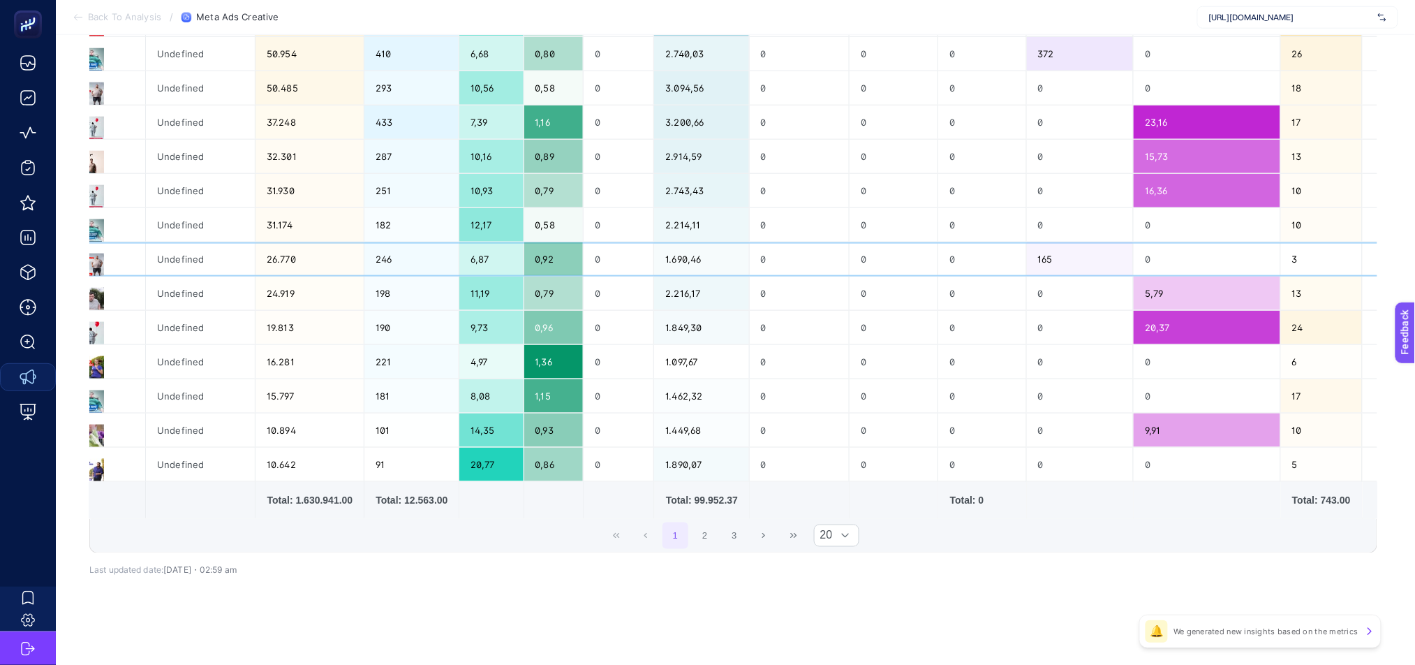
scroll to position [0, 9]
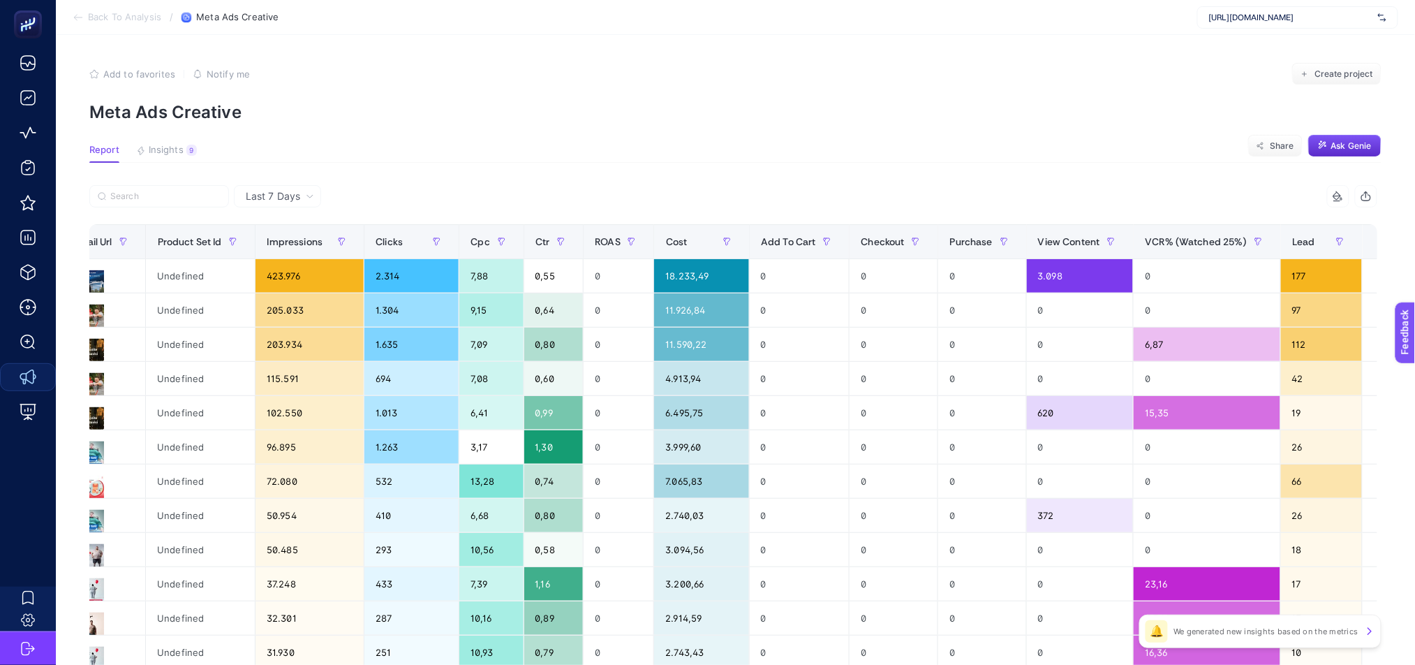
click at [73, 20] on icon at bounding box center [78, 17] width 11 height 11
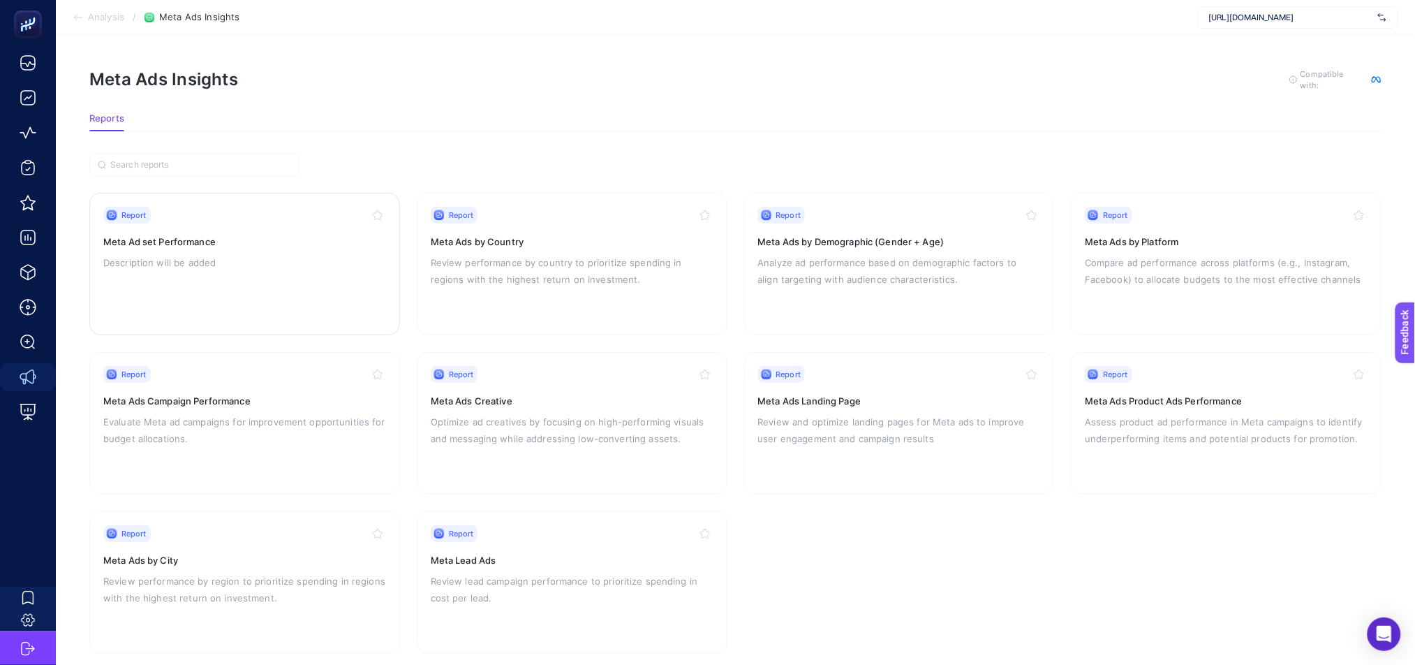
click at [265, 274] on div "Report Meta Ad set Performance Description will be added" at bounding box center [244, 264] width 283 height 114
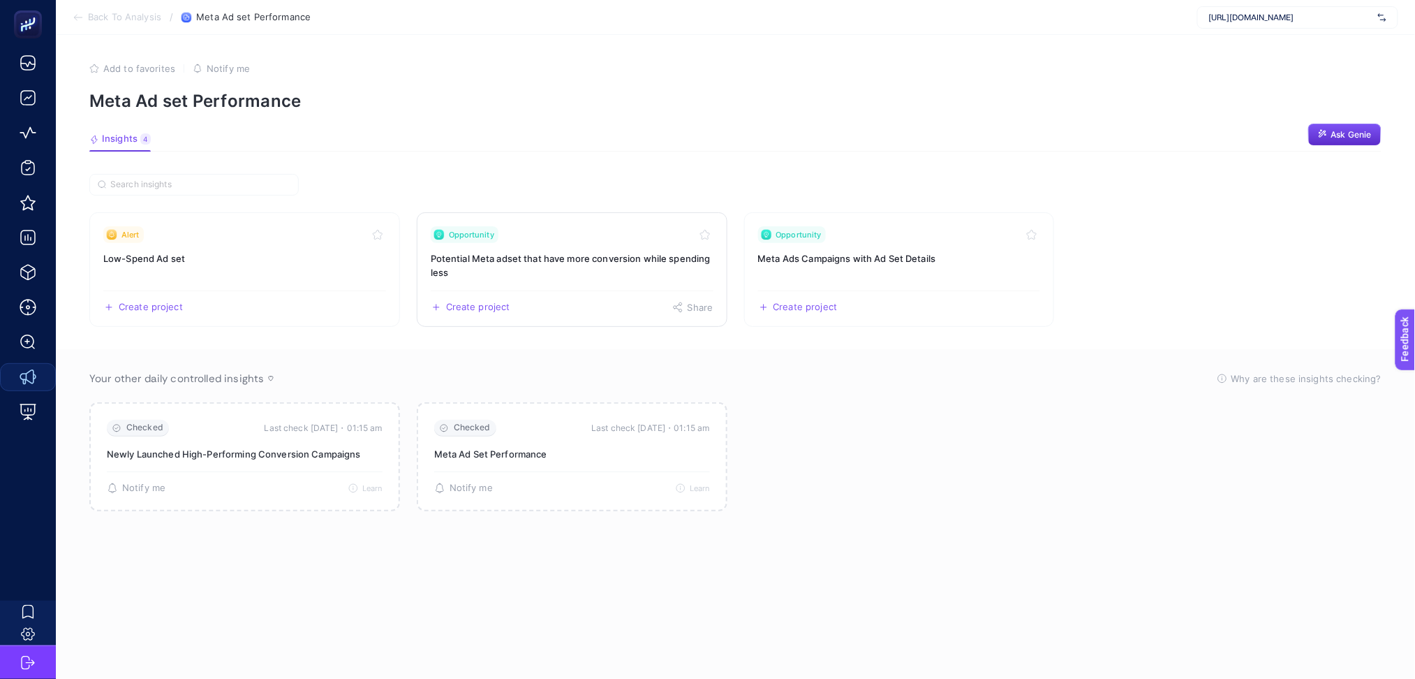
click at [602, 288] on link "Opportunity Potential Meta adset that have more conversion while spending less …" at bounding box center [572, 269] width 311 height 114
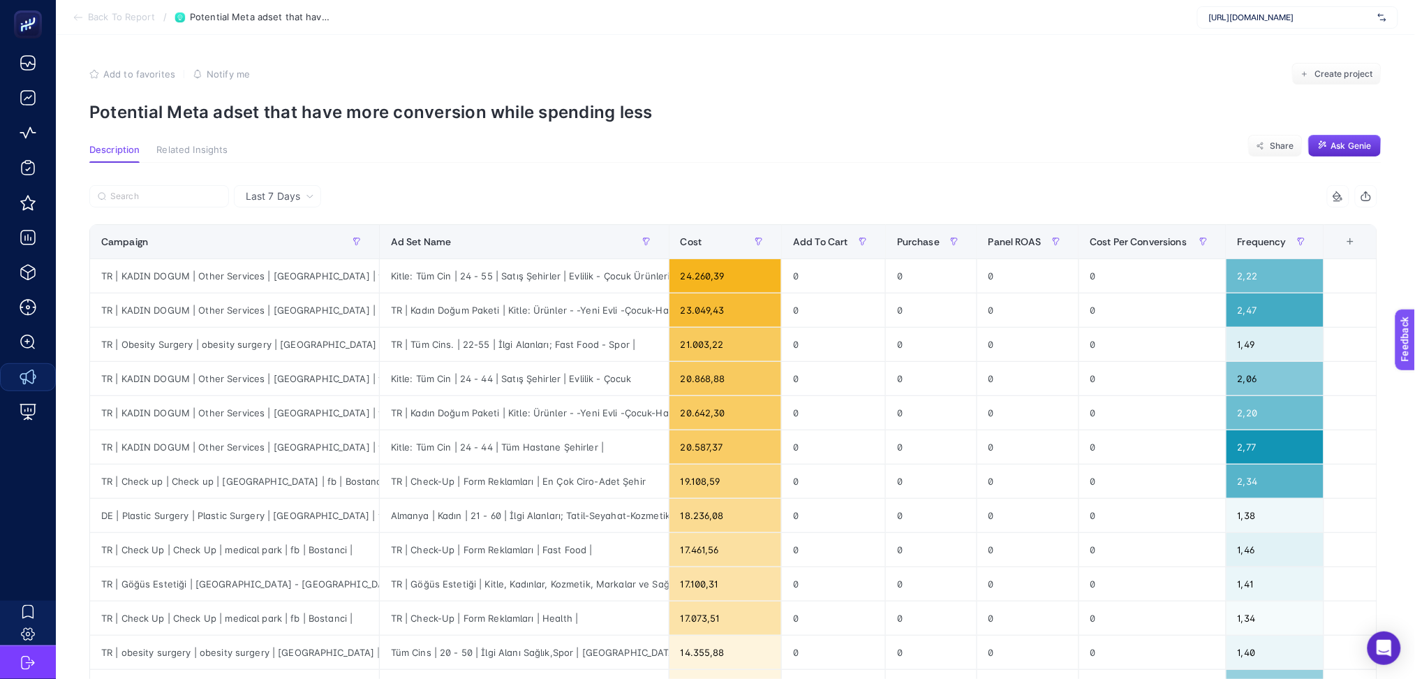
click at [1364, 247] on div "+" at bounding box center [1351, 241] width 27 height 11
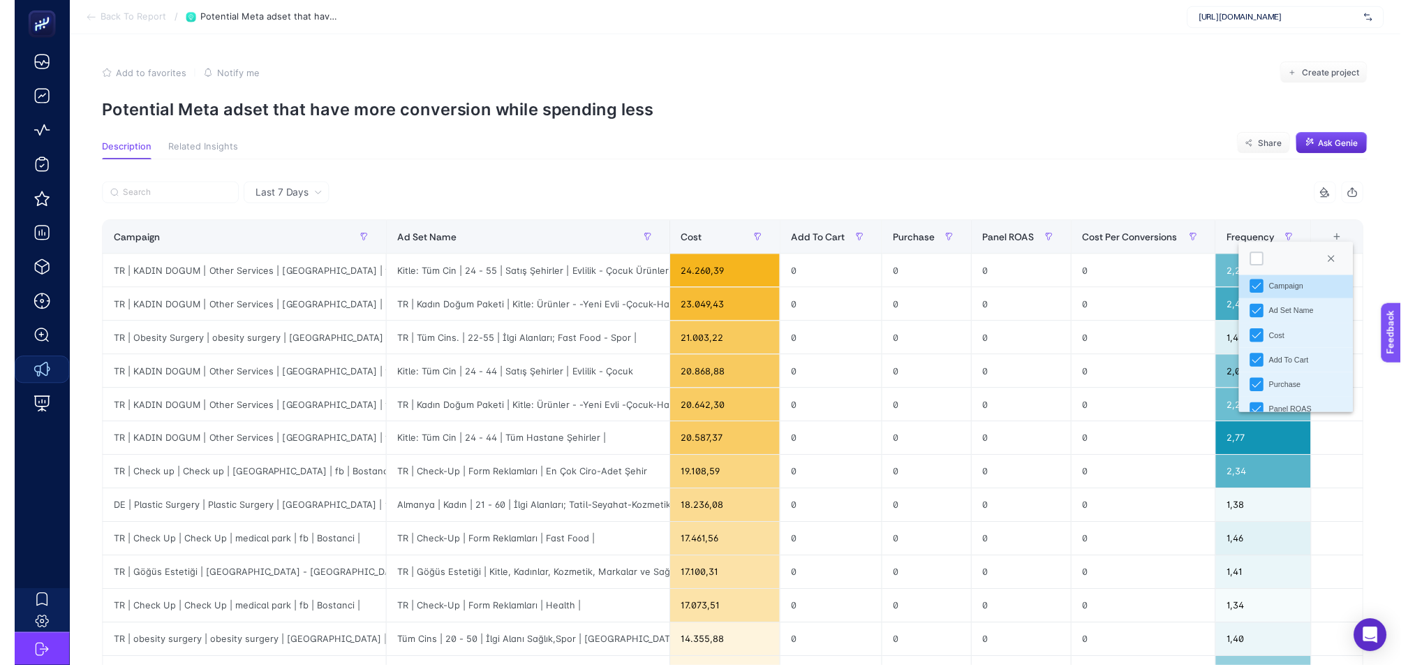
scroll to position [147, 0]
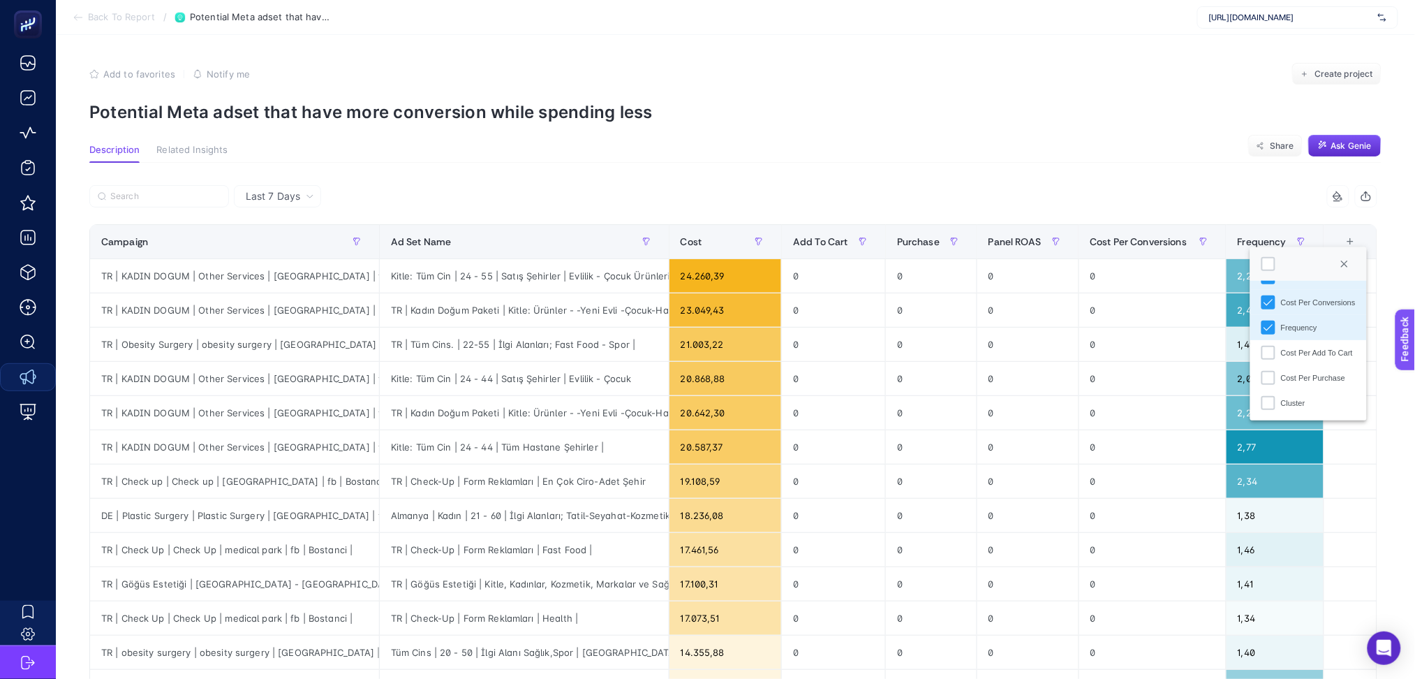
click at [854, 190] on div "6 items selected" at bounding box center [1056, 196] width 644 height 22
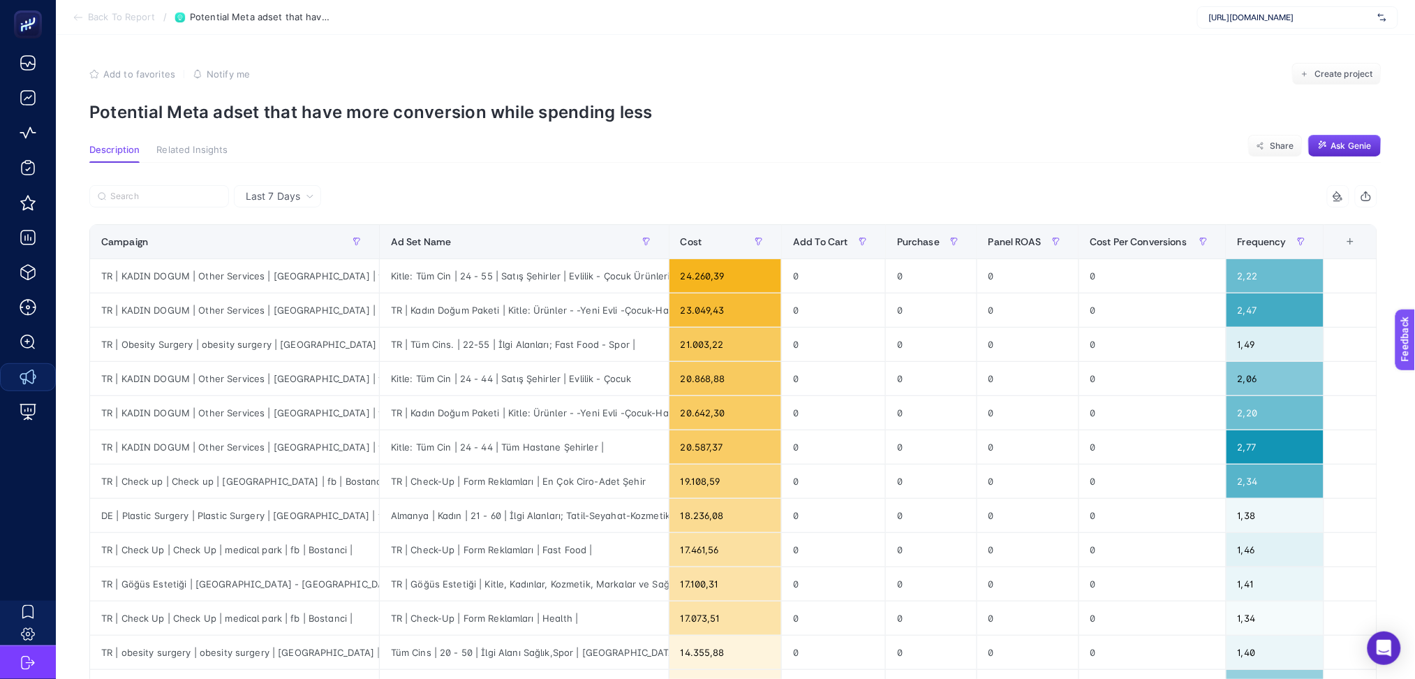
click at [79, 15] on icon at bounding box center [78, 17] width 11 height 11
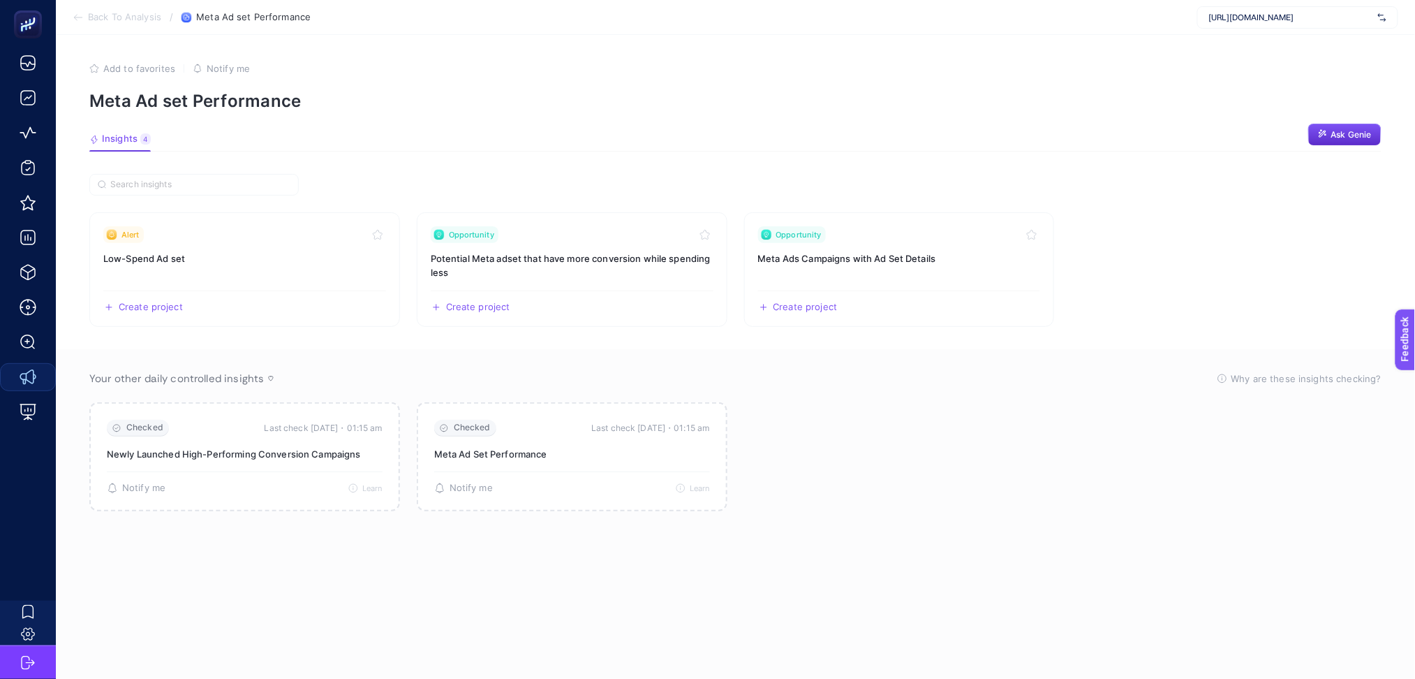
click at [79, 15] on icon at bounding box center [78, 17] width 11 height 11
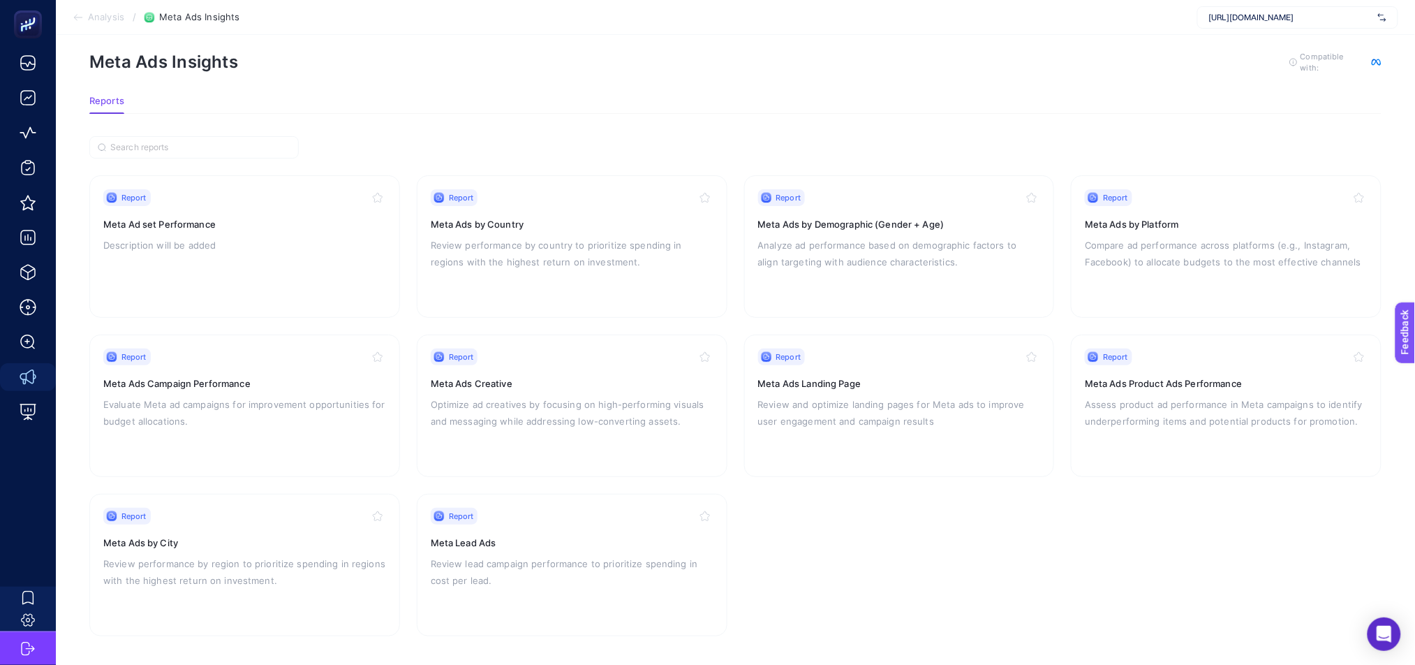
scroll to position [20, 0]
click at [400, 129] on article "Meta Ads Insights To get quality results from this analysis, we recommend that …" at bounding box center [735, 341] width 1359 height 652
click at [394, 141] on section "Report Meta Ad set Performance Description will be added Report Meta Ads by Cou…" at bounding box center [735, 384] width 1292 height 500
click at [179, 140] on input "Search" at bounding box center [200, 145] width 180 height 10
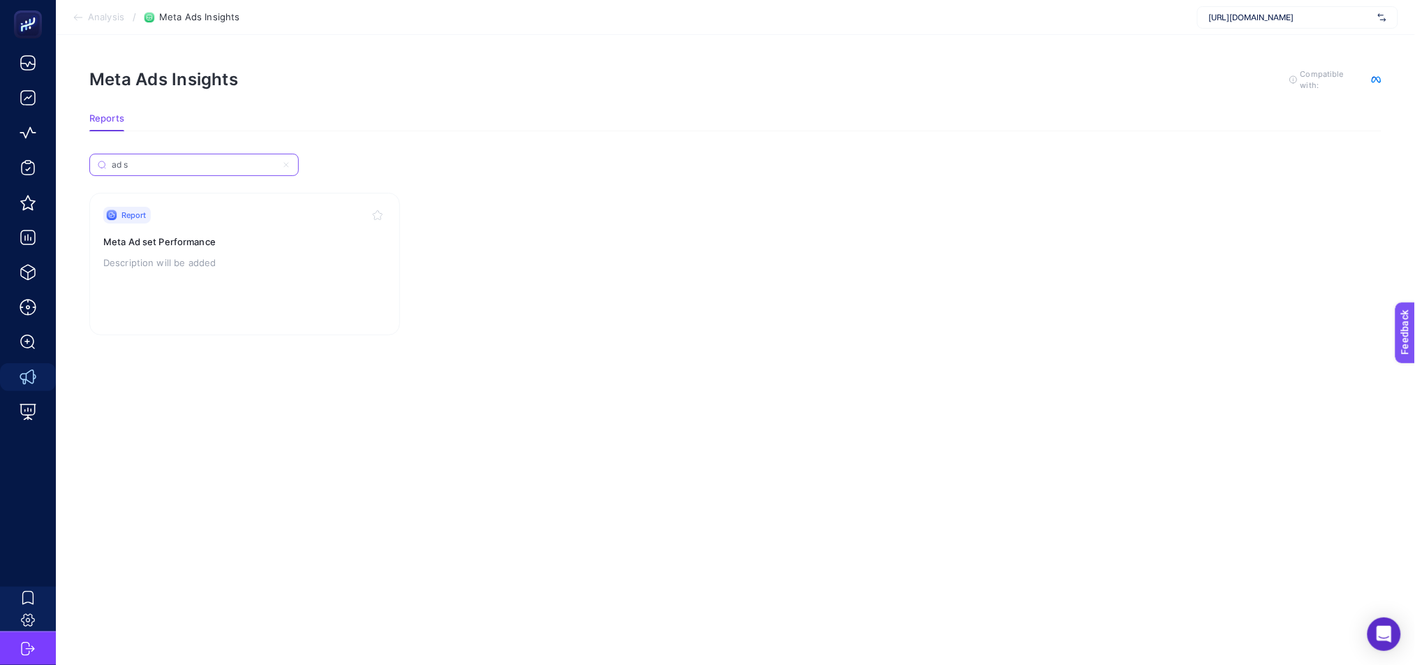
scroll to position [14, 0]
type input "a"
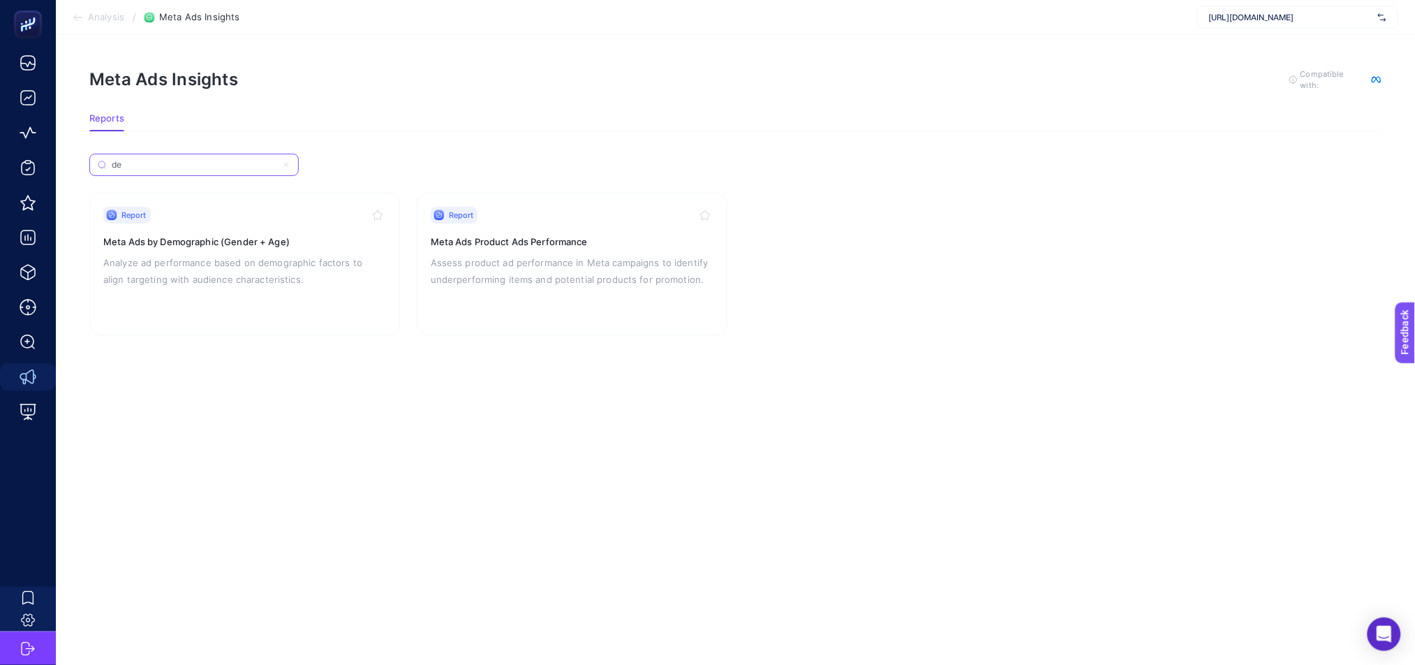
type input "d"
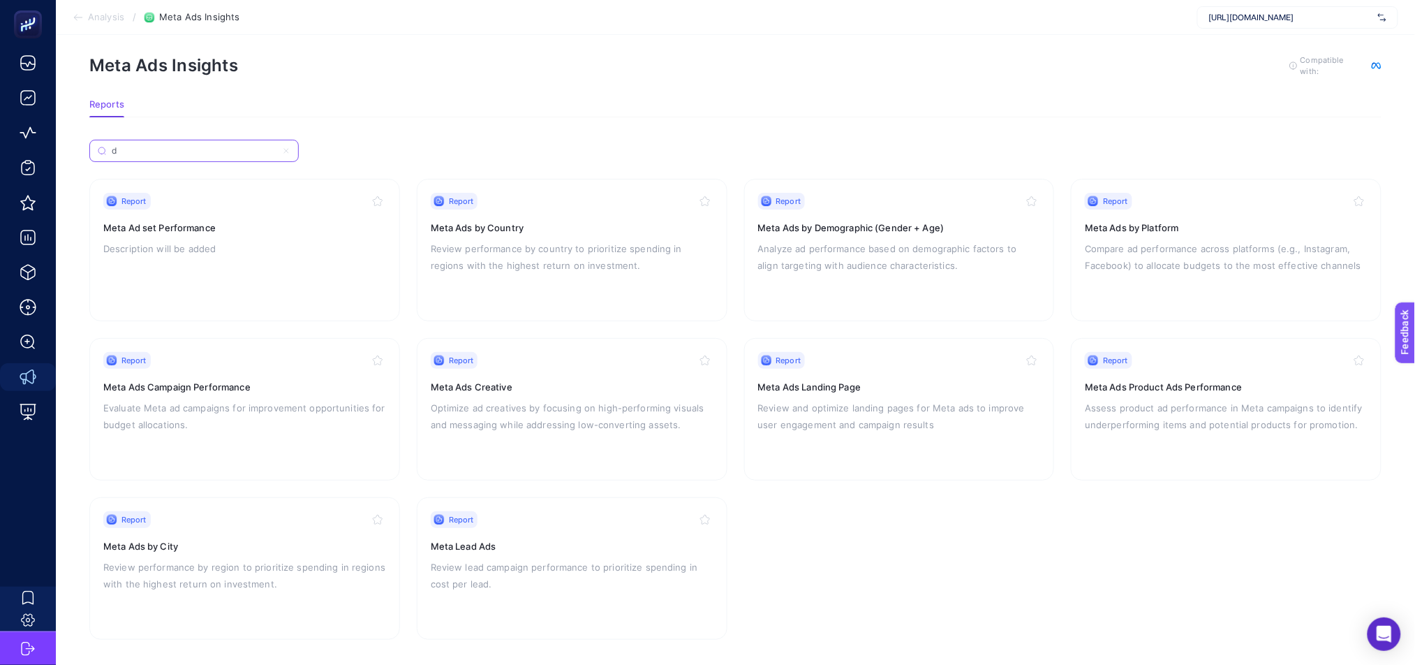
scroll to position [20, 0]
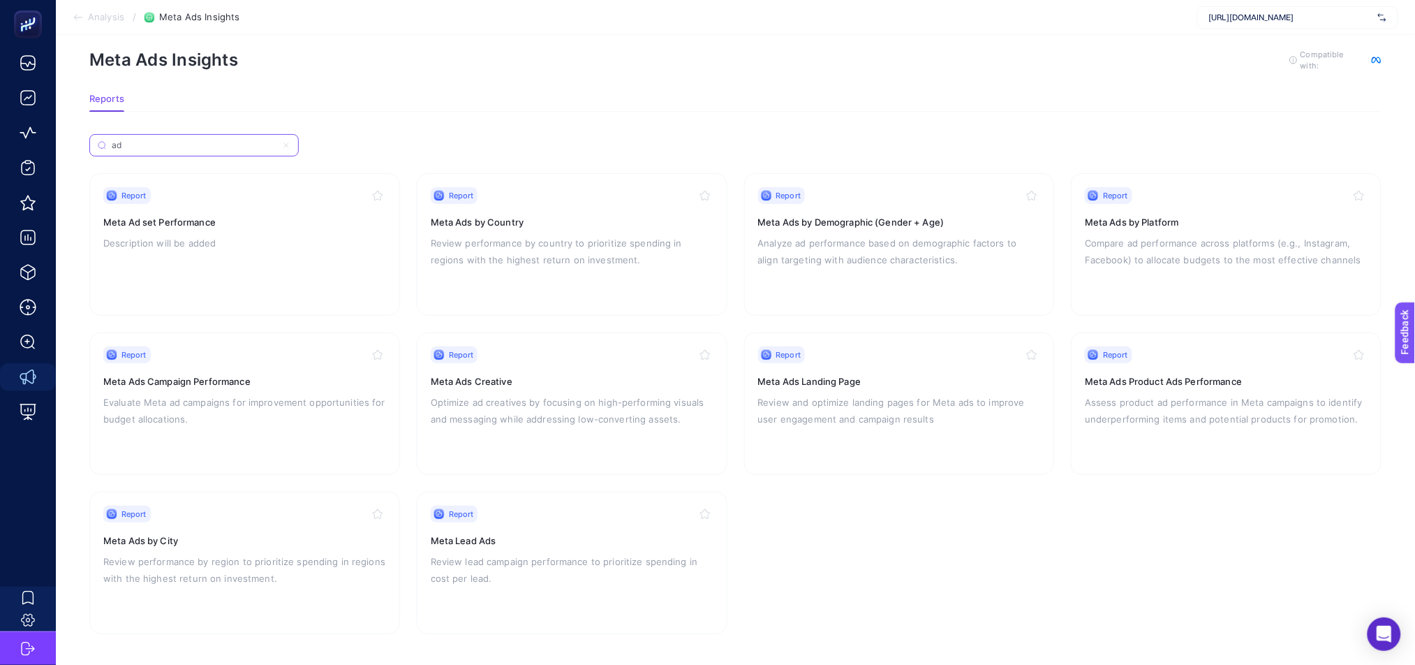
type input "a"
click at [641, 106] on section "Reports" at bounding box center [735, 103] width 1292 height 18
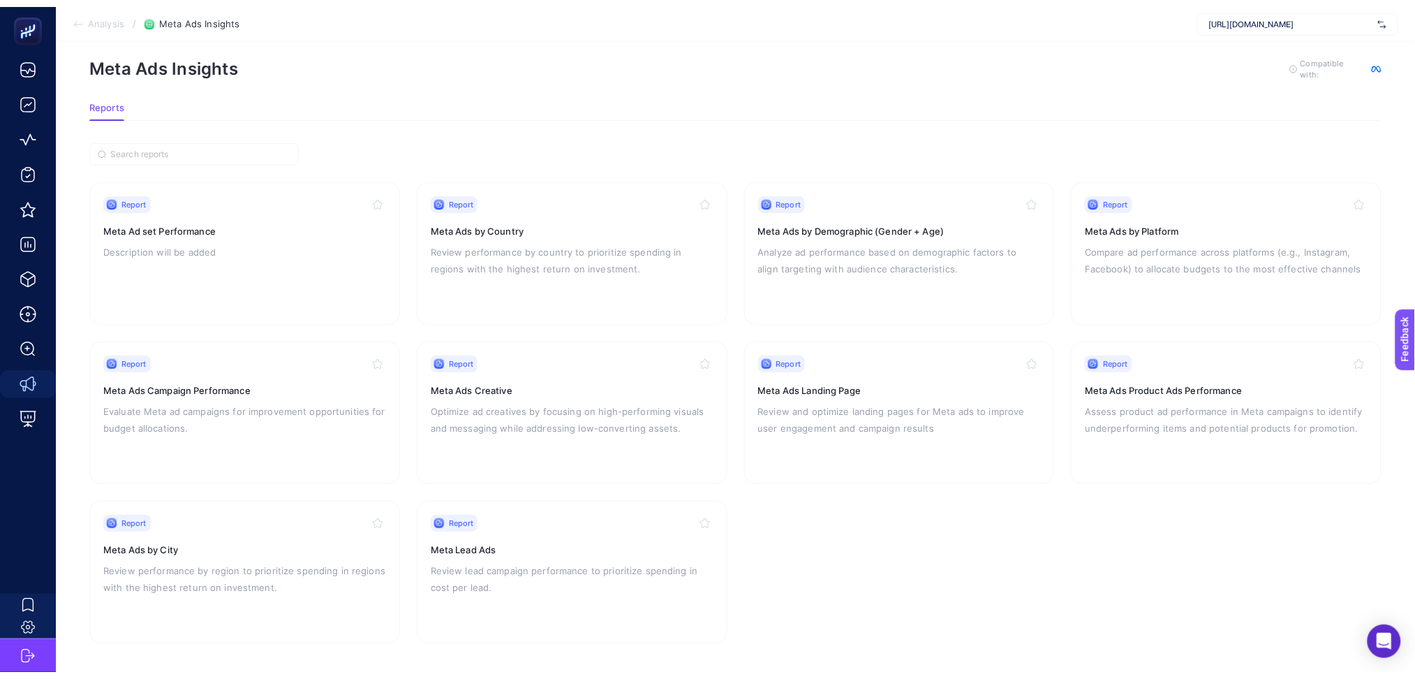
scroll to position [0, 0]
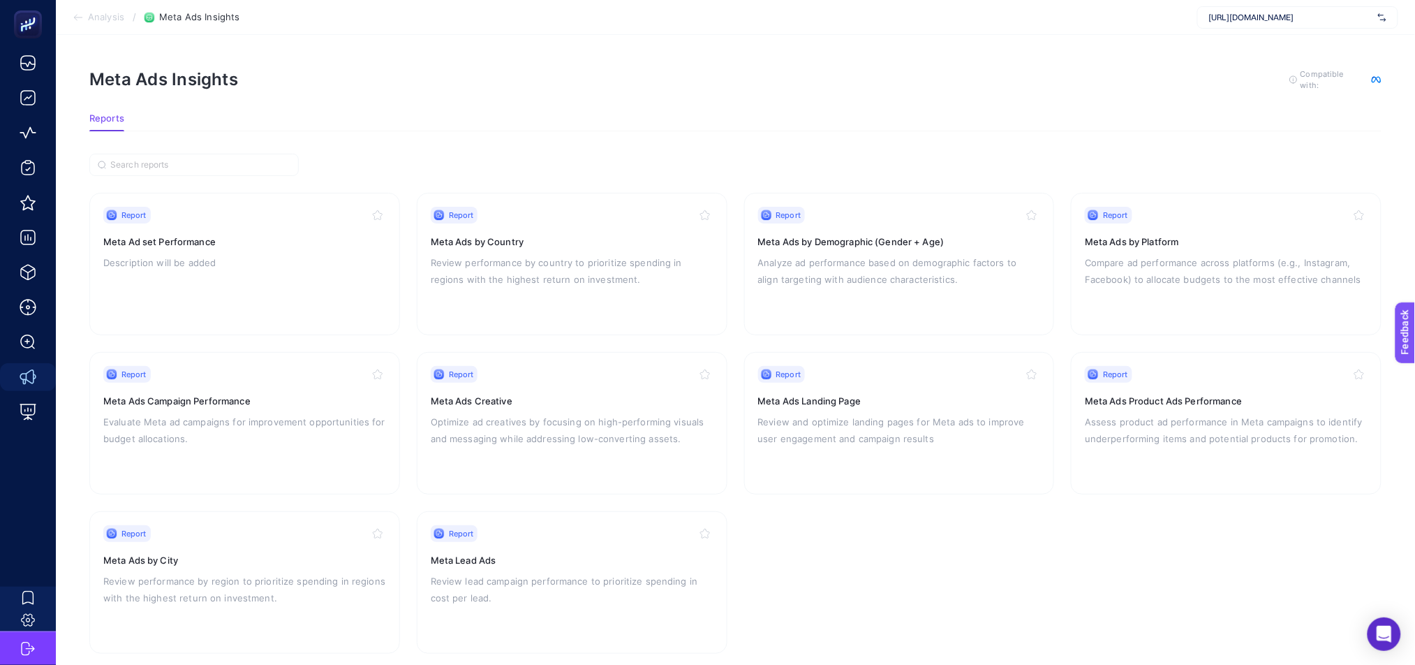
click at [78, 15] on icon at bounding box center [78, 17] width 11 height 11
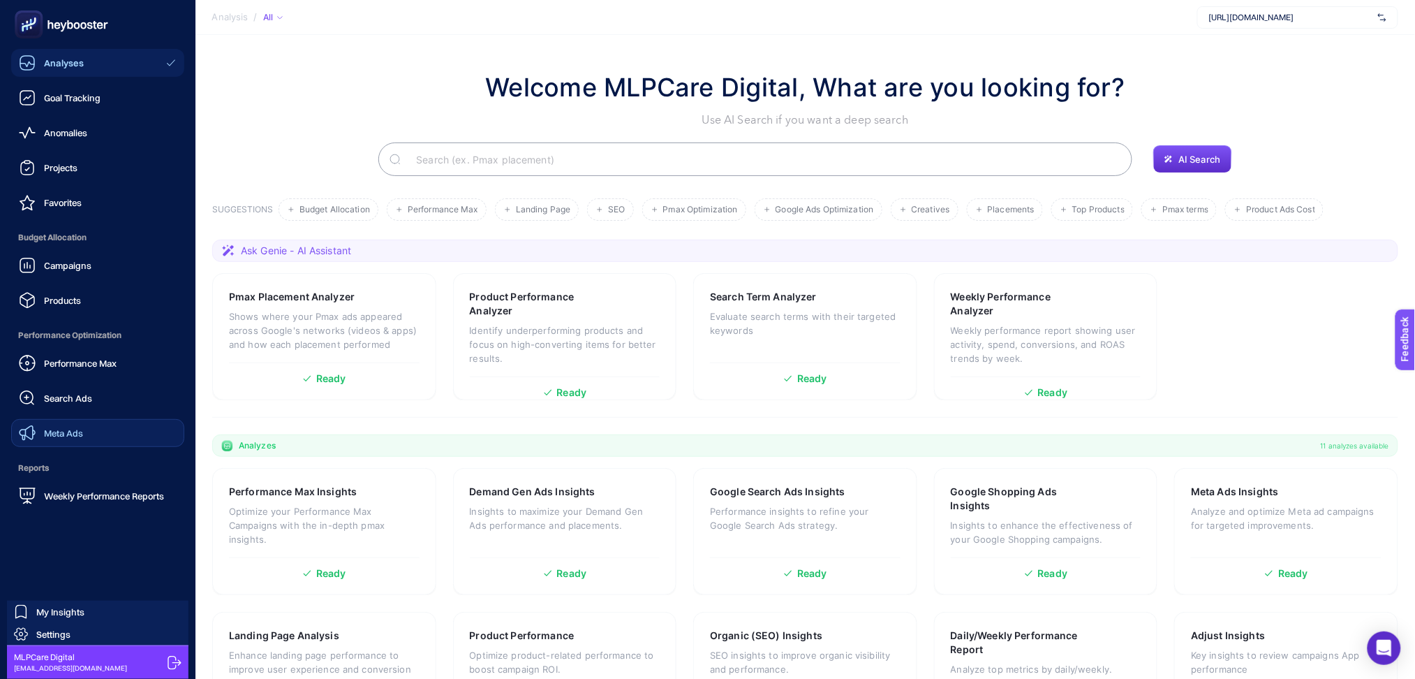
click at [53, 437] on span "Meta Ads" at bounding box center [63, 432] width 39 height 11
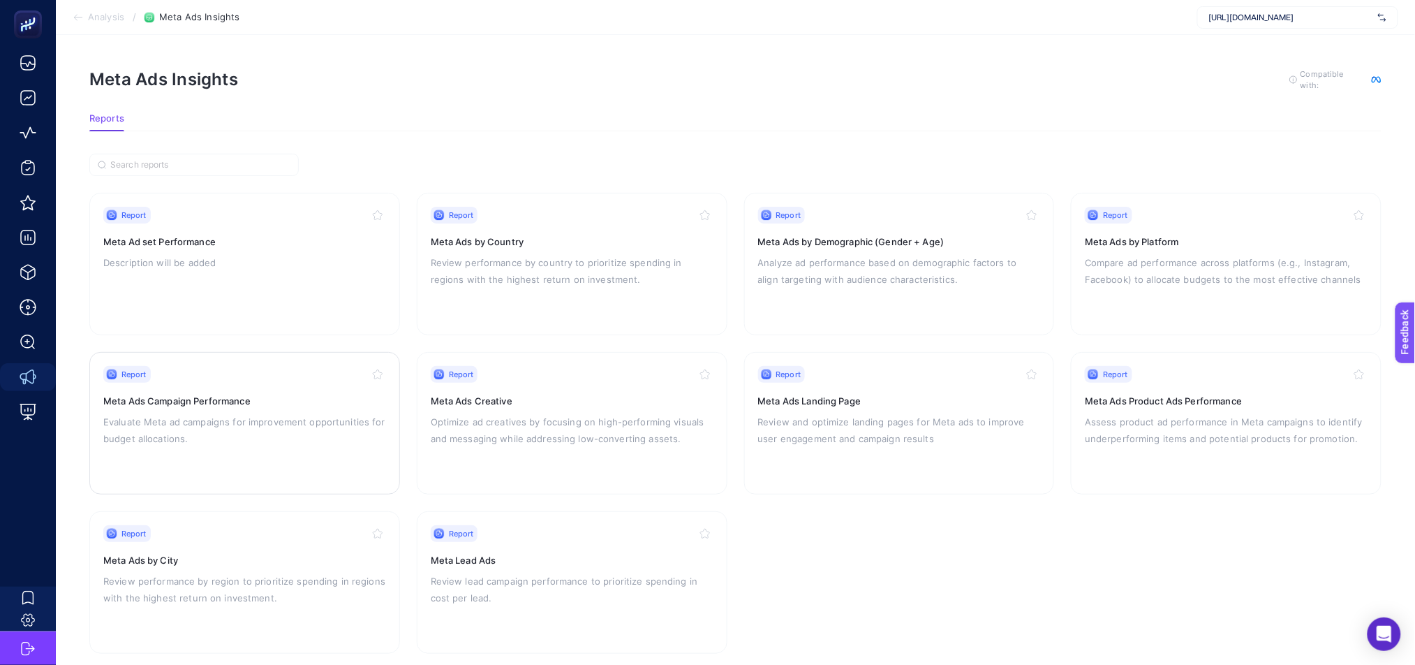
click at [247, 457] on div "Report Meta Ads Campaign Performance Evaluate Meta [PERSON_NAME] for improvemen…" at bounding box center [244, 423] width 283 height 114
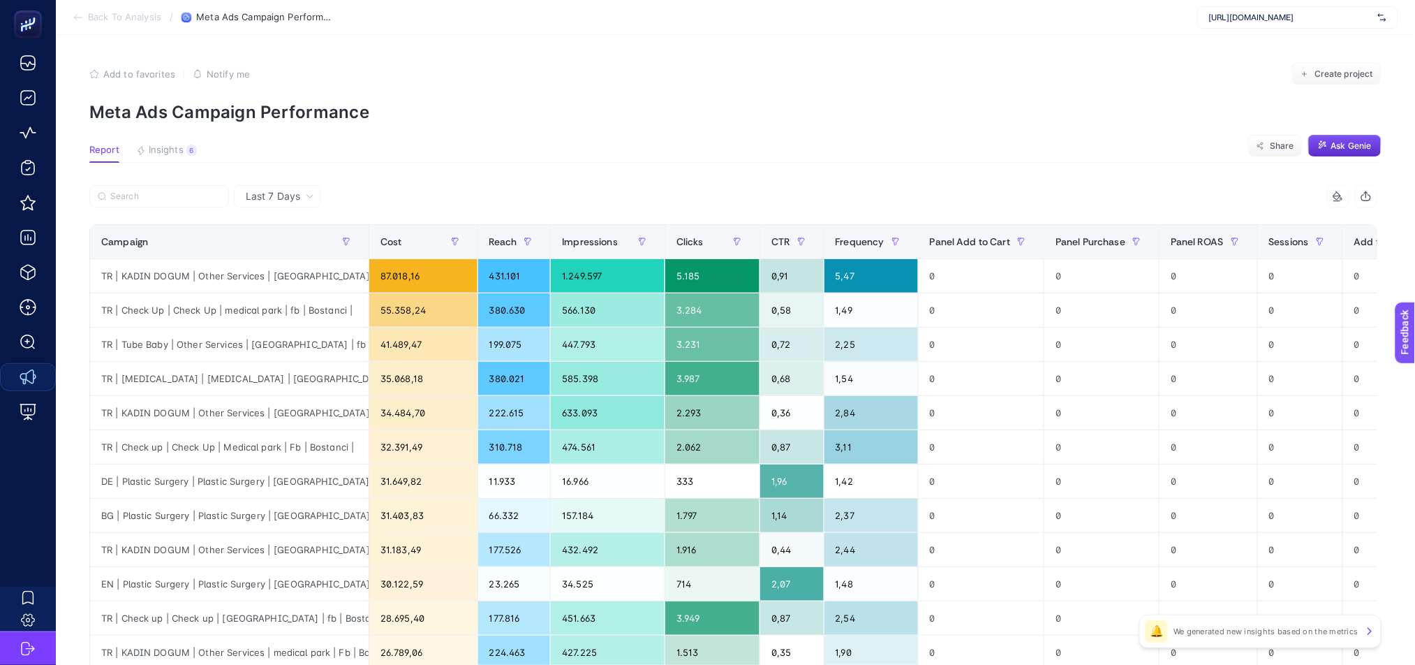
click at [79, 22] on icon at bounding box center [78, 17] width 11 height 11
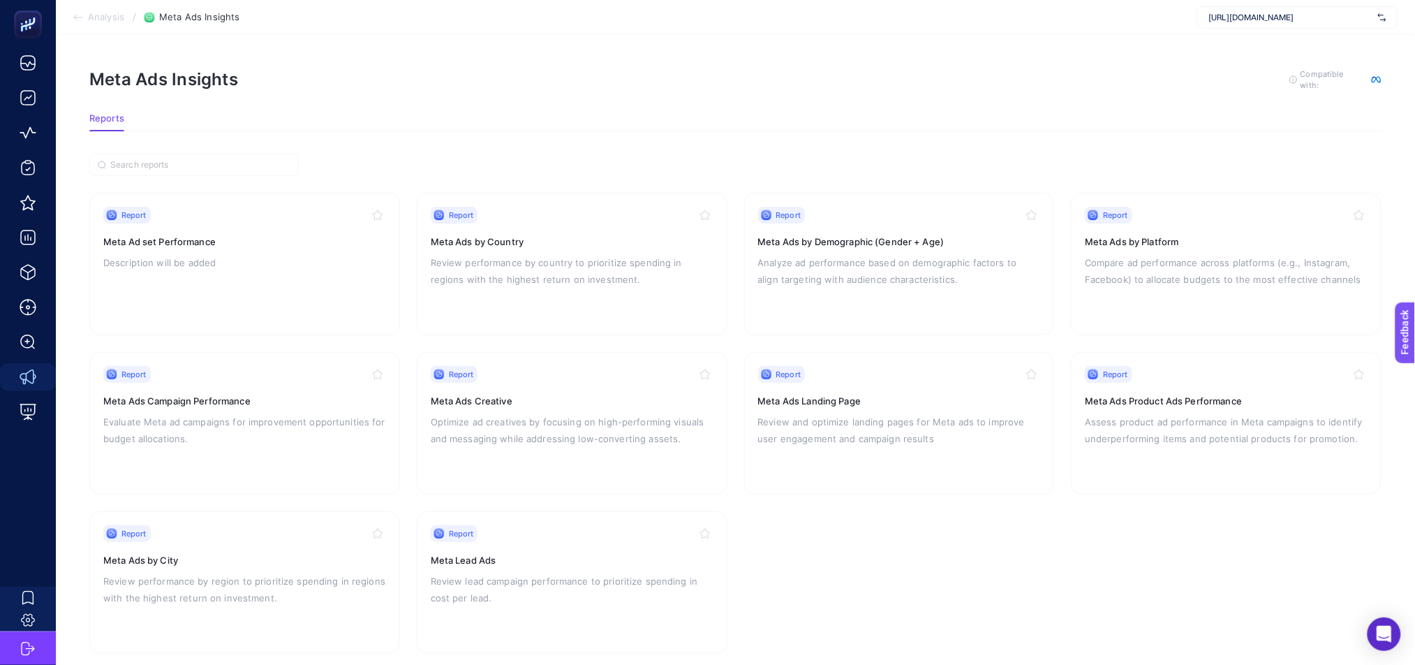
click at [237, 281] on div "Report Meta Ad set Performance Description will be added" at bounding box center [244, 264] width 283 height 114
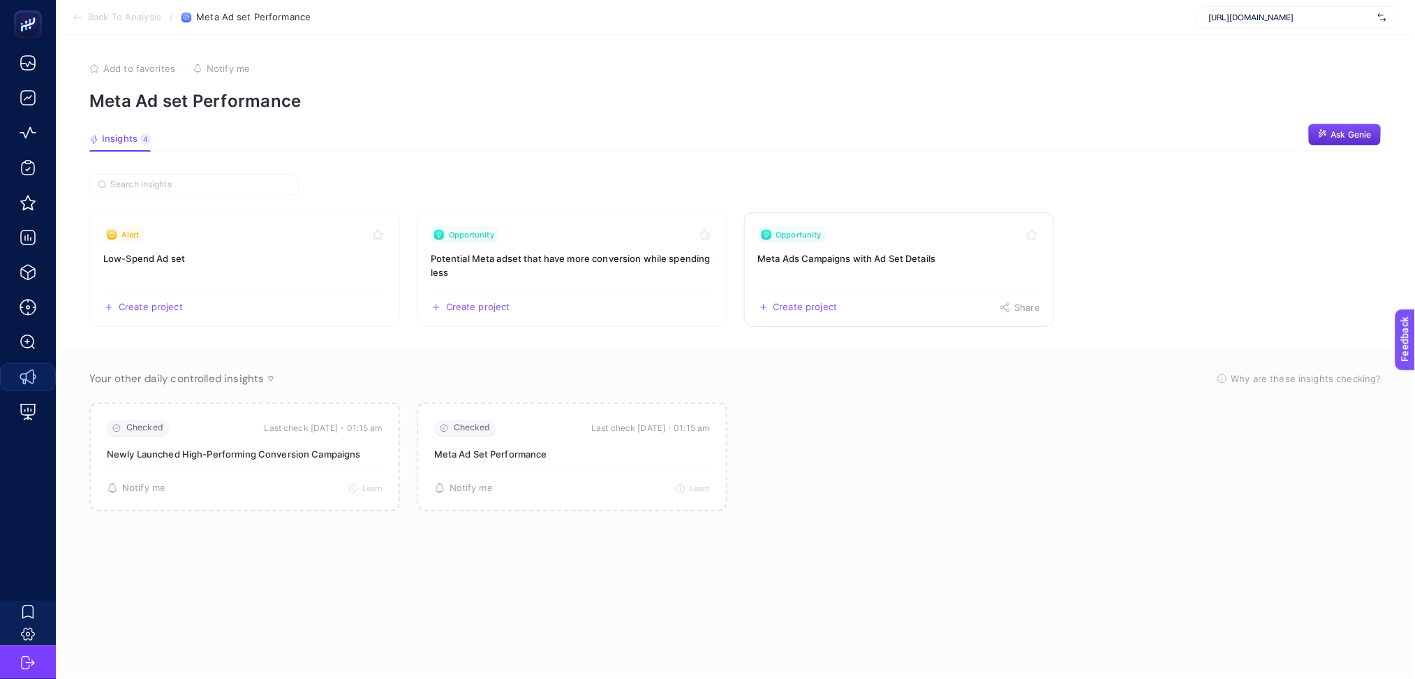
click at [975, 296] on div "Create project Share" at bounding box center [899, 301] width 283 height 22
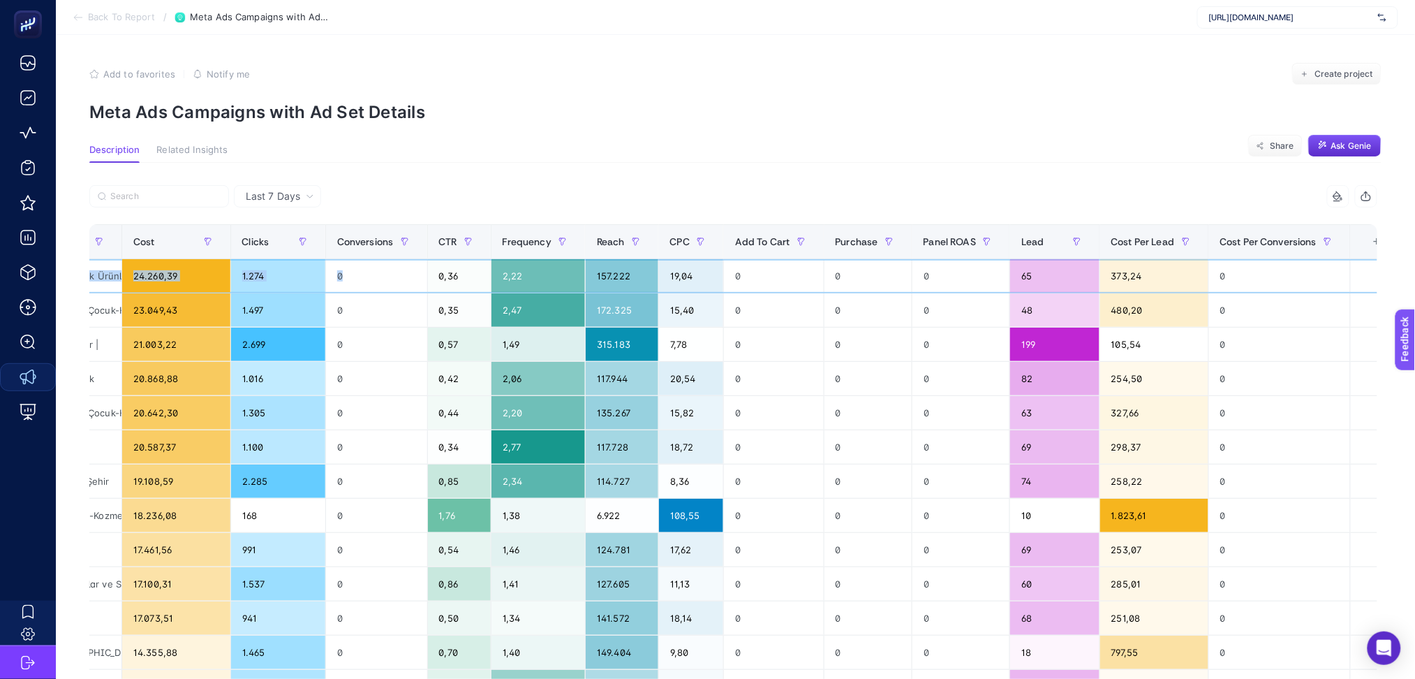
scroll to position [0, 9]
drag, startPoint x: 939, startPoint y: 286, endPoint x: 1241, endPoint y: 286, distance: 302.3
click at [1241, 286] on tr "TR | KADIN DOGUM | Other Services | [GEOGRAPHIC_DATA] | fb | Bostanci | Kitle: …" at bounding box center [483, 276] width 1838 height 34
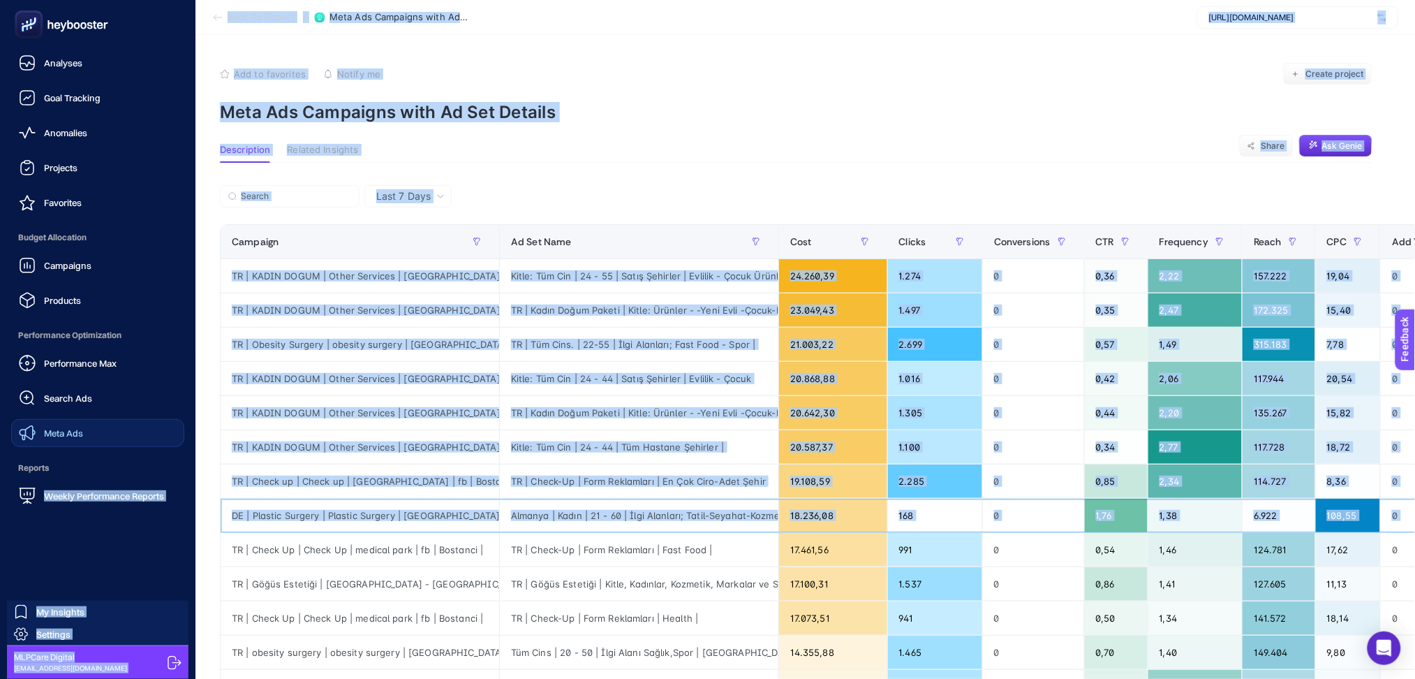
scroll to position [0, 0]
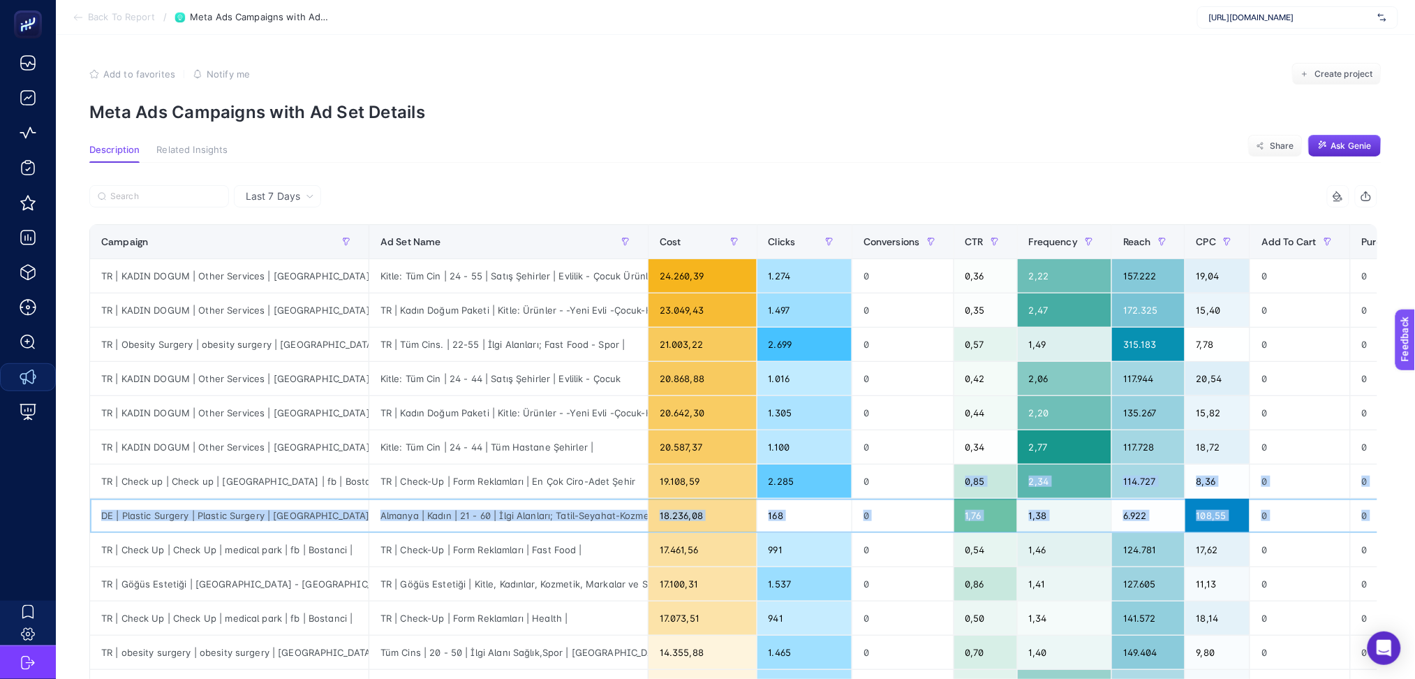
drag, startPoint x: 920, startPoint y: 515, endPoint x: 883, endPoint y: 470, distance: 58.5
click at [891, 475] on tbody "TR | KADIN DOGUM | Other Services | [GEOGRAPHIC_DATA] | fb | Bostanci | Kitle: …" at bounding box center [1009, 601] width 1838 height 684
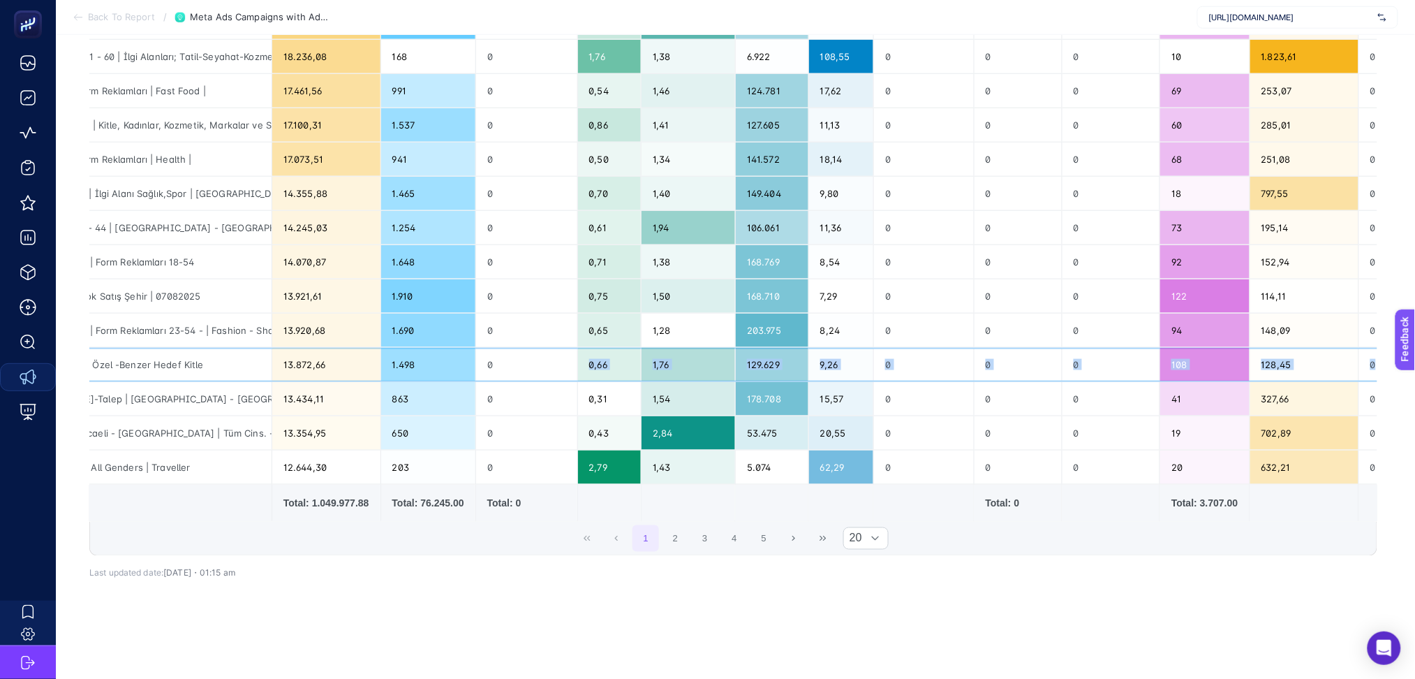
scroll to position [0, 426]
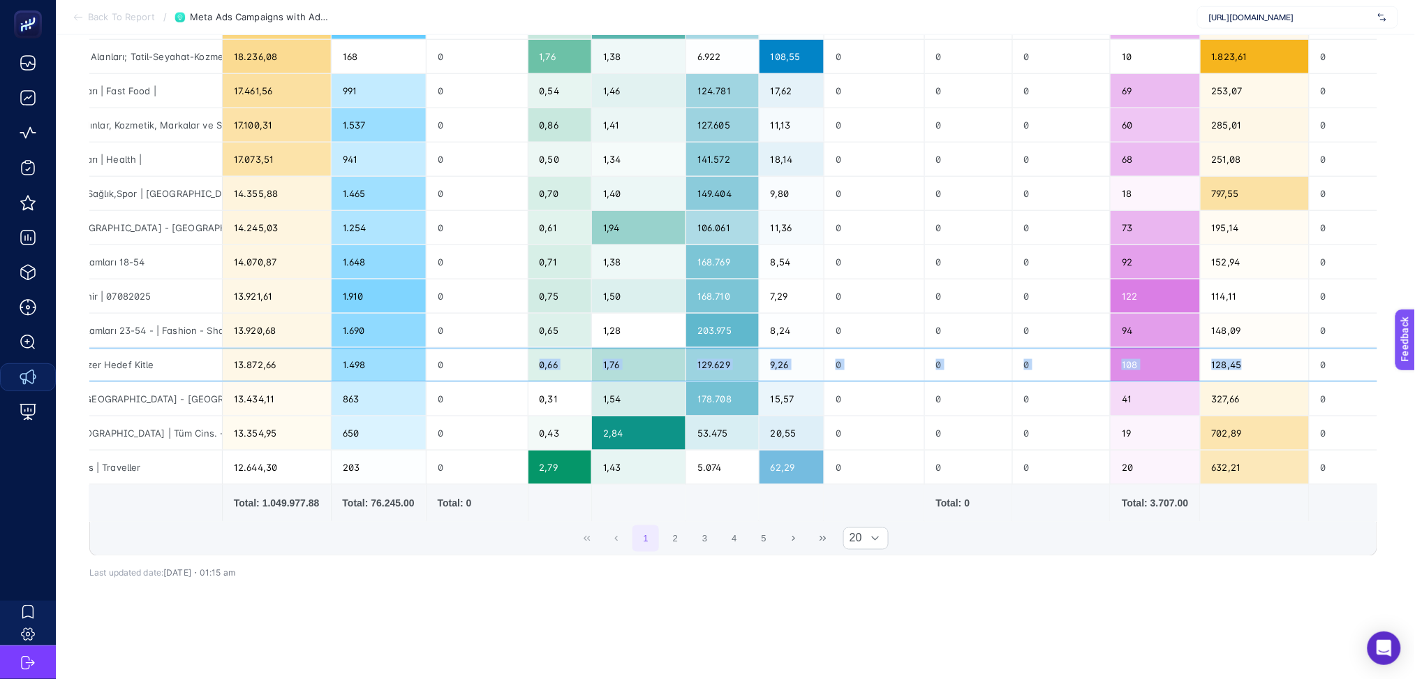
drag, startPoint x: 884, startPoint y: 355, endPoint x: 1289, endPoint y: 361, distance: 404.9
click at [1289, 361] on tr "TR | Obesity Surgery | Obesity Surgery | Medical park | Fb | Bostanci Video | 0…" at bounding box center [583, 365] width 1838 height 34
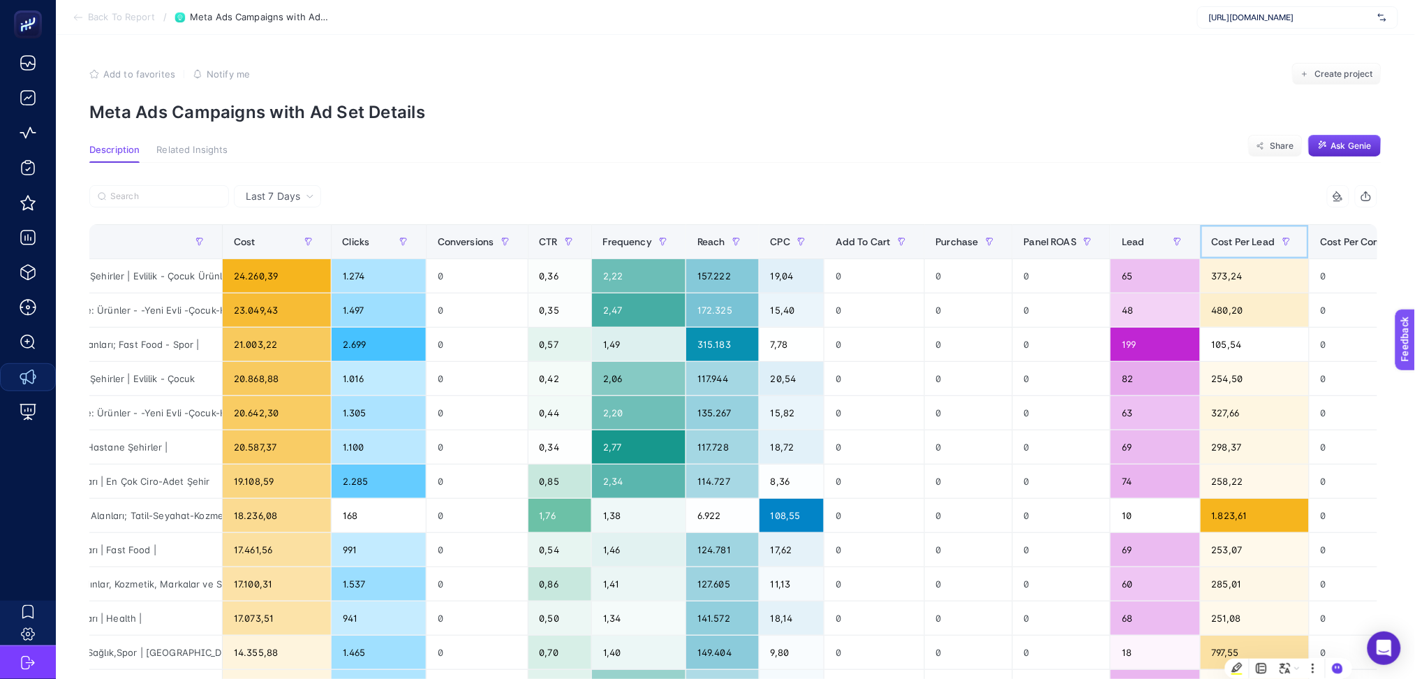
click at [1238, 239] on span "Cost Per Lead" at bounding box center [1244, 241] width 64 height 11
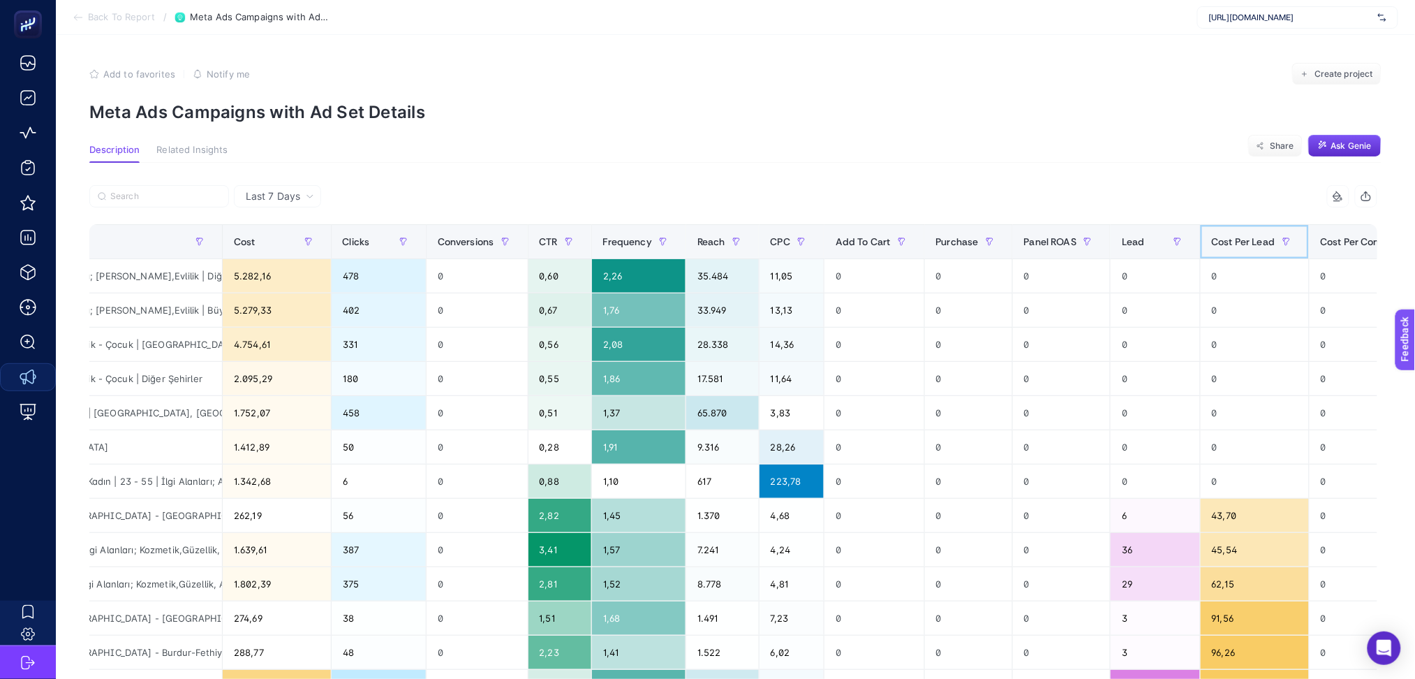
click at [1238, 239] on span "Cost Per Lead" at bounding box center [1244, 241] width 64 height 11
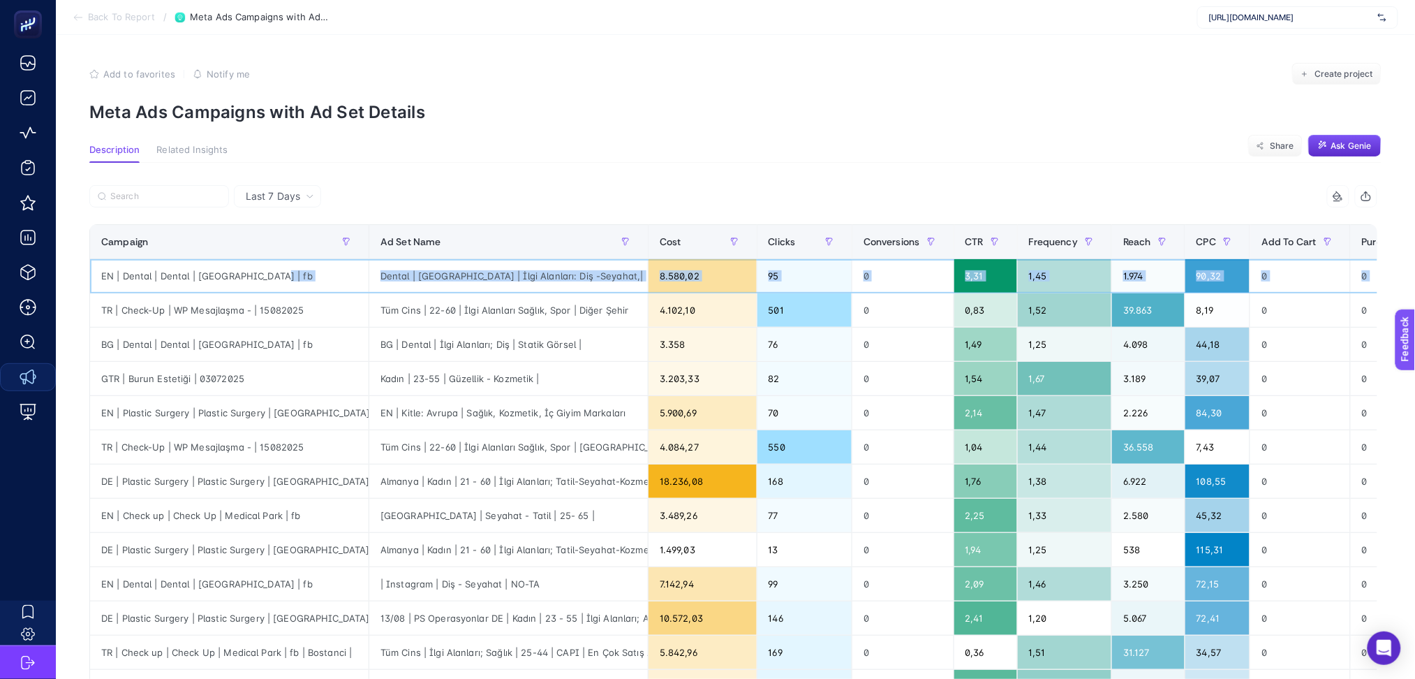
drag, startPoint x: 1238, startPoint y: 279, endPoint x: 268, endPoint y: 281, distance: 970.4
click at [268, 281] on tr "EN | Dental | Dental | [GEOGRAPHIC_DATA] | fb Dental | [GEOGRAPHIC_DATA] | İlgi…" at bounding box center [1009, 276] width 1838 height 34
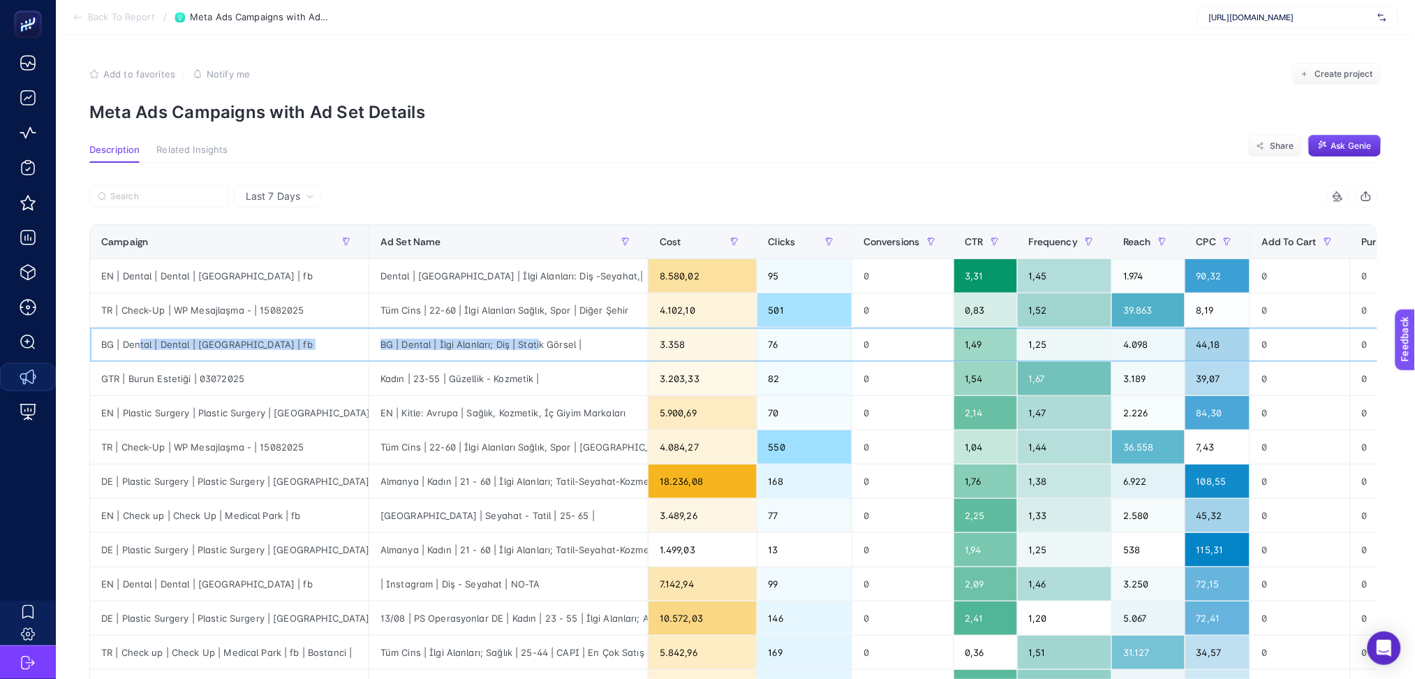
drag, startPoint x: 140, startPoint y: 346, endPoint x: 538, endPoint y: 345, distance: 397.2
click at [538, 345] on tr "BG | Dental | Dental | [GEOGRAPHIC_DATA] | fb BG | Dental | İlgi Alanları; Diş …" at bounding box center [1009, 344] width 1838 height 34
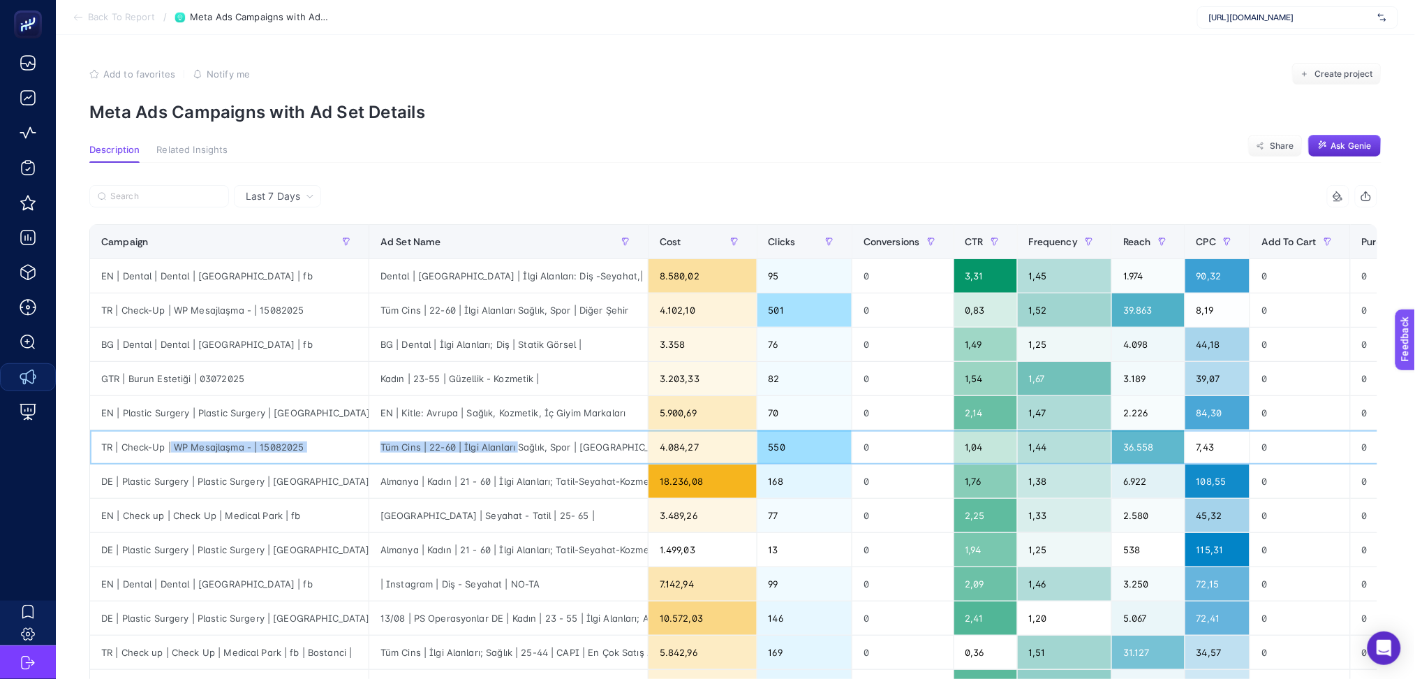
drag, startPoint x: 172, startPoint y: 447, endPoint x: 519, endPoint y: 440, distance: 347.7
click at [519, 440] on tr "TR | Check-Up | WP Mesajlaşma - | 15082025 Tüm Cins | 22-60 | İlgi Alanları Sağ…" at bounding box center [1009, 447] width 1838 height 34
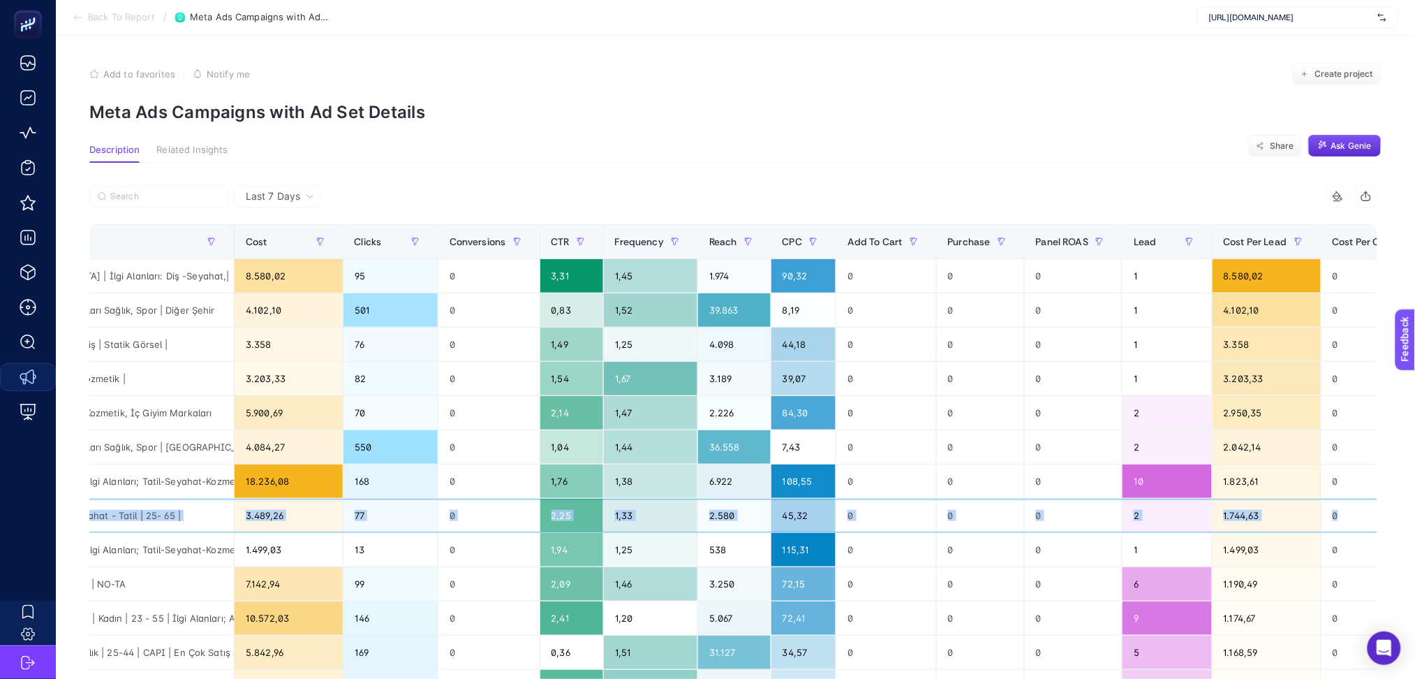
scroll to position [0, 441]
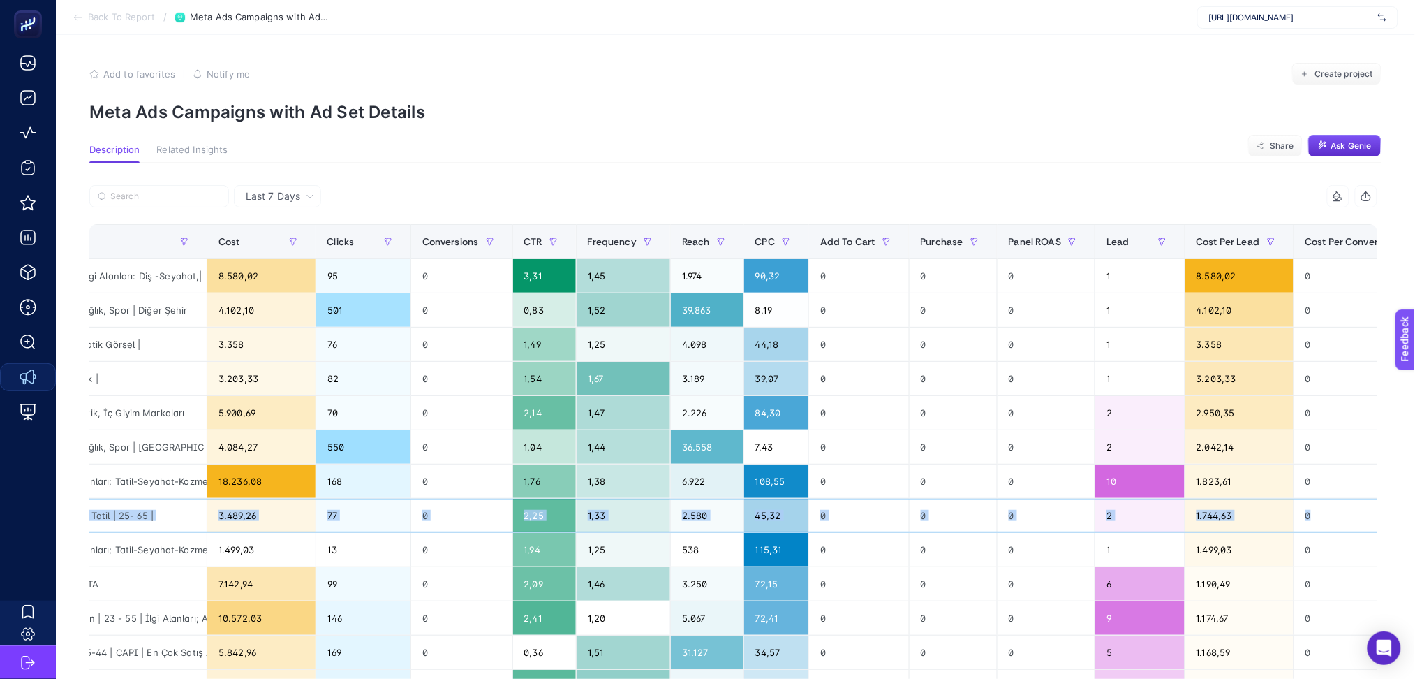
drag, startPoint x: 161, startPoint y: 517, endPoint x: 1344, endPoint y: 523, distance: 1183.3
click at [1344, 523] on tr "EN | Check up | Check Up | Medical Park | fb [GEOGRAPHIC_DATA] | Seyahat - Tati…" at bounding box center [568, 515] width 1838 height 34
click at [76, 20] on icon at bounding box center [78, 17] width 11 height 11
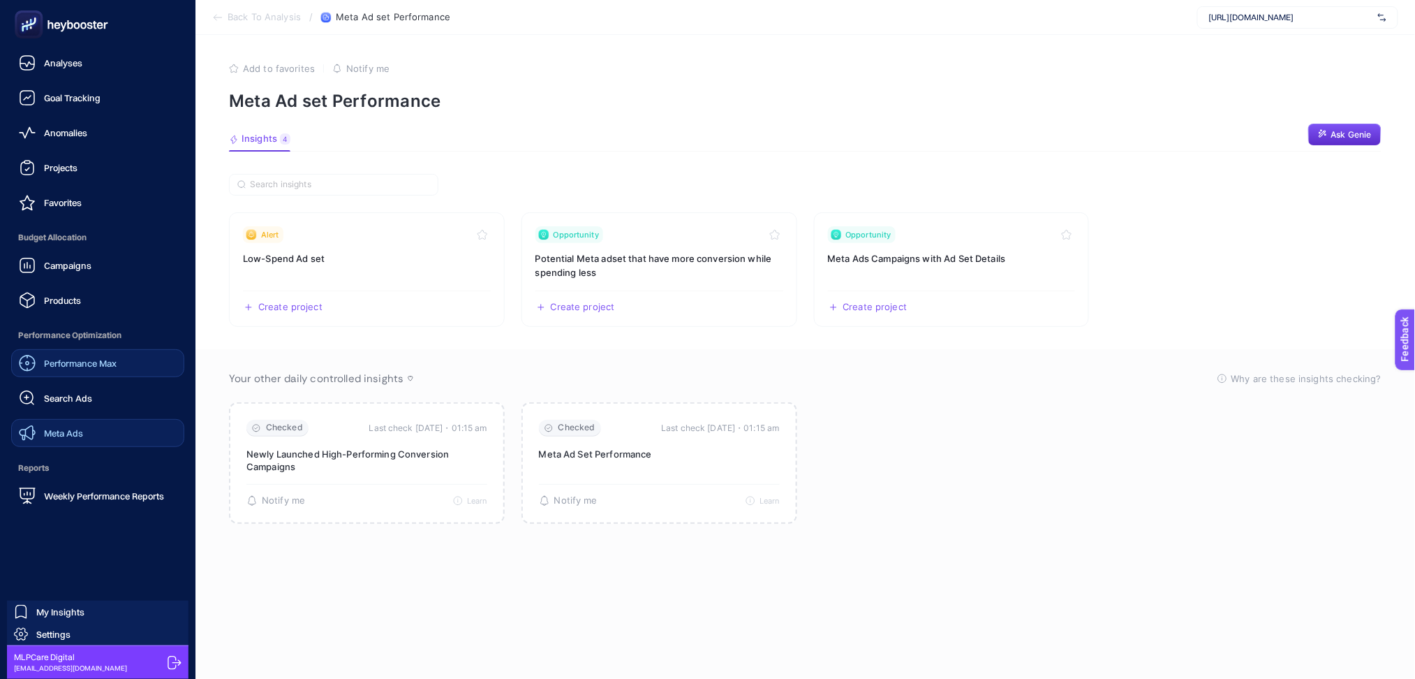
click at [74, 362] on span "Performance Max" at bounding box center [80, 362] width 73 height 11
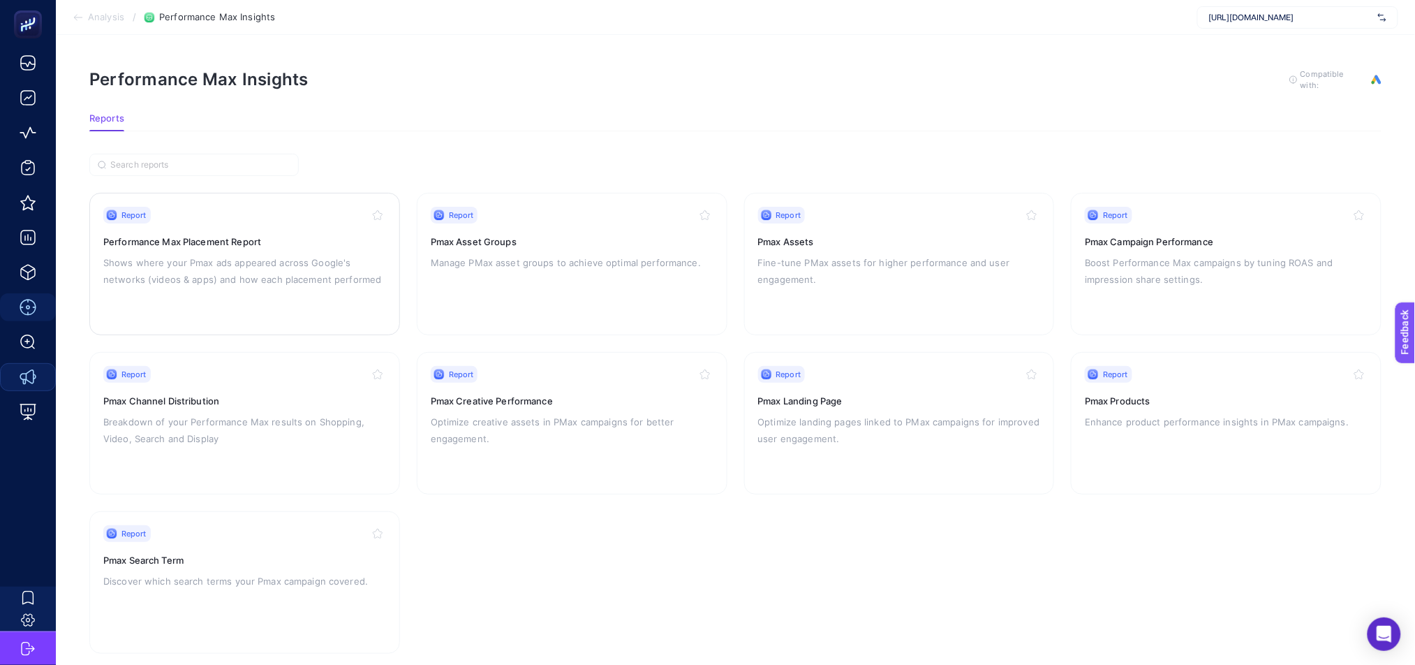
click at [272, 297] on div "Report Performance Max Placement Report Shows where your Pmax ads appeared acro…" at bounding box center [244, 264] width 283 height 114
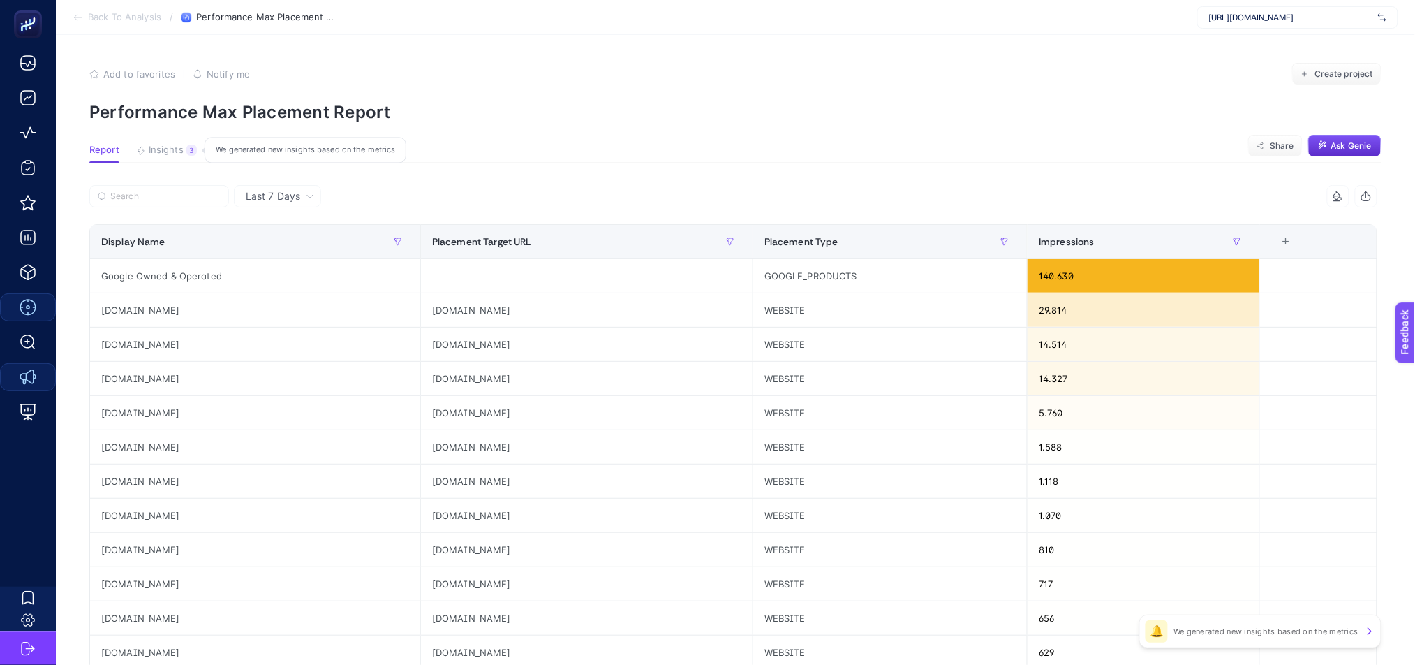
click at [166, 151] on span "Insights" at bounding box center [166, 150] width 35 height 11
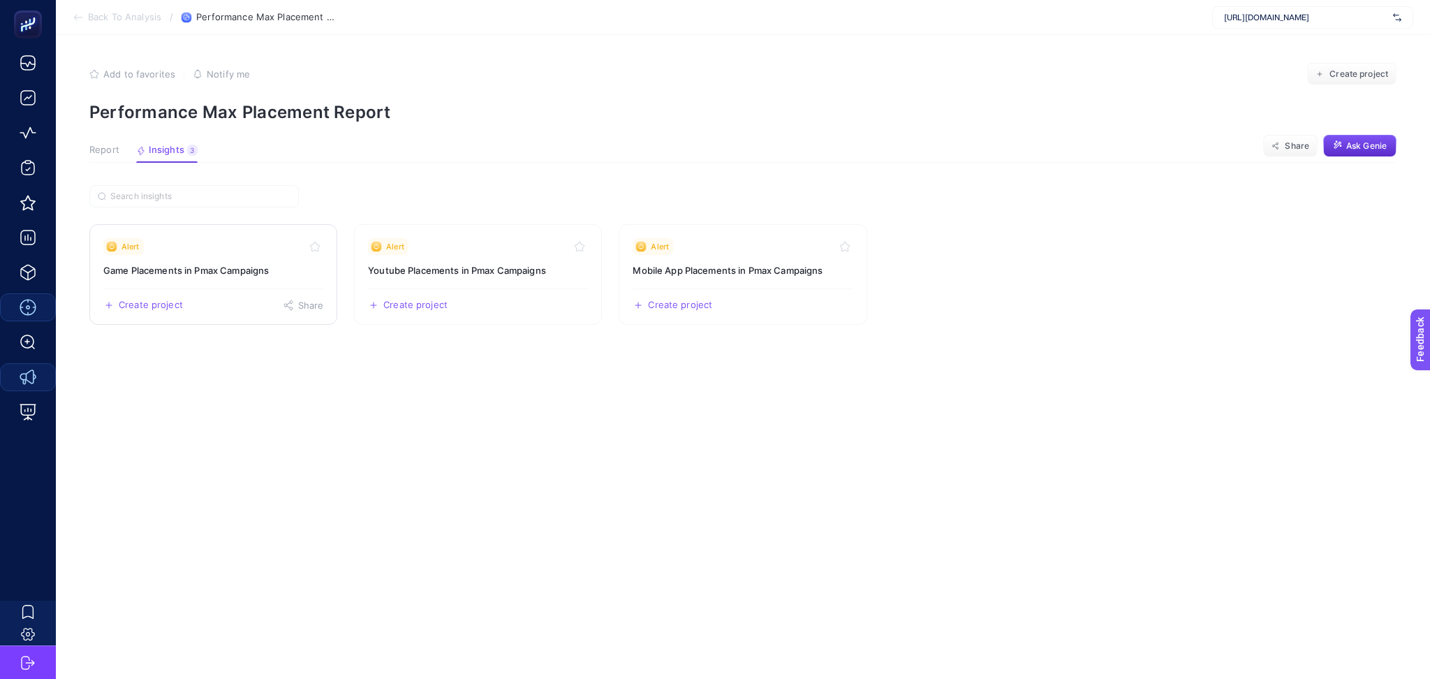
click at [242, 277] on h3 "Game Placements in Pmax Campaigns" at bounding box center [213, 270] width 220 height 14
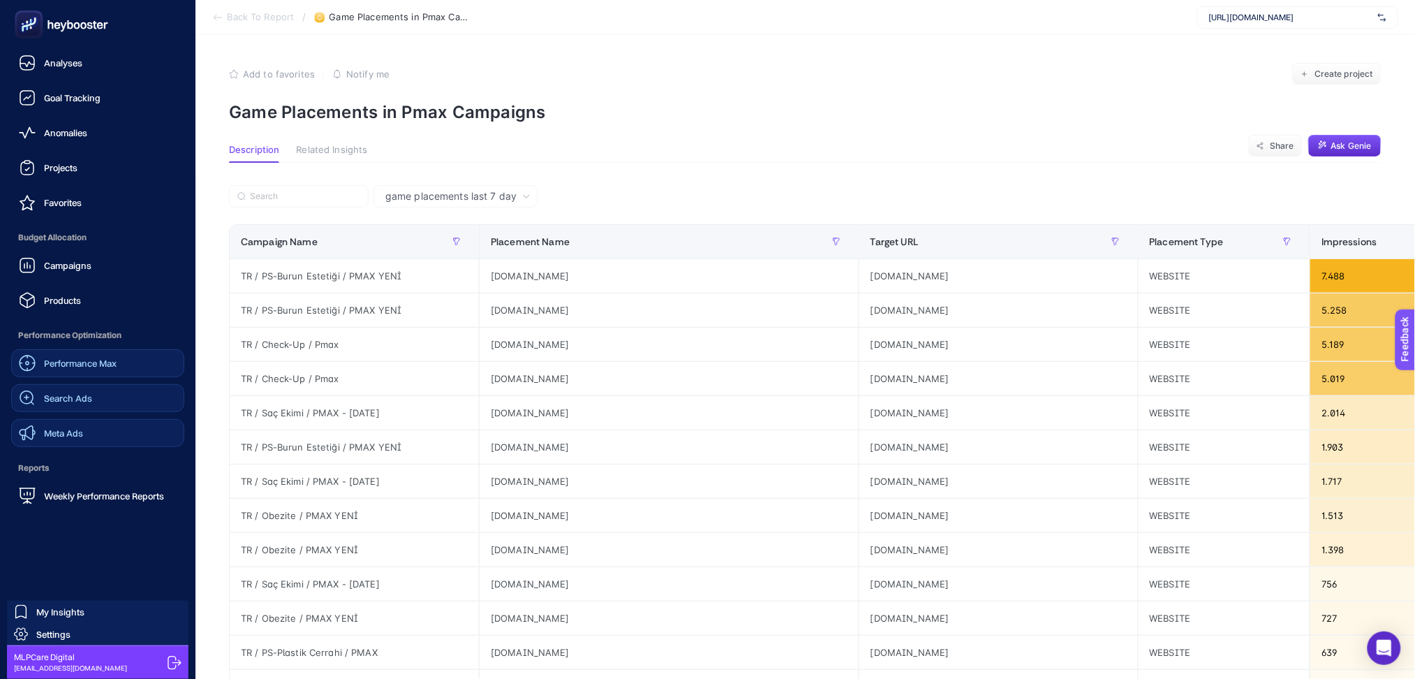
click at [43, 408] on link "Search Ads" at bounding box center [97, 398] width 173 height 28
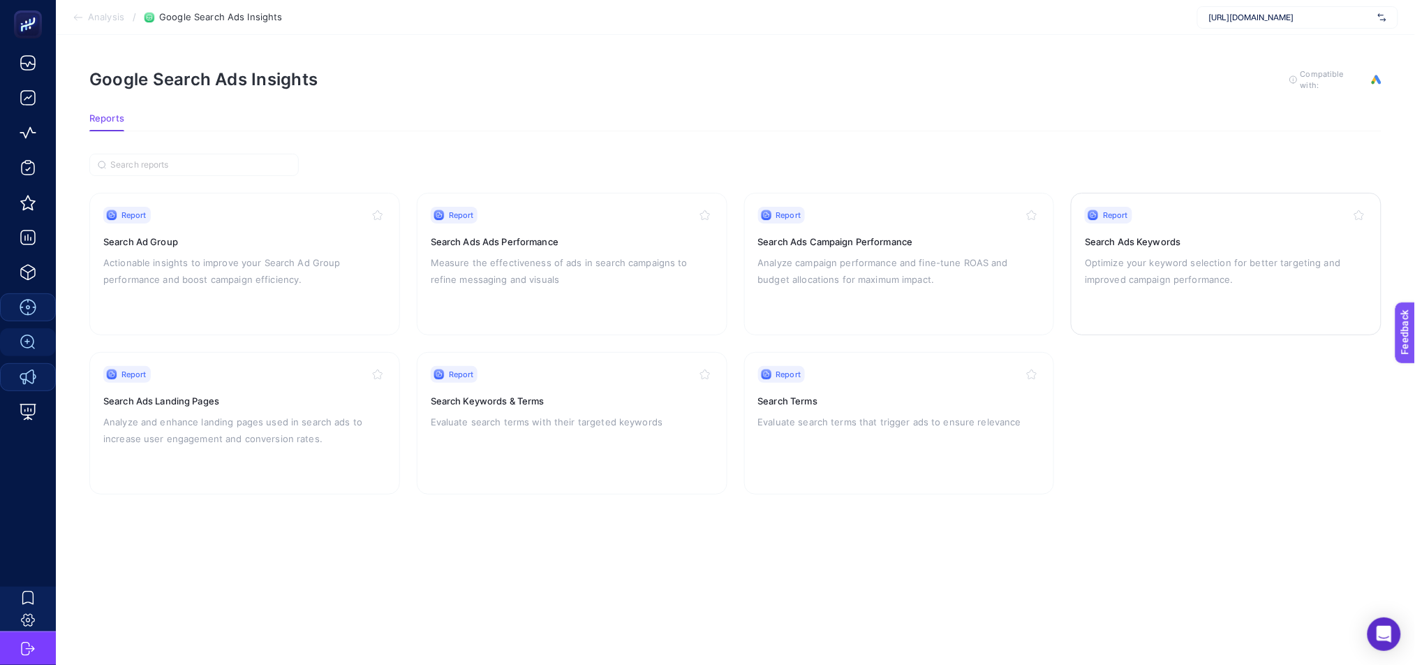
click at [1359, 214] on icon "button" at bounding box center [1359, 214] width 11 height 11
click at [1276, 225] on div "Report Search Ads Keywords Optimize your keyword selection for better targeting…" at bounding box center [1226, 264] width 283 height 114
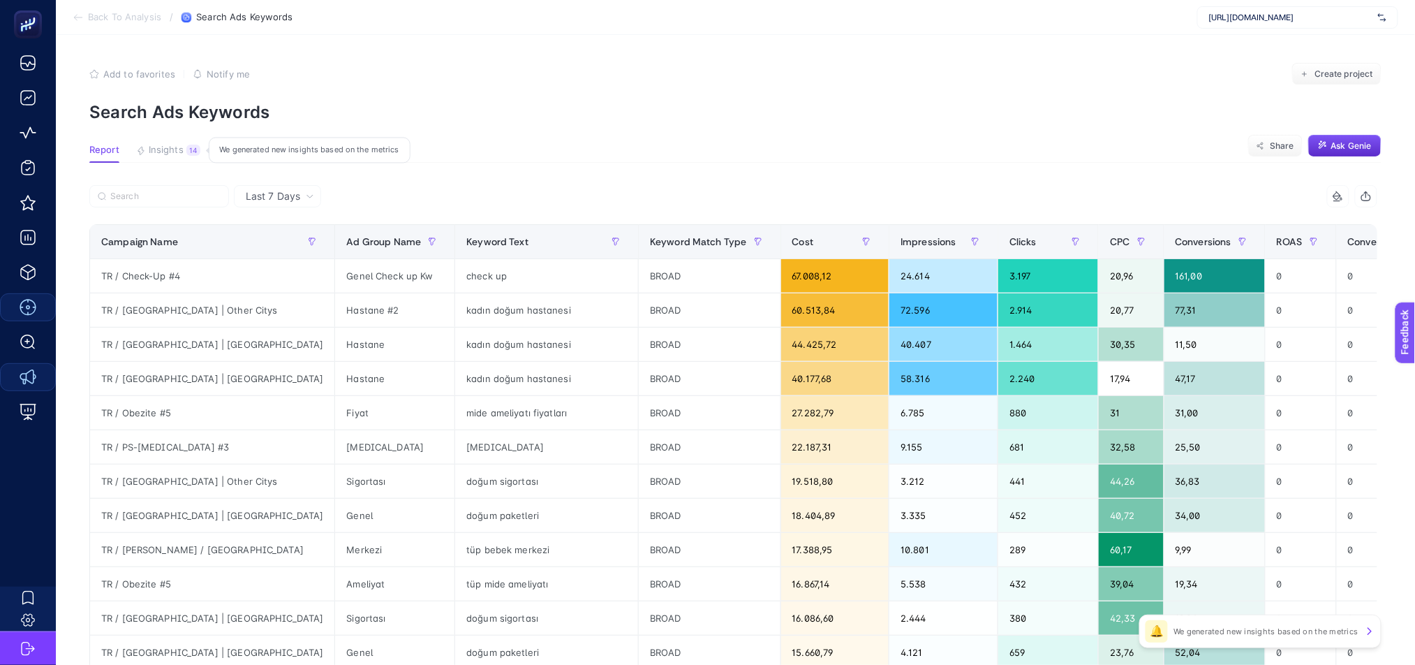
click at [174, 156] on button "Insights 14 We generated new insights based on the metrics" at bounding box center [168, 154] width 64 height 18
